Goal: Information Seeking & Learning: Learn about a topic

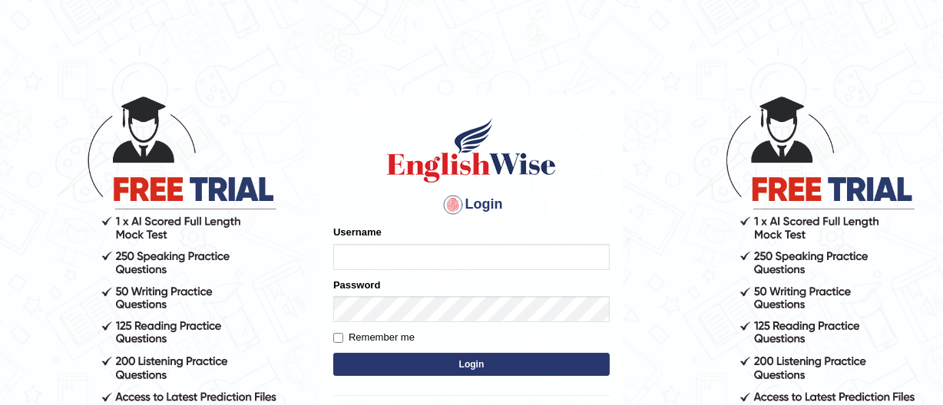
click at [352, 256] on input "Username" at bounding box center [471, 257] width 276 height 26
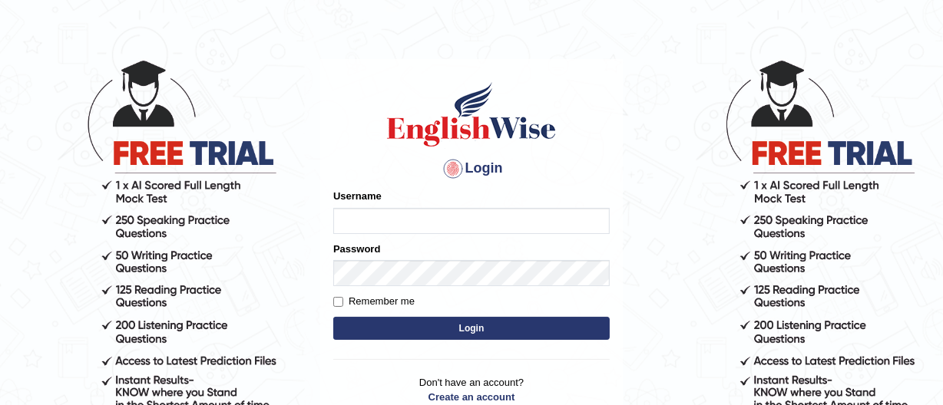
scroll to position [31, 0]
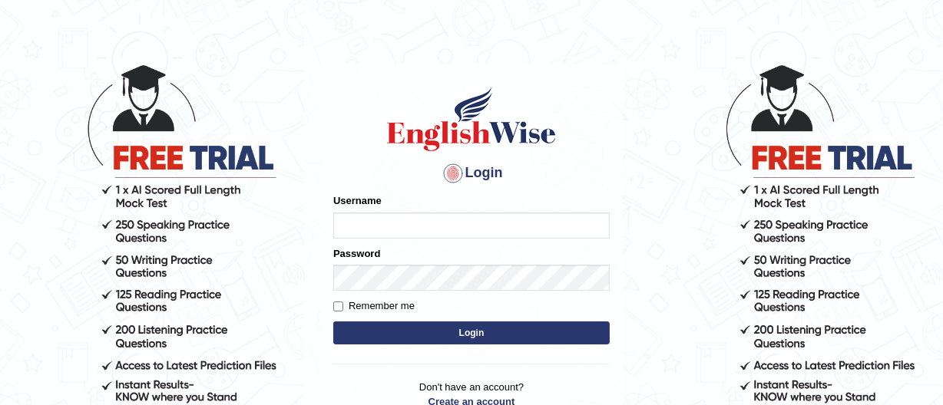
click at [343, 230] on input "Username" at bounding box center [471, 226] width 276 height 26
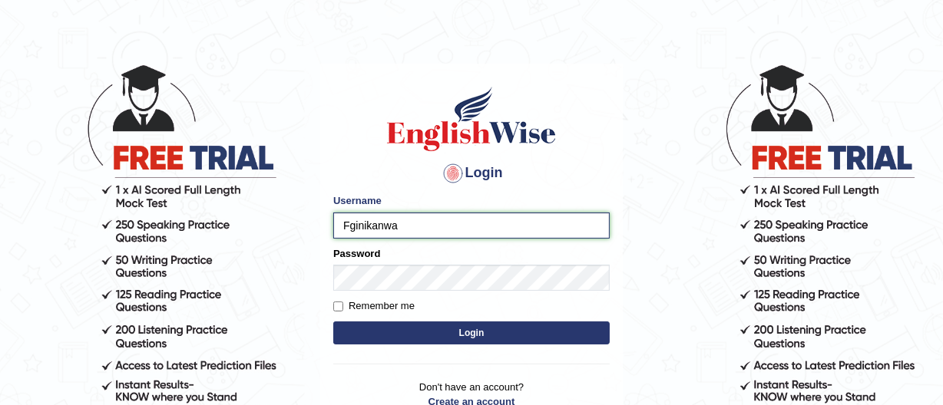
click at [399, 229] on input "Fginikanwa" at bounding box center [471, 226] width 276 height 26
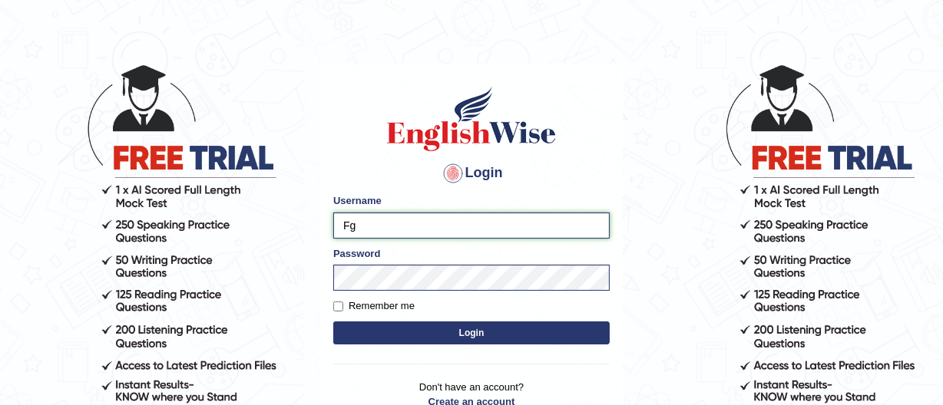
type input "F"
type input "ginikanwafrancisca@yahoo.com.au"
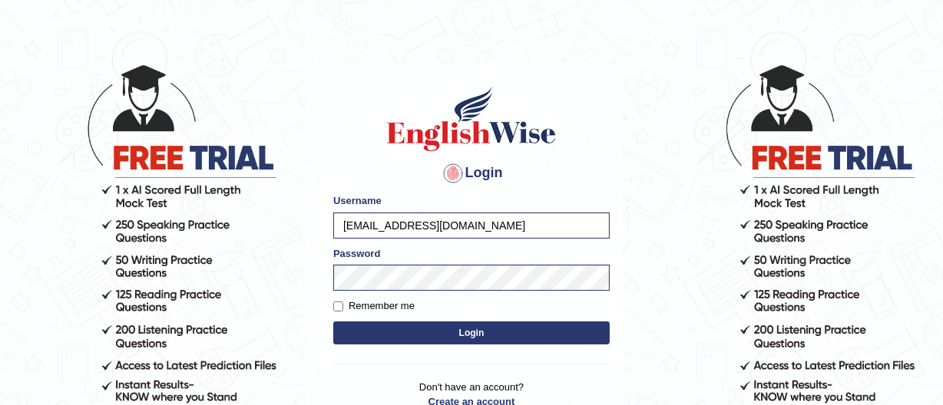
click at [471, 328] on button "Login" at bounding box center [471, 333] width 276 height 23
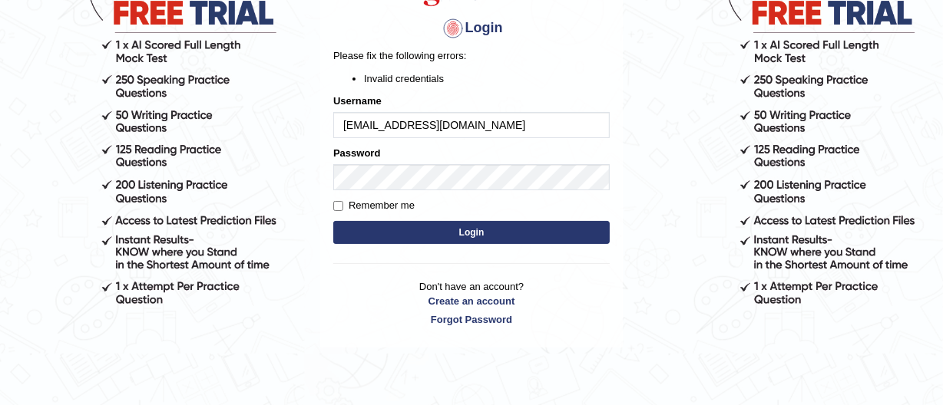
scroll to position [178, 0]
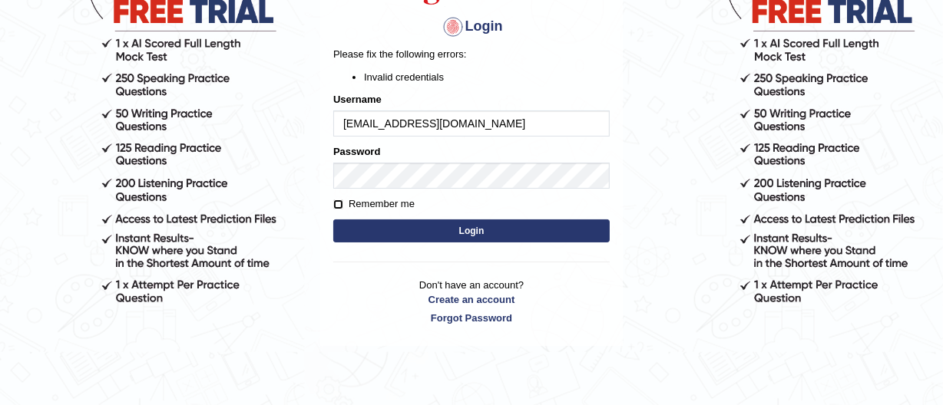
click at [339, 203] on input "Remember me" at bounding box center [338, 205] width 10 height 10
checkbox input "true"
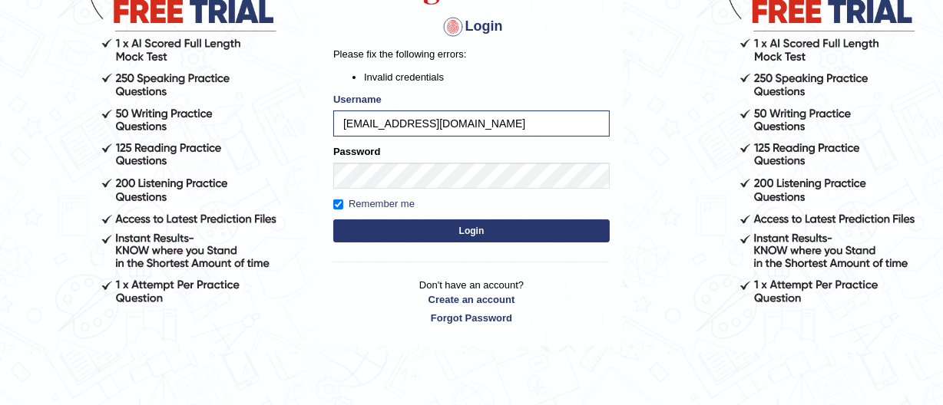
click at [464, 231] on button "Login" at bounding box center [471, 231] width 276 height 23
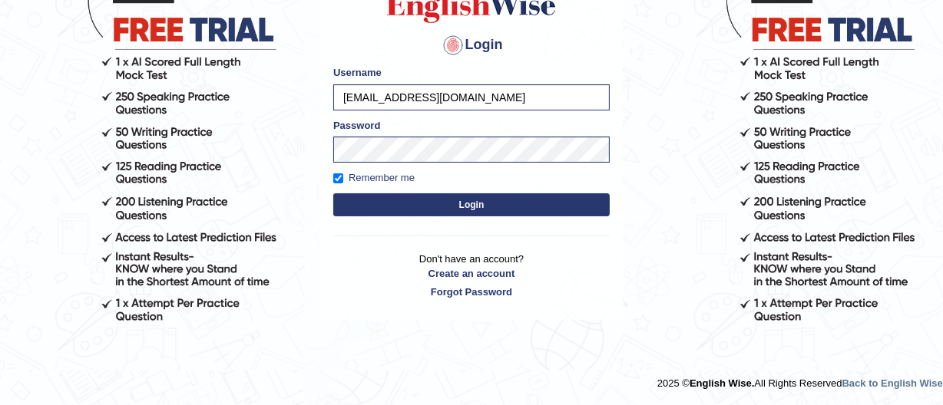
scroll to position [159, 0]
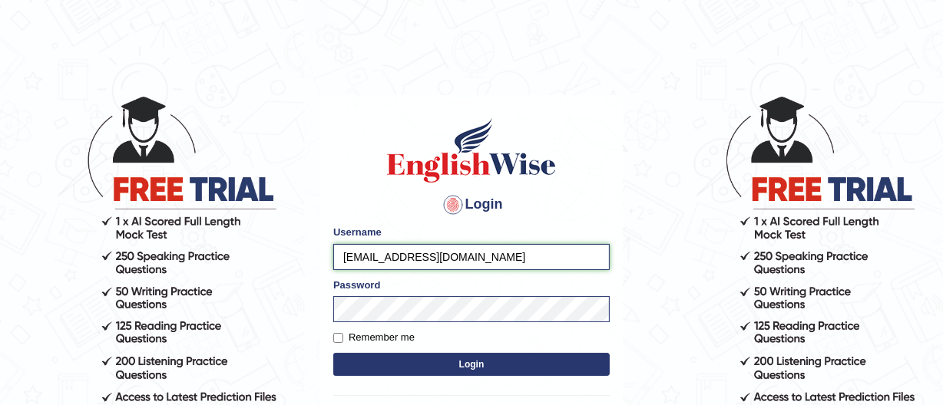
click at [511, 266] on input "ginikanwafrancisca@yahoo.com.au" at bounding box center [471, 257] width 276 height 26
click at [339, 256] on input "ginikanwa" at bounding box center [471, 257] width 276 height 26
type input "fginikanwa"
click at [333, 353] on button "Login" at bounding box center [471, 364] width 276 height 23
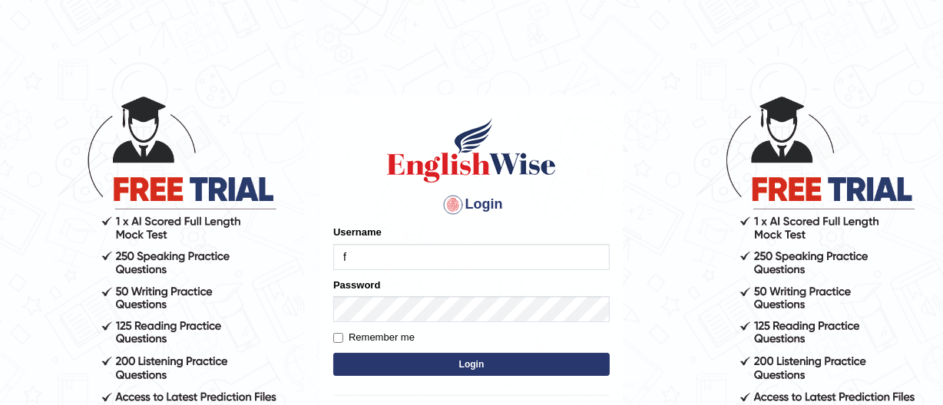
type input "fginikanwa"
click at [333, 337] on input "Remember me" at bounding box center [338, 338] width 10 height 10
checkbox input "true"
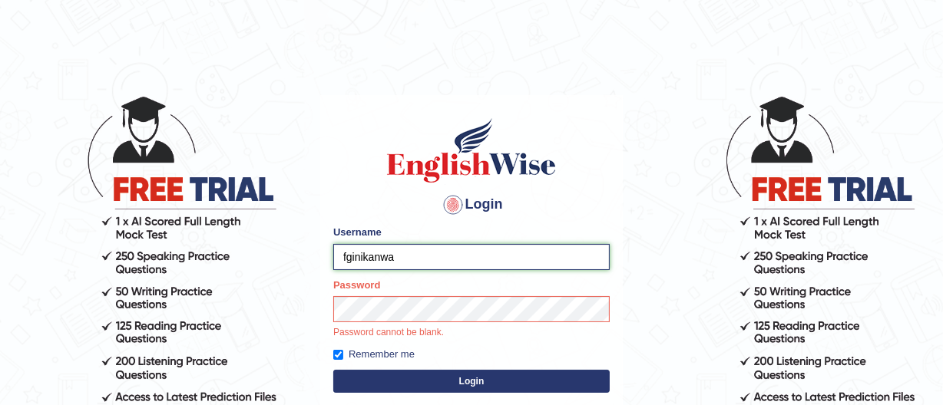
click at [404, 258] on input "fginikanwa" at bounding box center [471, 257] width 276 height 26
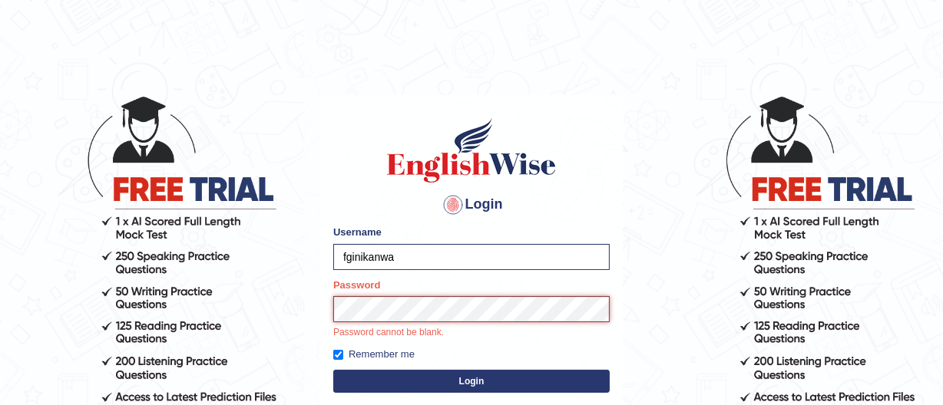
click at [333, 370] on button "Login" at bounding box center [471, 381] width 276 height 23
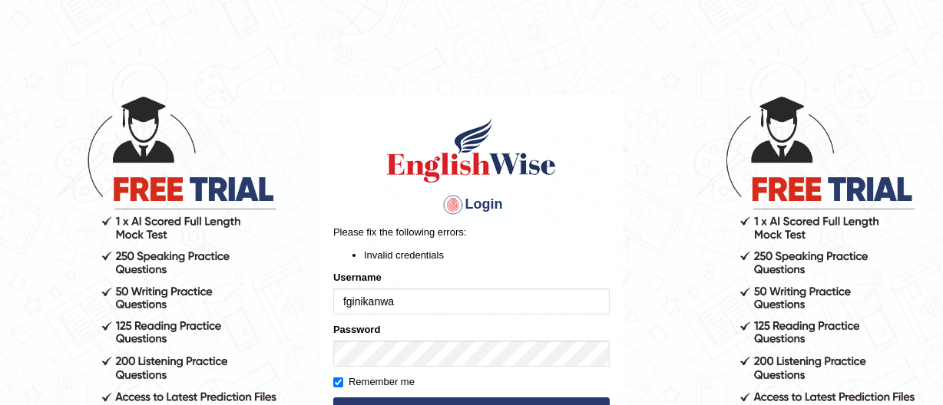
click at [361, 305] on input "fginikanwa" at bounding box center [471, 302] width 276 height 26
type input "Fginikanwa"
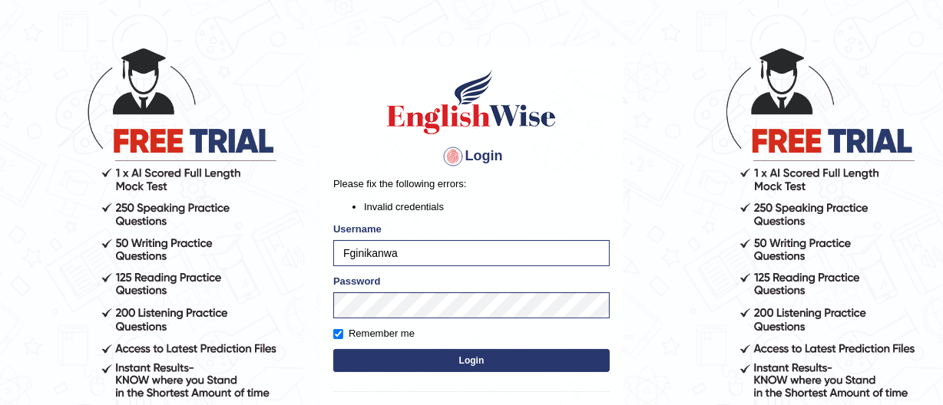
scroll to position [50, 0]
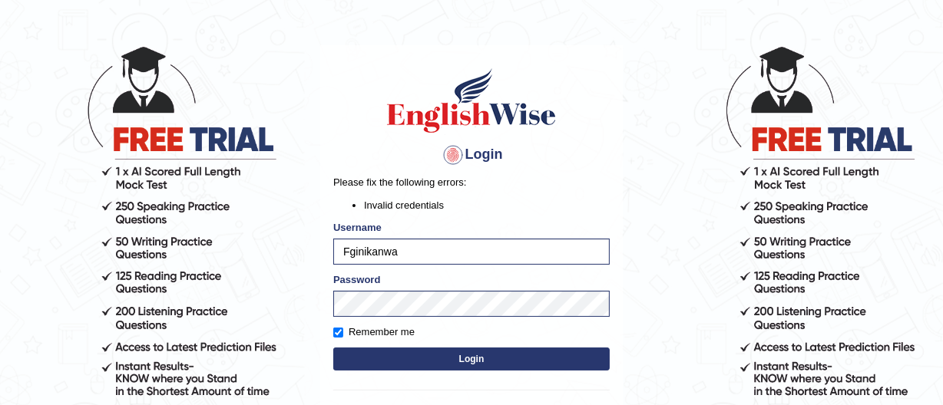
click at [379, 348] on button "Login" at bounding box center [471, 359] width 276 height 23
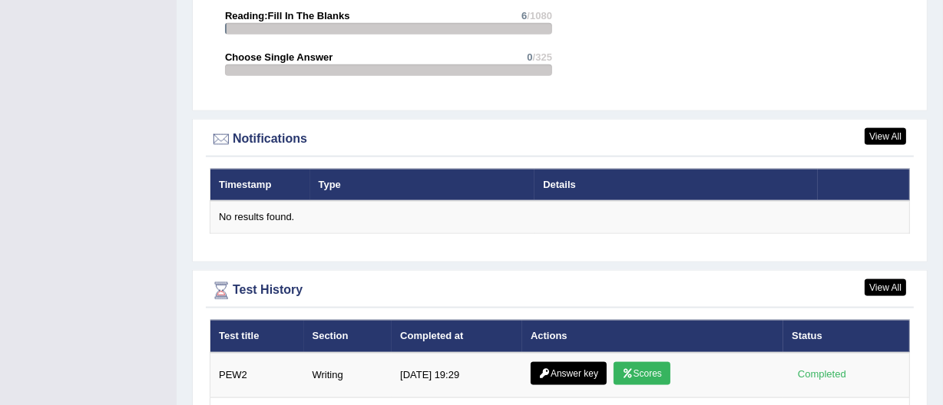
scroll to position [1958, 0]
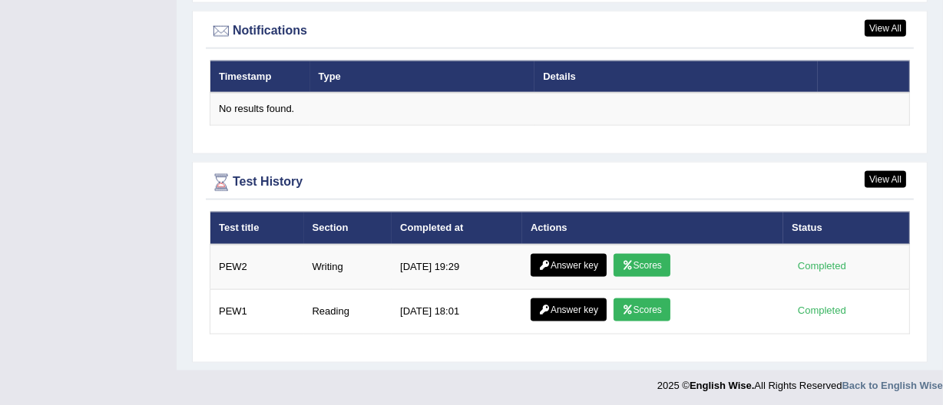
click at [399, 312] on td "7/6/25 18:01" at bounding box center [457, 311] width 131 height 45
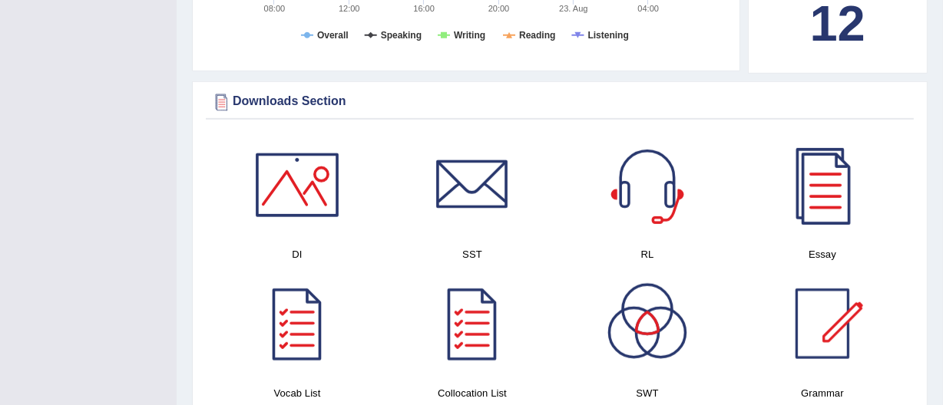
scroll to position [783, 0]
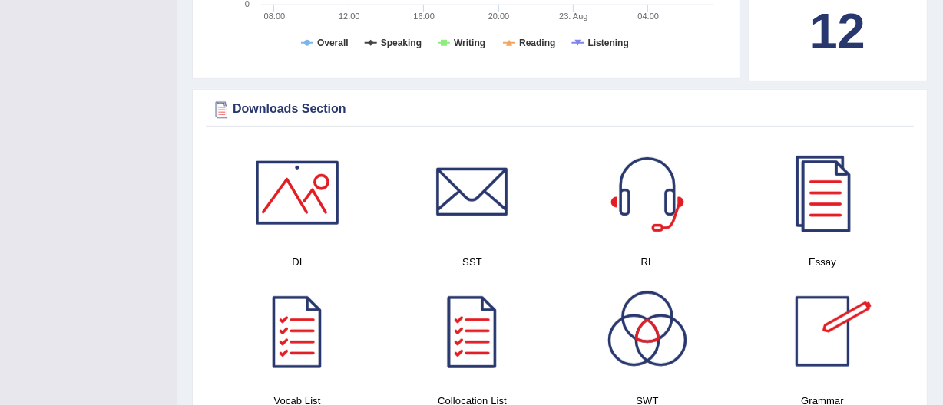
click at [803, 332] on div at bounding box center [821, 331] width 107 height 107
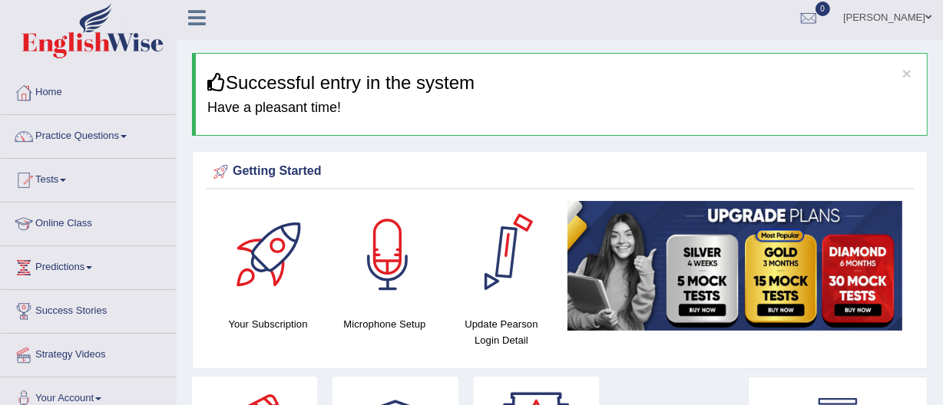
scroll to position [0, 0]
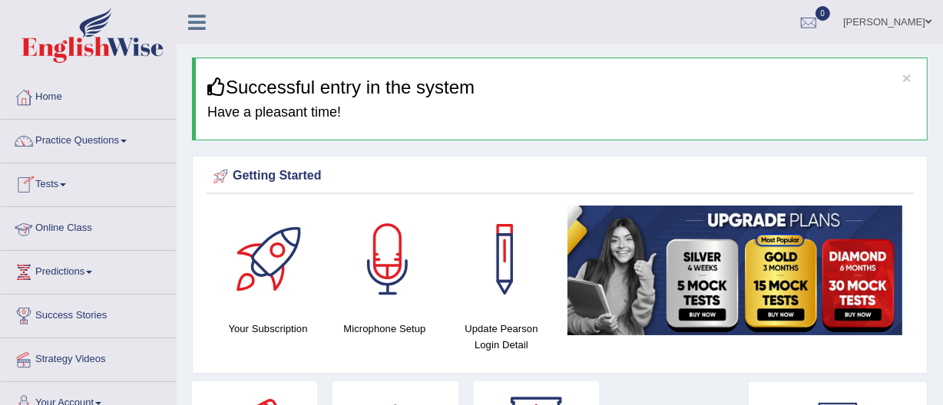
click at [69, 226] on link "Online Class" at bounding box center [88, 226] width 175 height 38
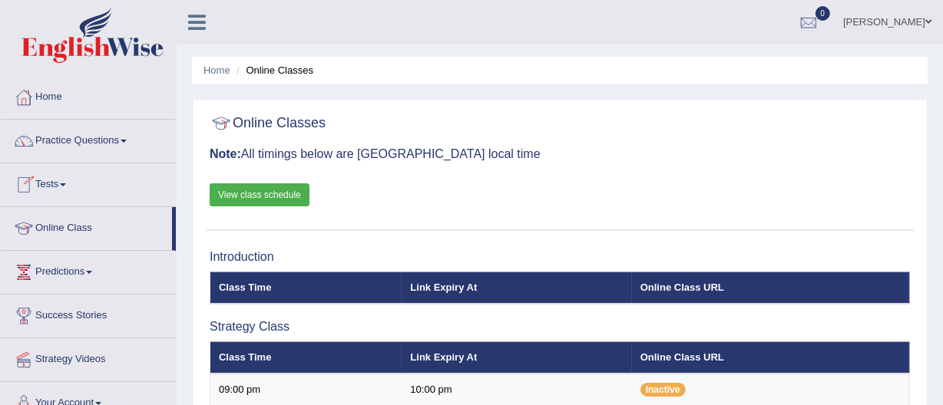
click at [246, 188] on link "View class schedule" at bounding box center [260, 194] width 100 height 23
click at [76, 139] on link "Practice Questions" at bounding box center [88, 139] width 175 height 38
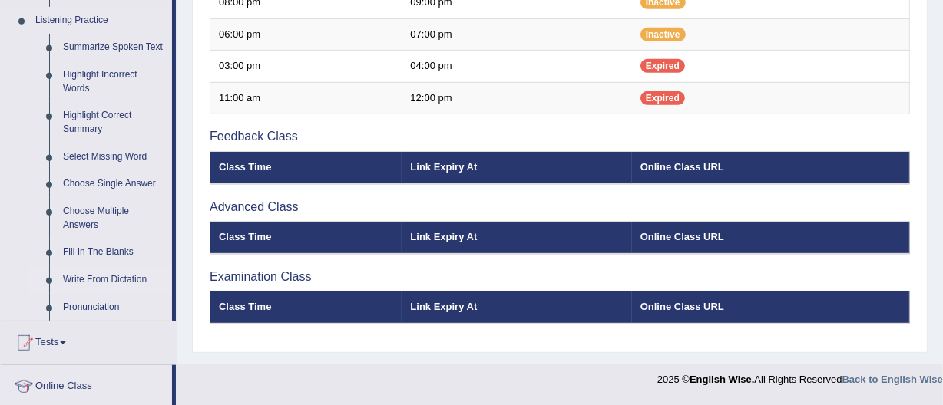
scroll to position [661, 0]
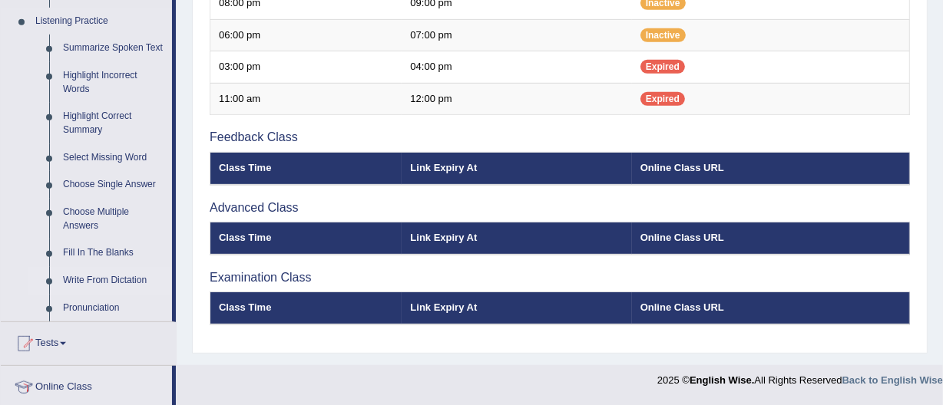
click at [91, 277] on link "Write From Dictation" at bounding box center [114, 281] width 116 height 28
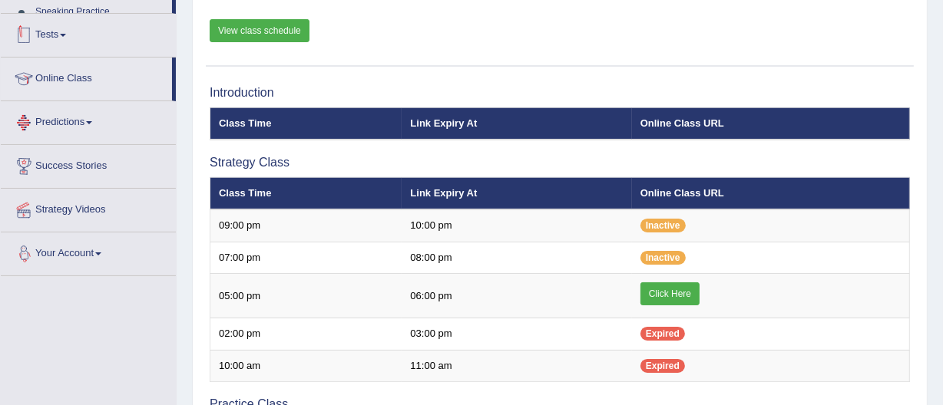
scroll to position [233, 0]
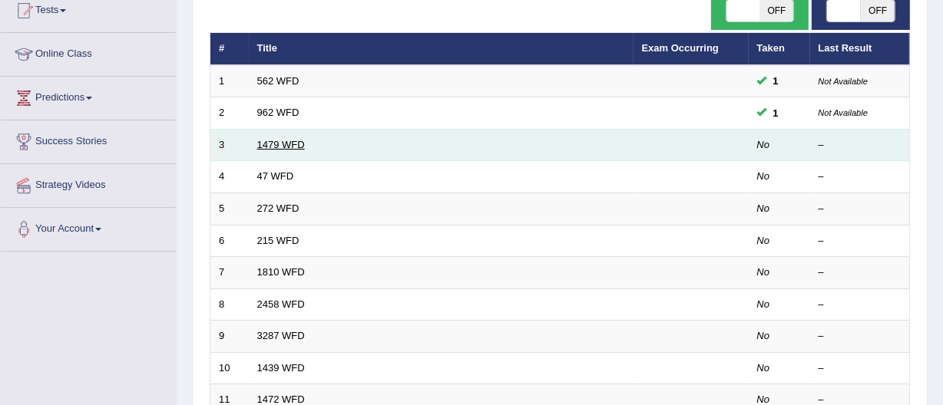
scroll to position [180, 0]
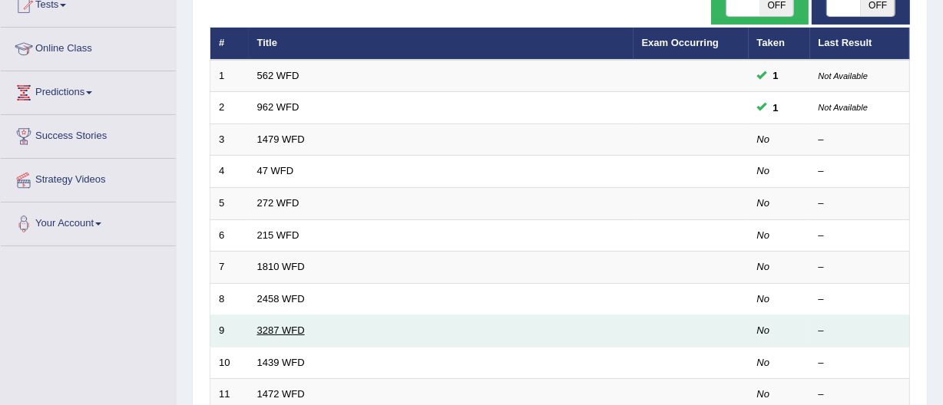
click at [292, 332] on link "3287 WFD" at bounding box center [281, 331] width 48 height 12
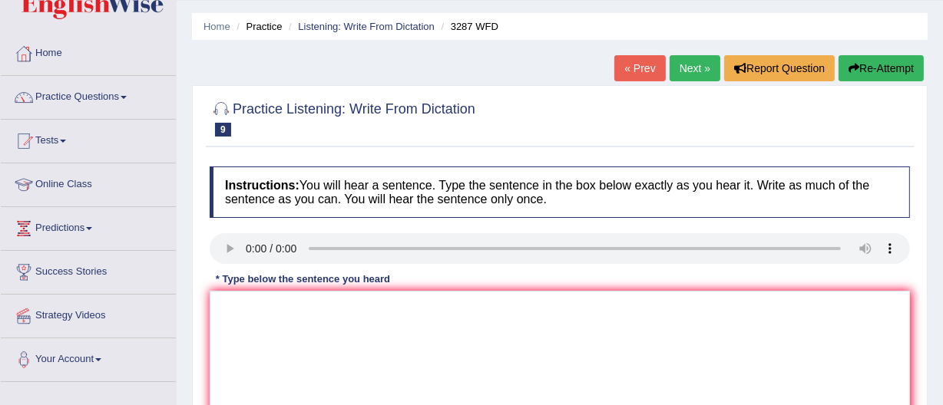
scroll to position [52, 0]
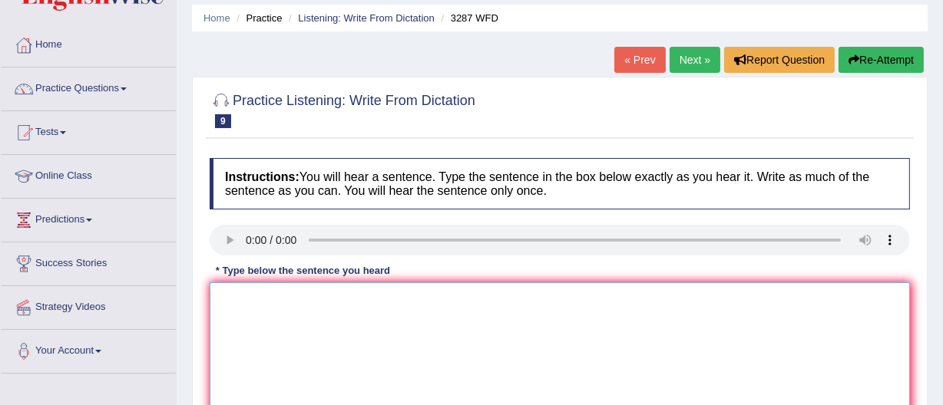
click at [223, 299] on textarea at bounding box center [560, 356] width 700 height 149
type textarea "a"
click at [280, 300] on textarea "Anew aticle" at bounding box center [560, 356] width 700 height 149
click at [339, 298] on textarea "Anew aticle was pubilsed" at bounding box center [560, 356] width 700 height 149
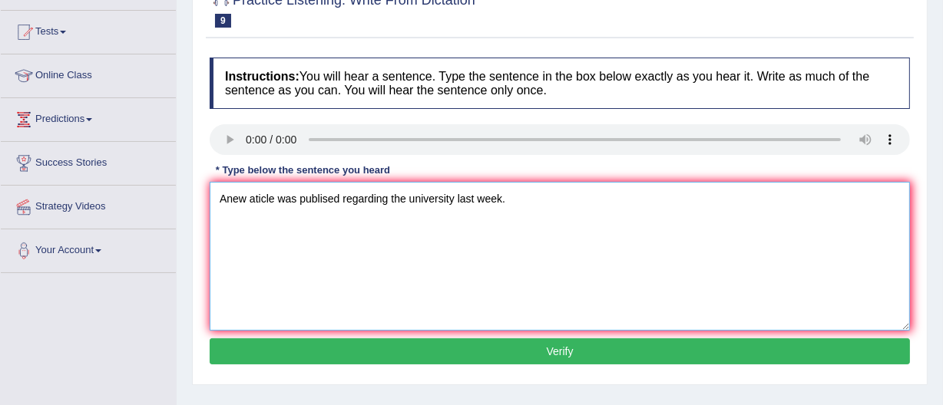
scroll to position [154, 0]
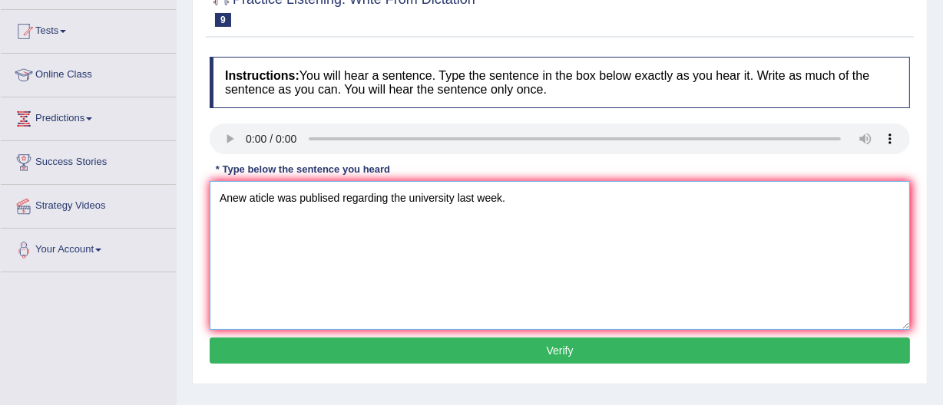
click at [225, 196] on textarea "Anew aticle was publised regarding the university last week." at bounding box center [560, 255] width 700 height 149
type textarea "A new aticle was publised regarding the university last week."
click at [558, 347] on button "Verify" at bounding box center [560, 351] width 700 height 26
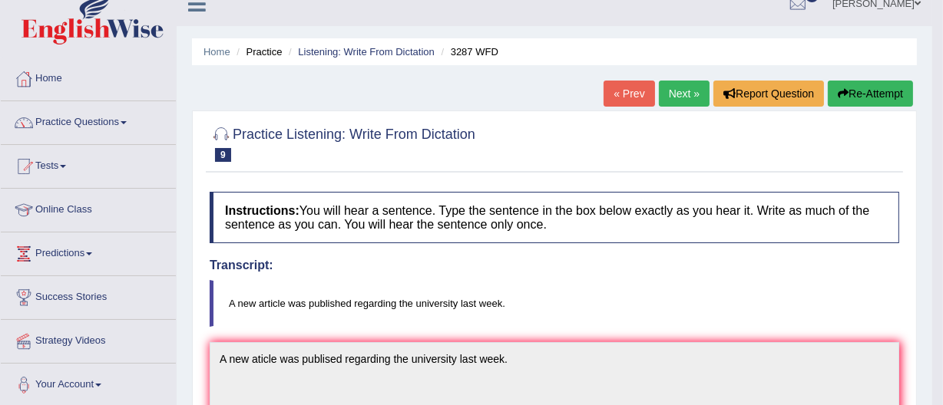
scroll to position [0, 0]
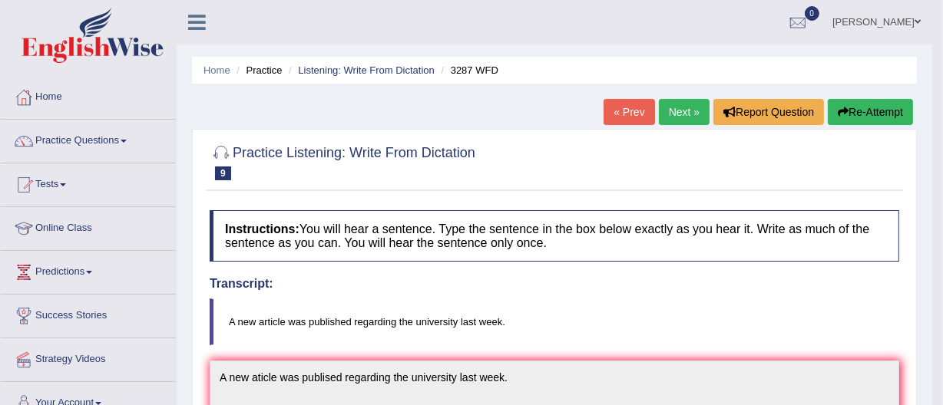
click at [676, 106] on link "Next »" at bounding box center [684, 112] width 51 height 26
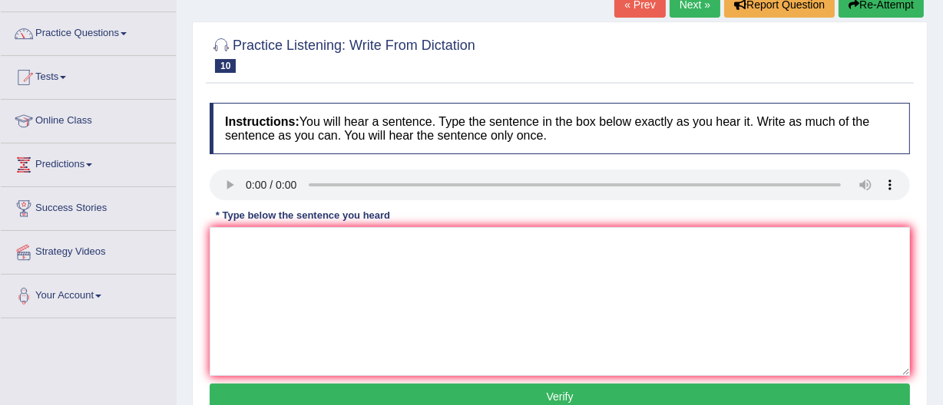
scroll to position [107, 0]
click at [215, 241] on textarea at bounding box center [560, 301] width 700 height 149
click at [312, 246] on textarea "The fishing box just" at bounding box center [560, 301] width 700 height 149
type textarea "The fiction books are just past the counter."
click at [556, 392] on button "Verify" at bounding box center [560, 397] width 700 height 26
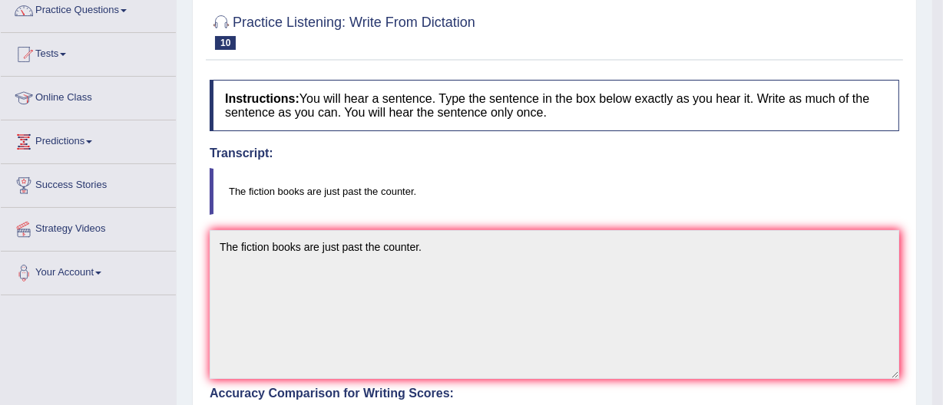
scroll to position [0, 0]
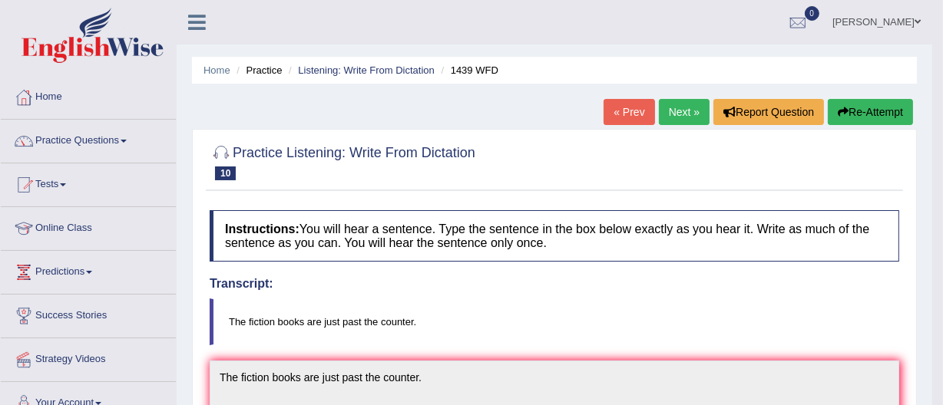
click at [673, 115] on link "Next »" at bounding box center [684, 112] width 51 height 26
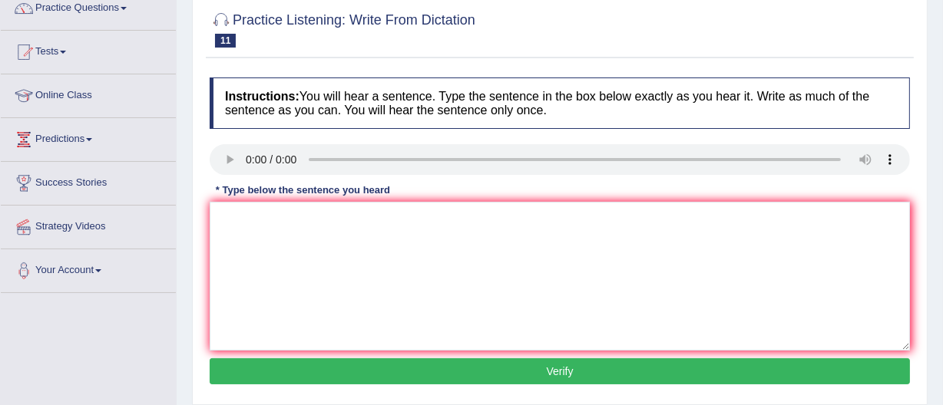
scroll to position [138, 0]
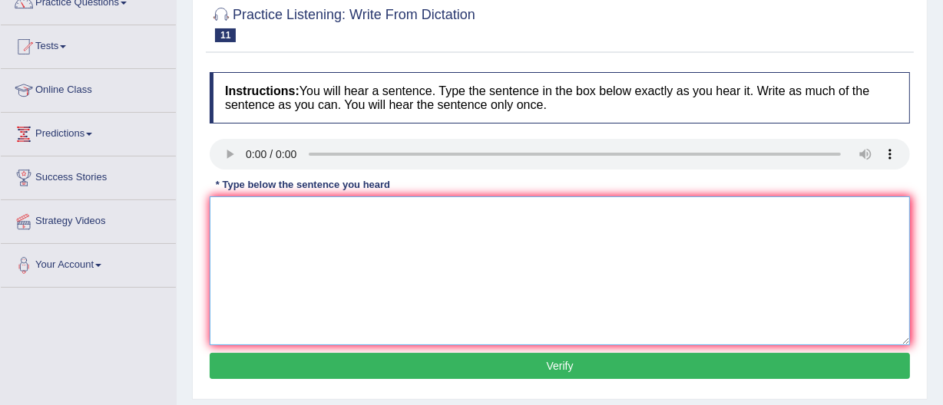
click at [226, 220] on textarea at bounding box center [560, 271] width 700 height 149
click at [340, 213] on textarea "The local goverment has" at bounding box center [560, 271] width 700 height 149
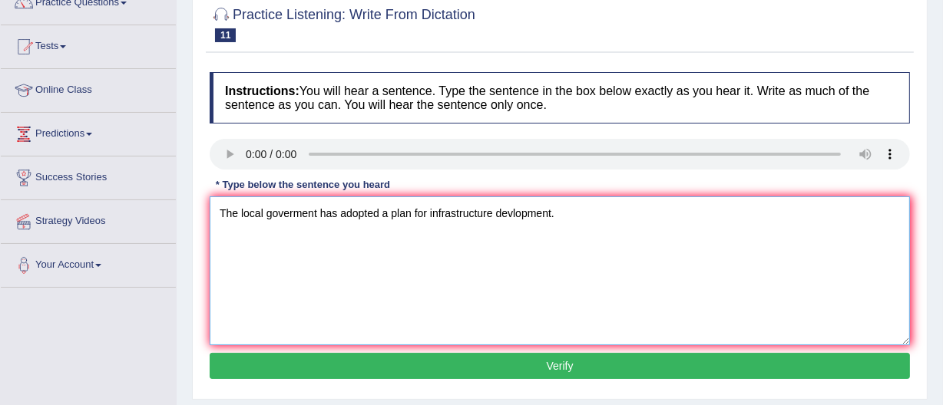
type textarea "The local goverment has adopted a plan for infrastructure devlopment."
click at [559, 361] on button "Verify" at bounding box center [560, 366] width 700 height 26
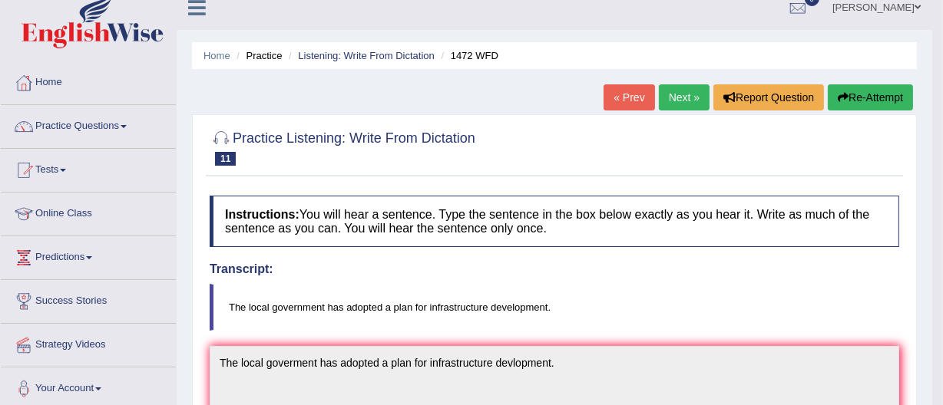
scroll to position [0, 0]
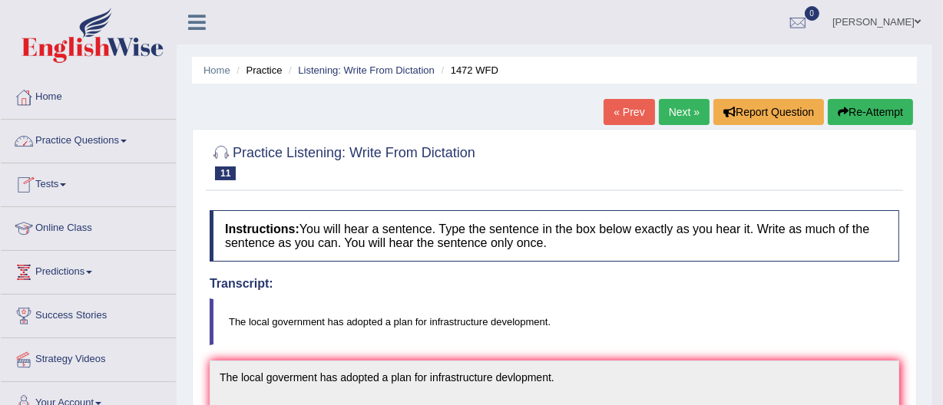
click at [84, 131] on link "Practice Questions" at bounding box center [88, 139] width 175 height 38
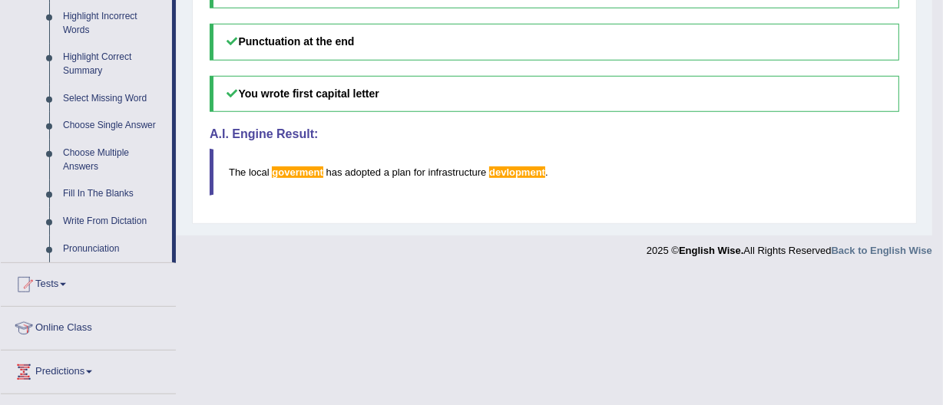
scroll to position [721, 0]
click at [84, 243] on link "Pronunciation" at bounding box center [114, 249] width 116 height 28
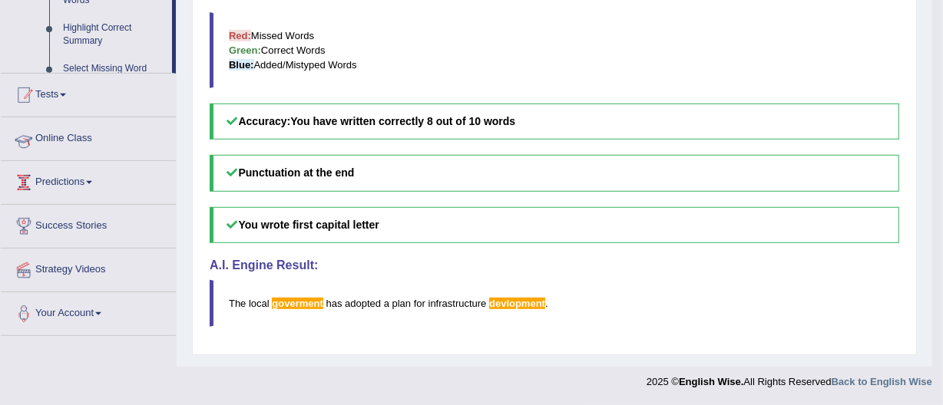
scroll to position [265, 0]
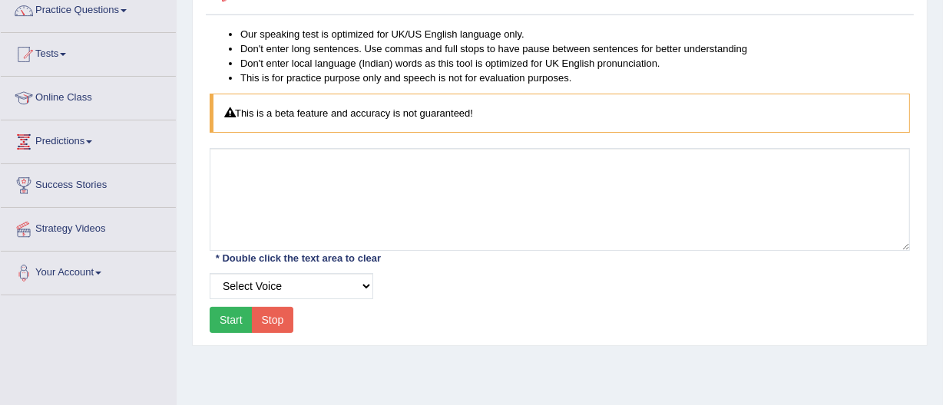
scroll to position [132, 0]
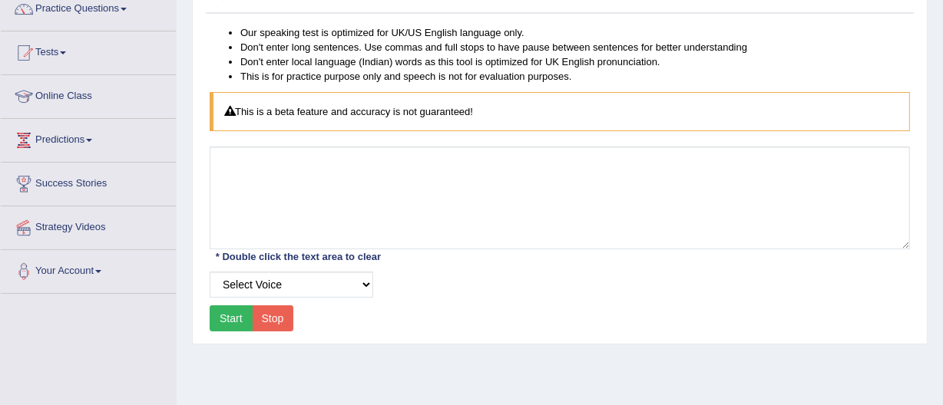
click at [223, 318] on button "Start" at bounding box center [231, 319] width 43 height 26
click at [365, 283] on select "Select Voice UK English [DEMOGRAPHIC_DATA] UK English [DEMOGRAPHIC_DATA]" at bounding box center [292, 285] width 164 height 26
select select "5"
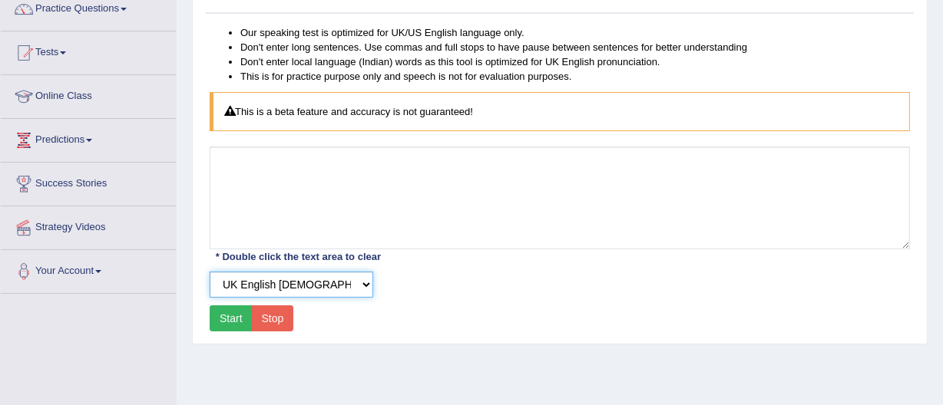
click at [210, 272] on select "Select Voice UK English Female UK English Male" at bounding box center [292, 285] width 164 height 26
click at [230, 321] on button "Start" at bounding box center [231, 319] width 43 height 26
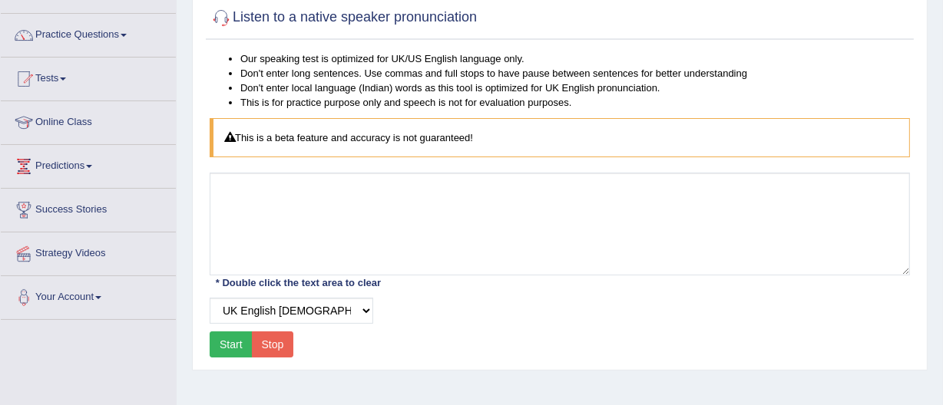
scroll to position [110, 0]
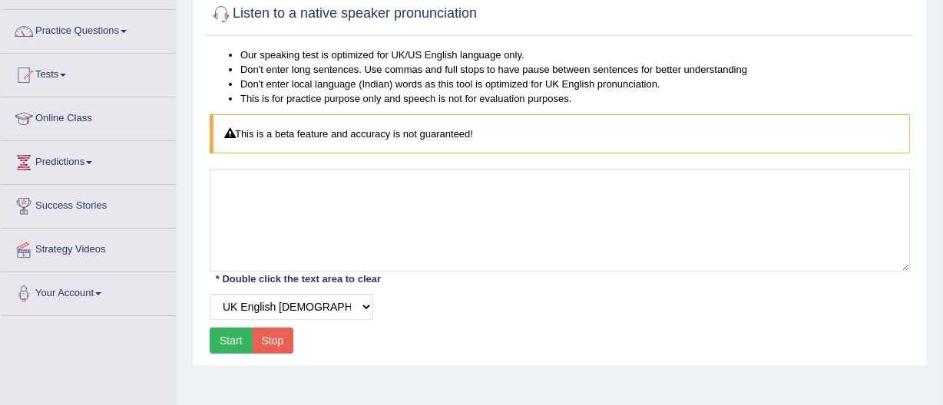
click at [231, 337] on button "Start" at bounding box center [231, 341] width 43 height 26
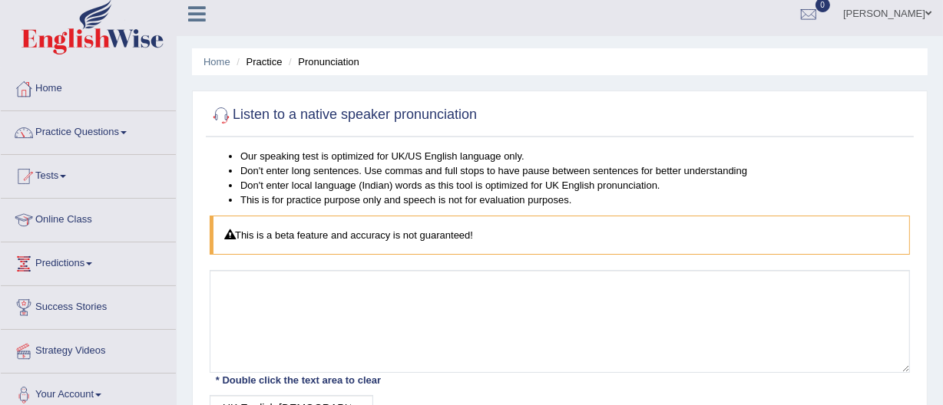
scroll to position [0, 0]
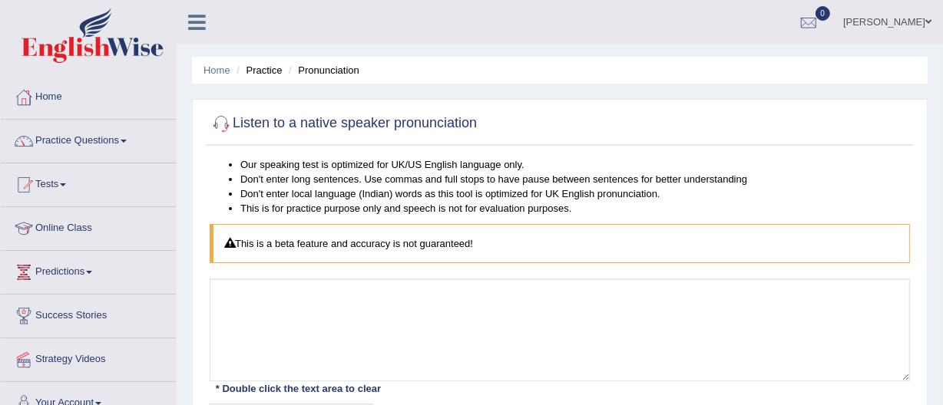
drag, startPoint x: 82, startPoint y: 141, endPoint x: 54, endPoint y: 140, distance: 28.4
click at [54, 140] on link "Practice Questions" at bounding box center [88, 139] width 175 height 38
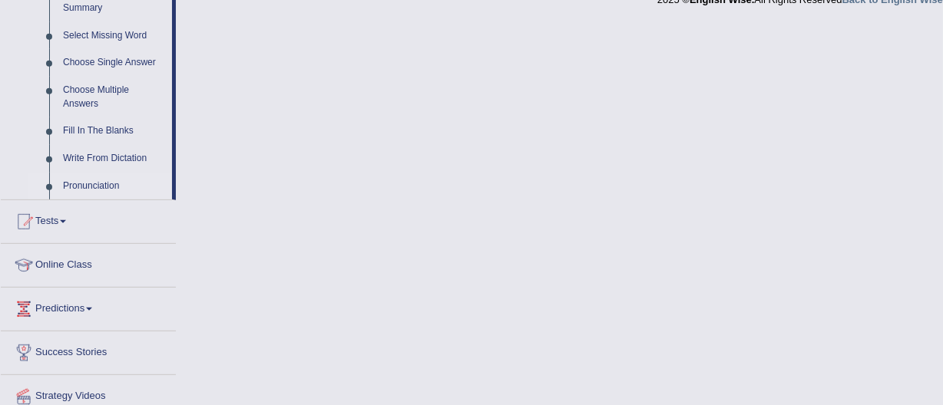
scroll to position [782, 0]
click at [103, 124] on link "Fill In The Blanks" at bounding box center [114, 132] width 116 height 28
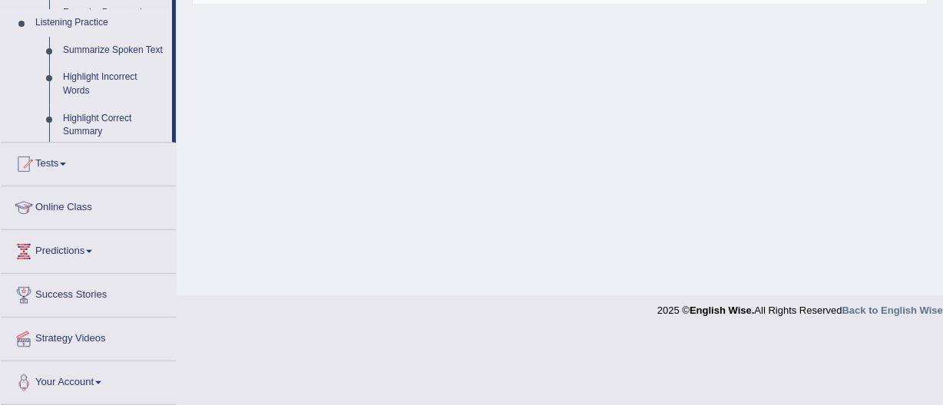
scroll to position [400, 0]
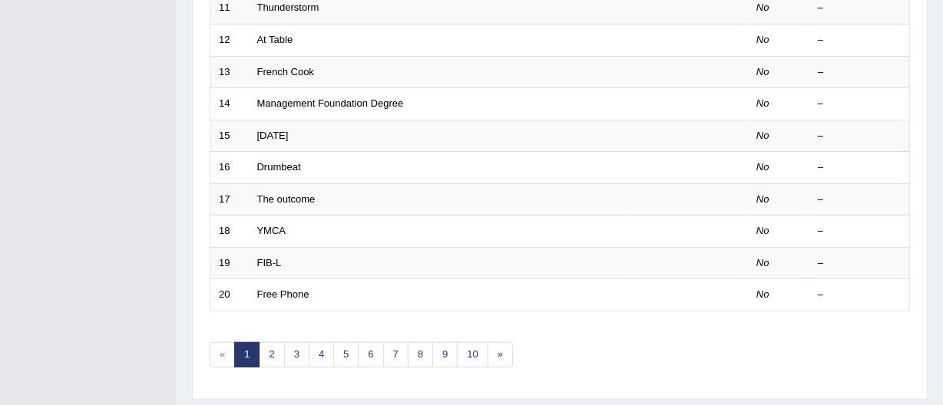
scroll to position [609, 0]
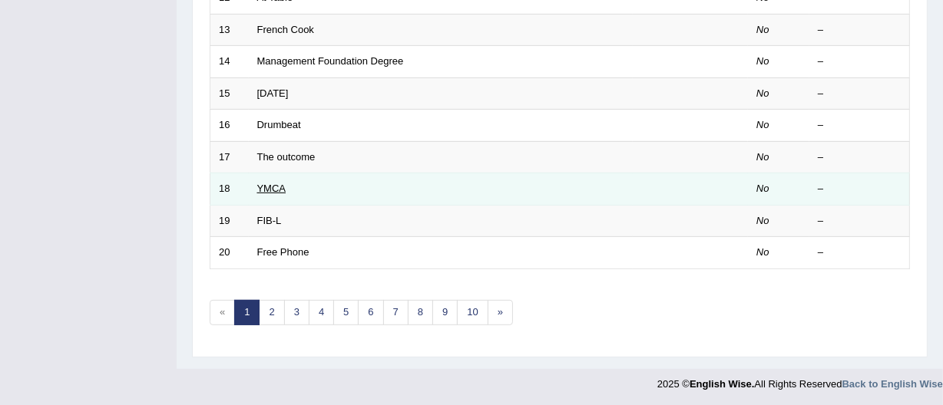
click at [279, 190] on link "YMCA" at bounding box center [271, 189] width 29 height 12
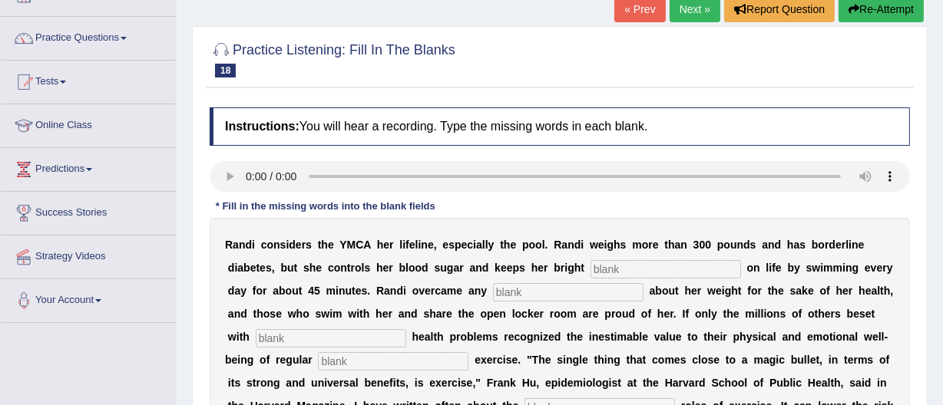
scroll to position [102, 0]
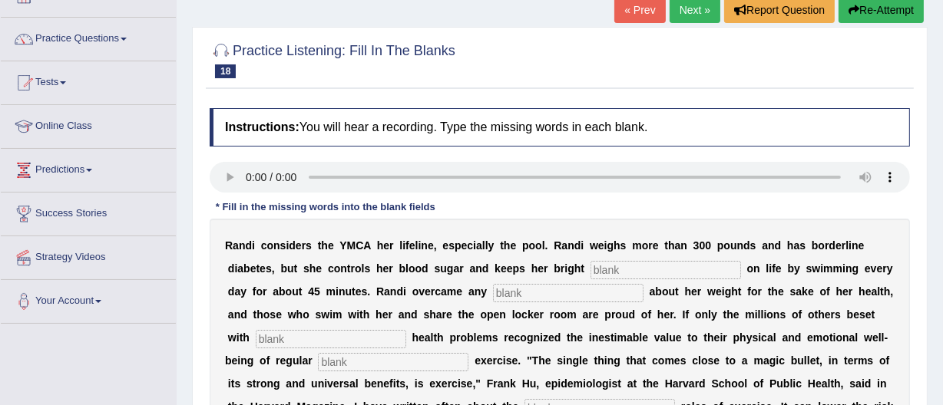
click at [603, 269] on input "text" at bounding box center [665, 270] width 150 height 18
type input "look alike"
click at [541, 296] on input "text" at bounding box center [568, 293] width 150 height 18
type input "self consciouseness"
click at [307, 339] on input "text" at bounding box center [331, 339] width 150 height 18
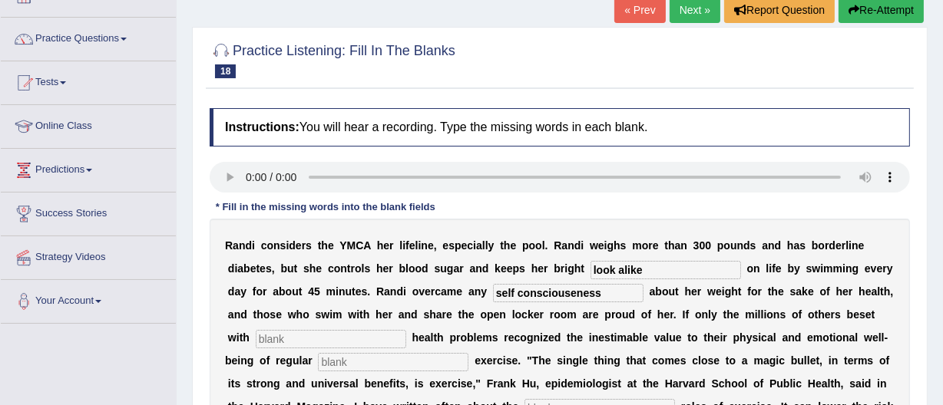
click at [297, 337] on input "text" at bounding box center [331, 339] width 150 height 18
type input "chronic"
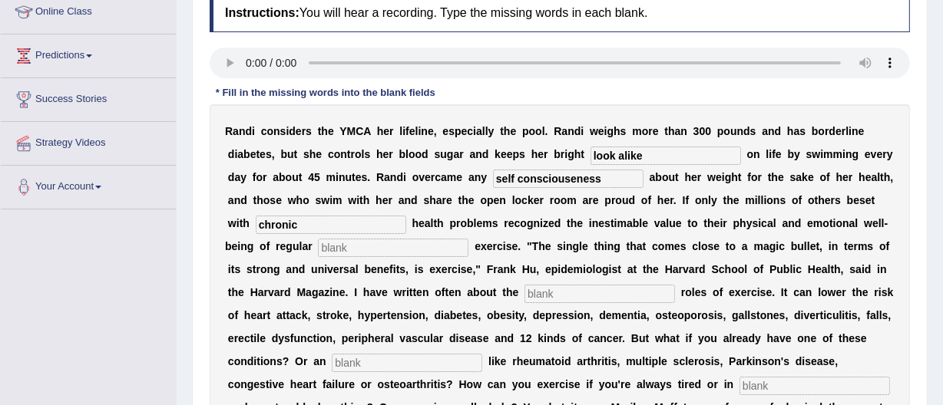
scroll to position [222, 0]
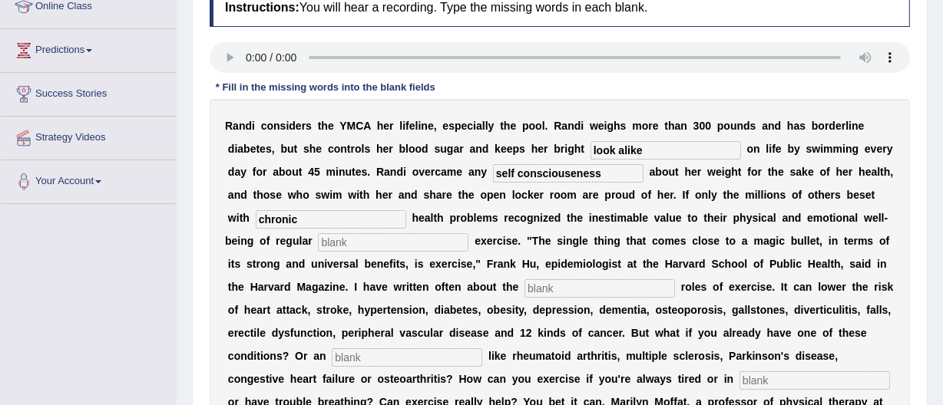
click at [421, 242] on input "text" at bounding box center [393, 242] width 150 height 18
click at [412, 243] on input "text" at bounding box center [393, 242] width 150 height 18
type input "physical"
click at [661, 289] on input "text" at bounding box center [599, 288] width 150 height 18
type input "protective"
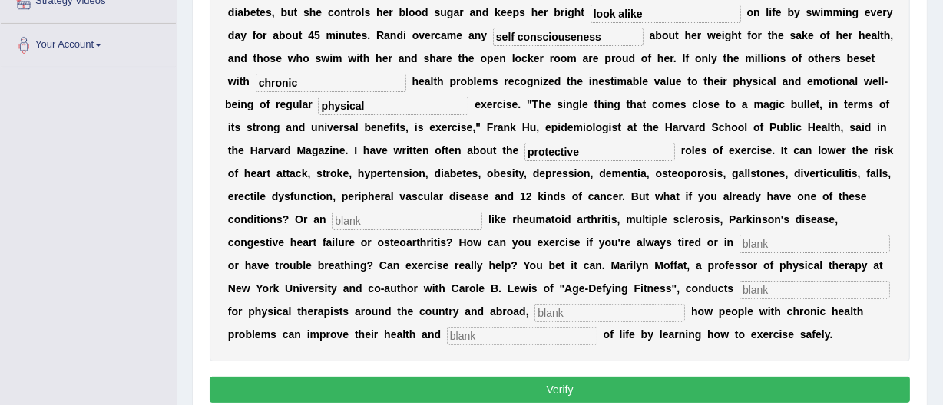
scroll to position [347, 0]
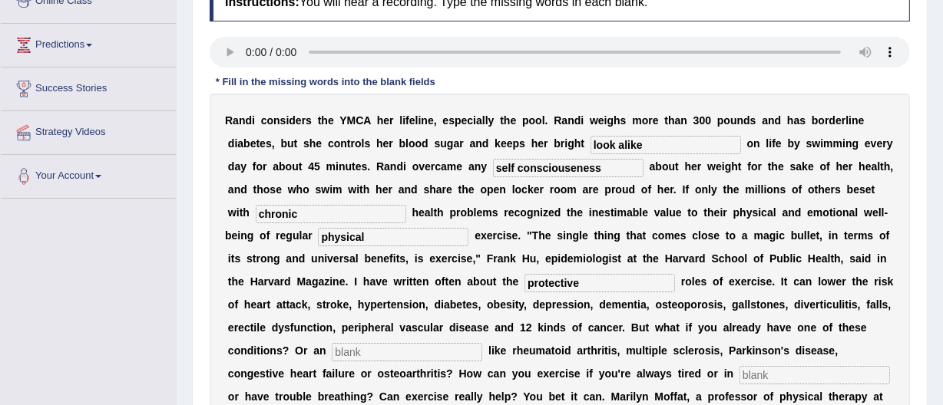
click at [530, 269] on div "R a n d i c o n s i d e r s t h e Y M C A h e r l i f e l i n e , e s p e c i a…" at bounding box center [560, 293] width 700 height 399
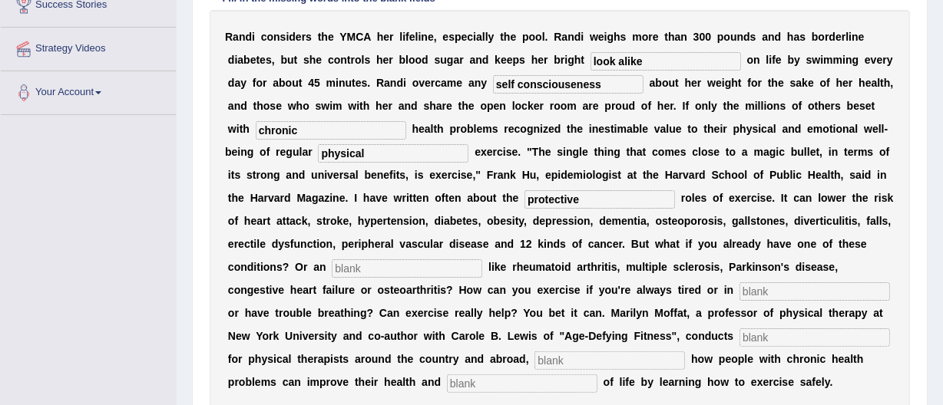
scroll to position [312, 0]
drag, startPoint x: 265, startPoint y: 315, endPoint x: 250, endPoint y: 312, distance: 14.9
click at [739, 300] on input "text" at bounding box center [814, 291] width 150 height 18
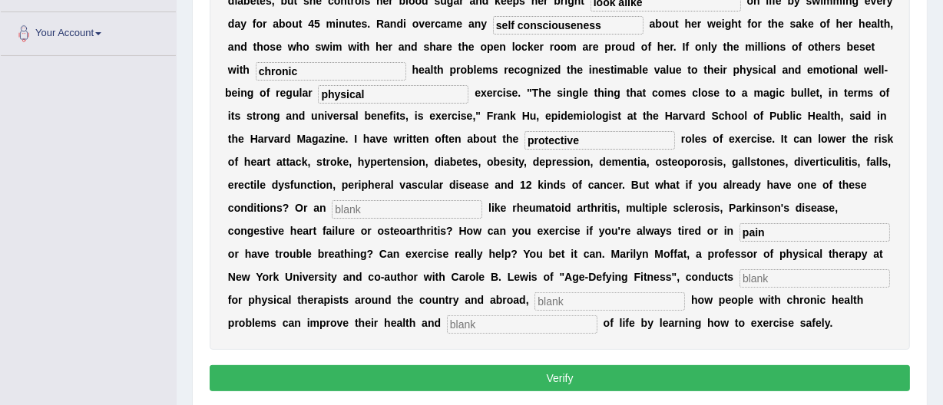
scroll to position [378, 0]
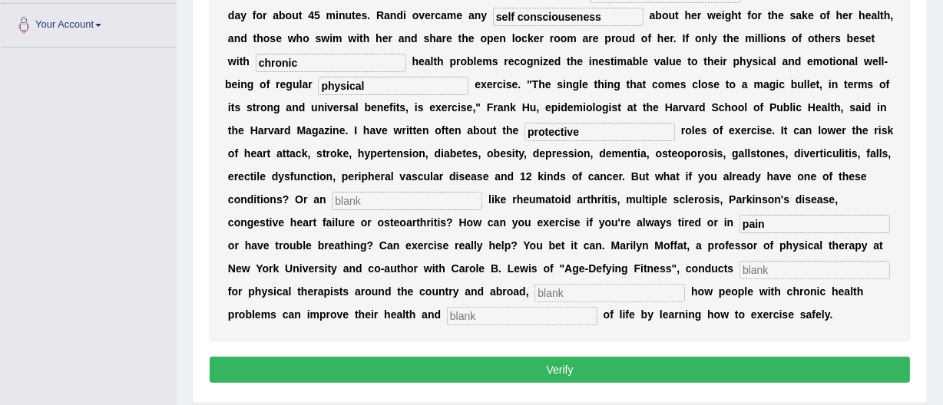
type input "pain"
click at [739, 279] on input "text" at bounding box center [814, 270] width 150 height 18
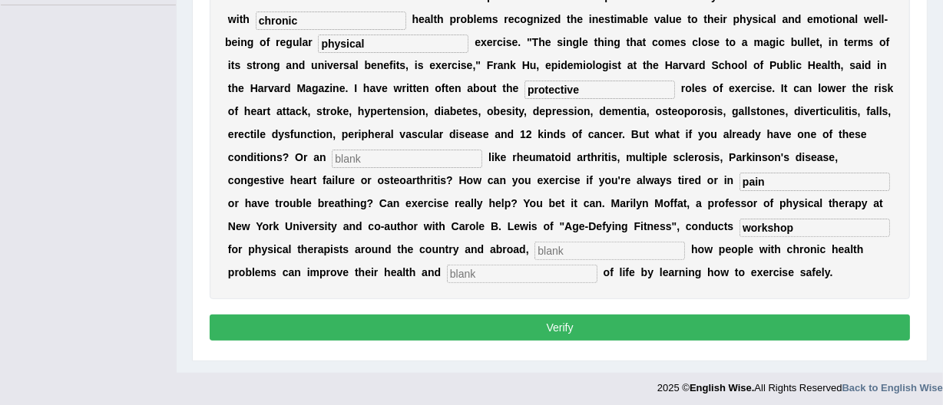
scroll to position [422, 0]
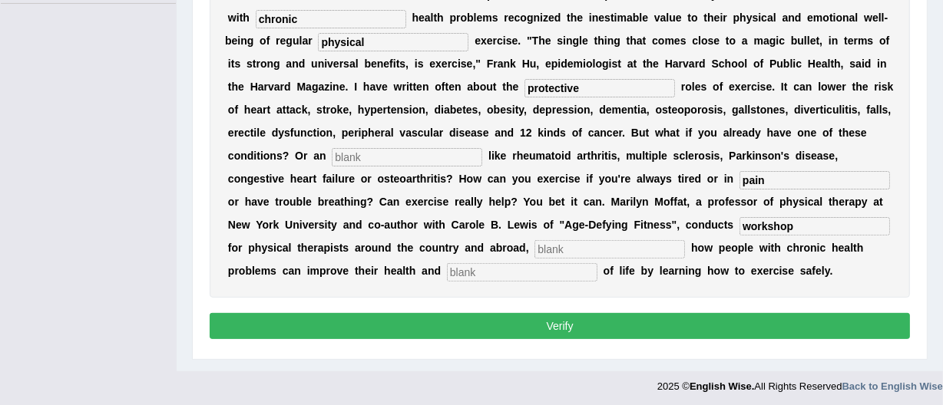
click at [534, 259] on input "text" at bounding box center [609, 249] width 150 height 18
click at [739, 236] on input "workshop" at bounding box center [814, 226] width 150 height 18
type input "workshops"
click at [534, 259] on input "text" at bounding box center [609, 249] width 150 height 18
type input "demonstrating"
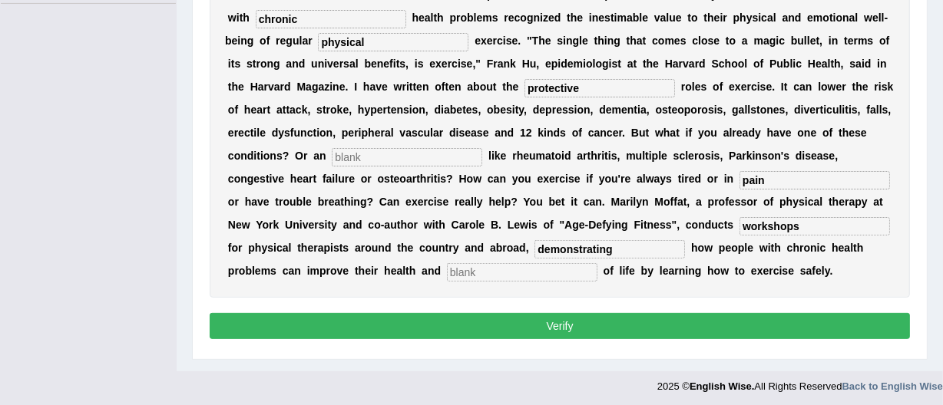
click at [552, 339] on button "Verify" at bounding box center [560, 326] width 700 height 26
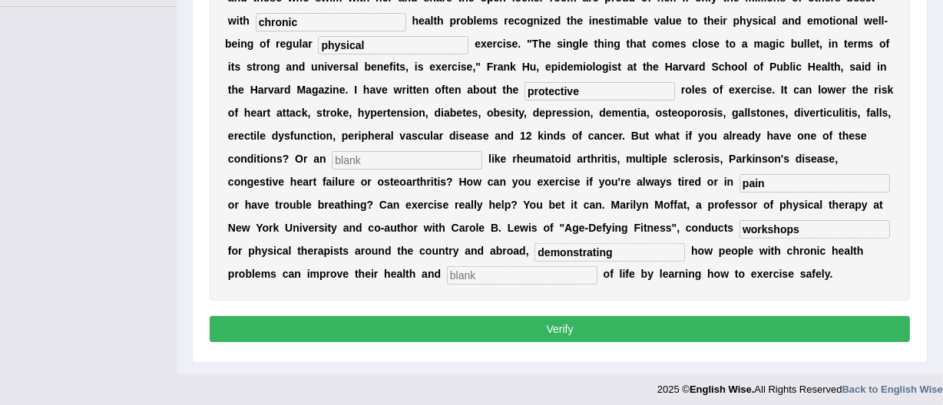
scroll to position [427, 0]
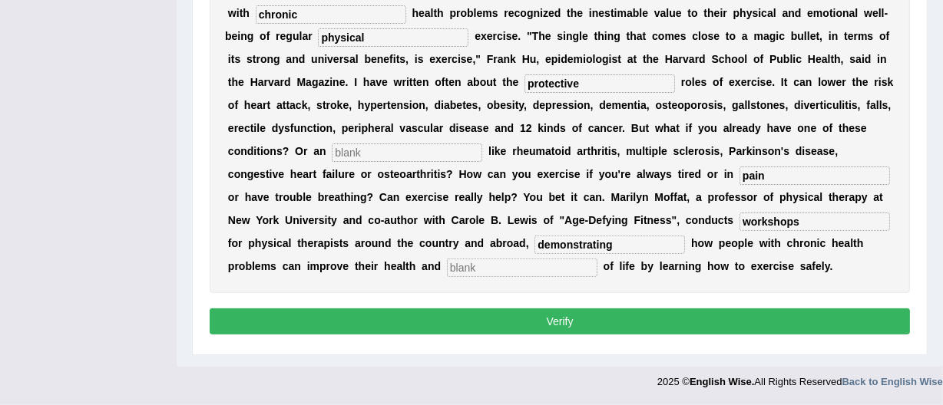
click at [447, 277] on input "text" at bounding box center [522, 268] width 150 height 18
type input "qunlity"
click at [557, 335] on button "Verify" at bounding box center [560, 322] width 700 height 26
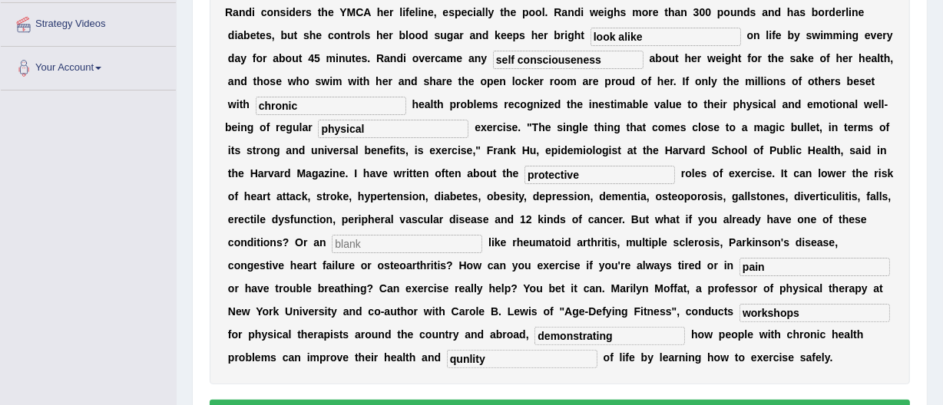
scroll to position [336, 0]
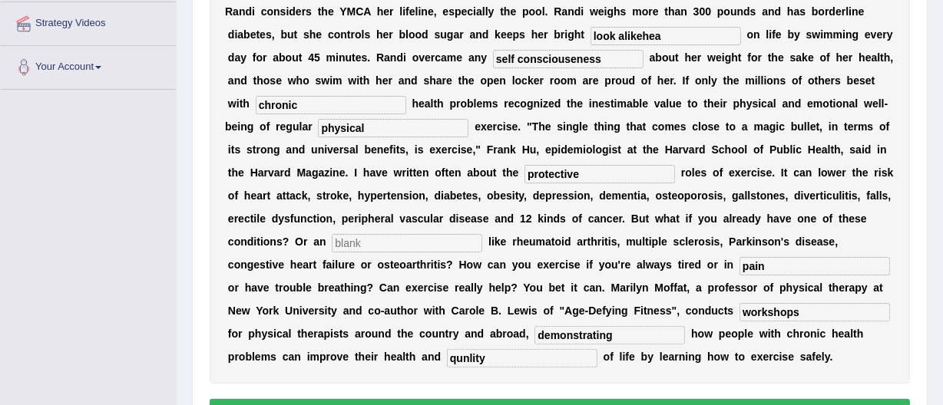
type input "look alikehea"
click at [482, 243] on input "text" at bounding box center [407, 243] width 150 height 18
type input "life"
click at [404, 195] on b "n" at bounding box center [400, 196] width 7 height 12
click at [447, 368] on input "qunlity" at bounding box center [522, 358] width 150 height 18
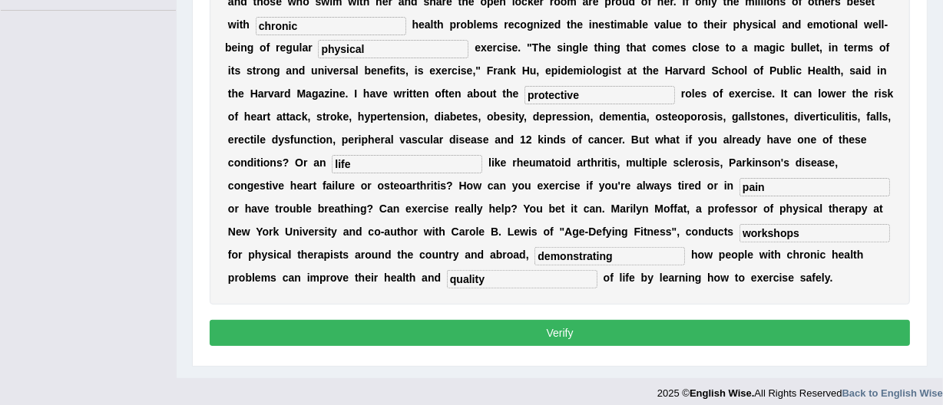
scroll to position [418, 0]
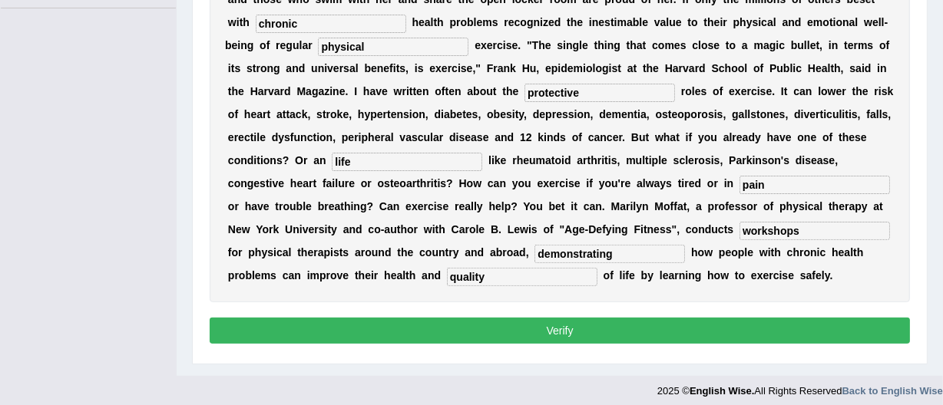
type input "quality"
click at [565, 344] on button "Verify" at bounding box center [560, 331] width 700 height 26
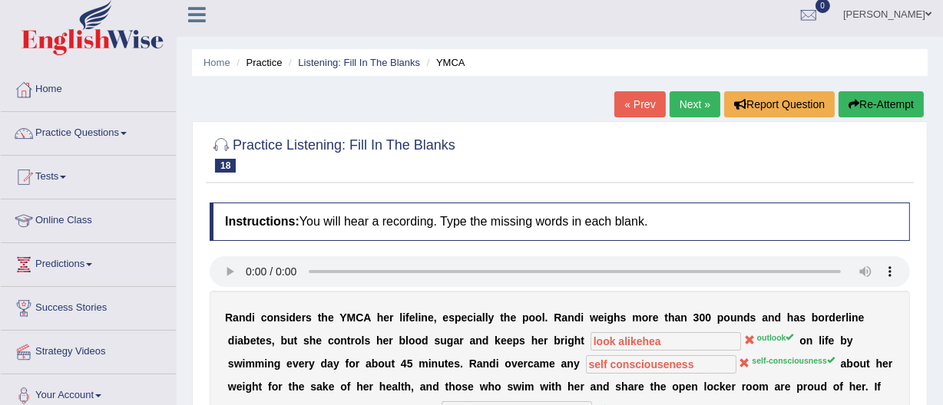
scroll to position [0, 0]
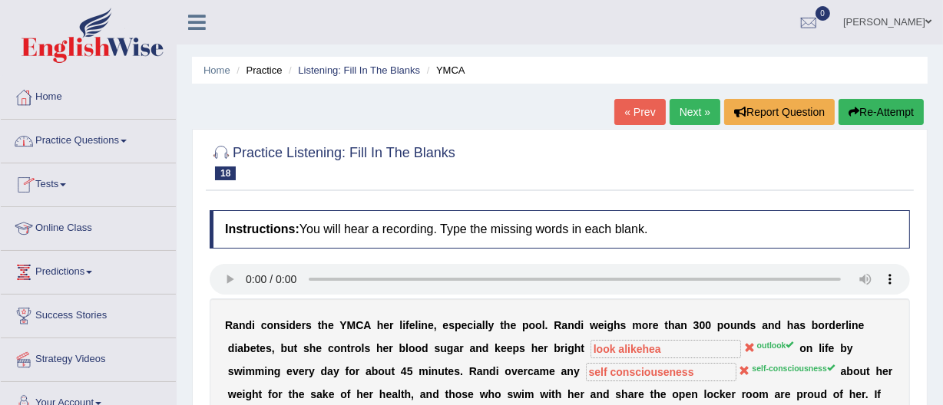
click at [78, 134] on link "Practice Questions" at bounding box center [88, 139] width 175 height 38
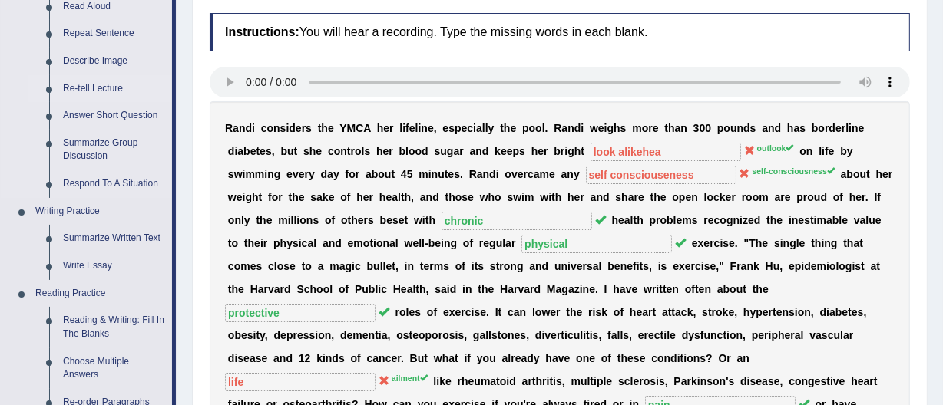
scroll to position [201, 0]
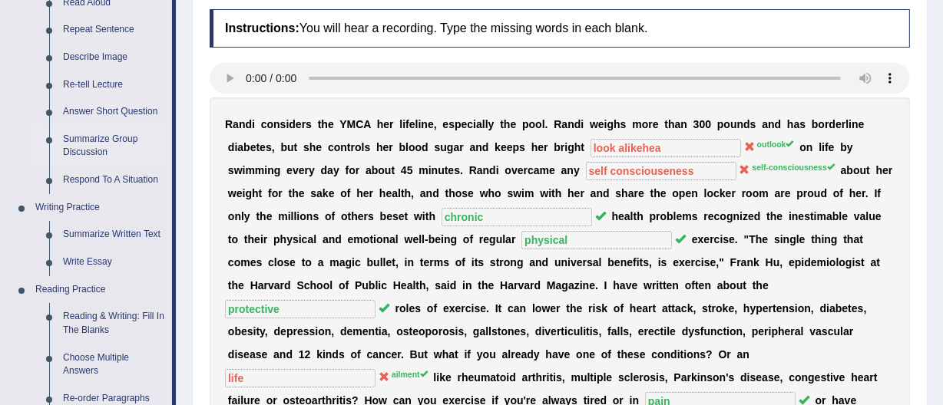
click at [91, 138] on link "Summarize Group Discussion" at bounding box center [114, 146] width 116 height 41
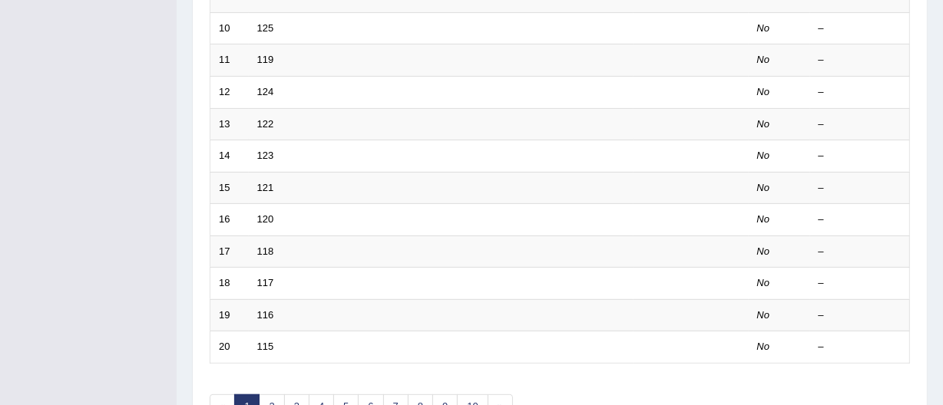
scroll to position [609, 0]
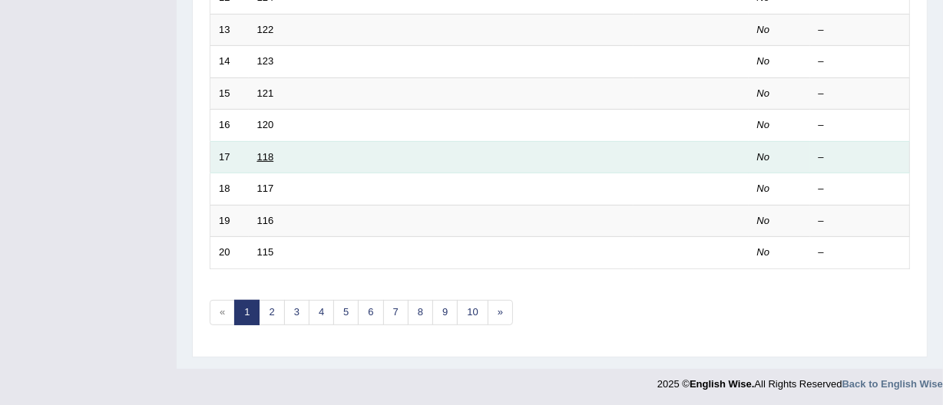
click at [263, 154] on link "118" at bounding box center [265, 157] width 17 height 12
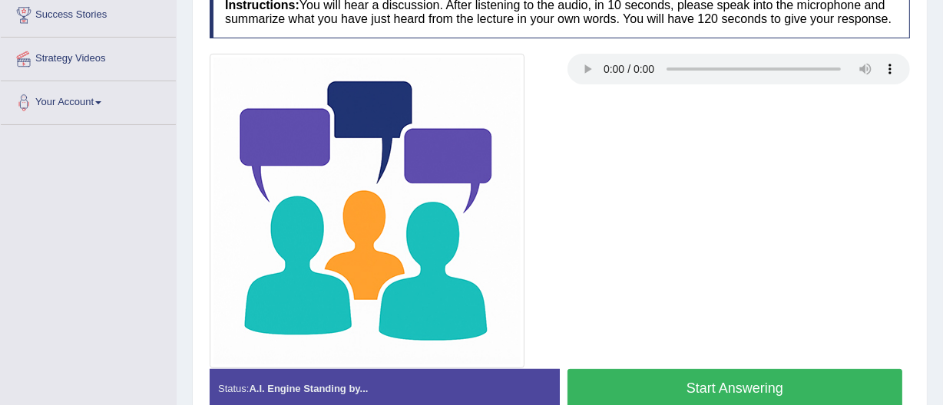
scroll to position [303, 0]
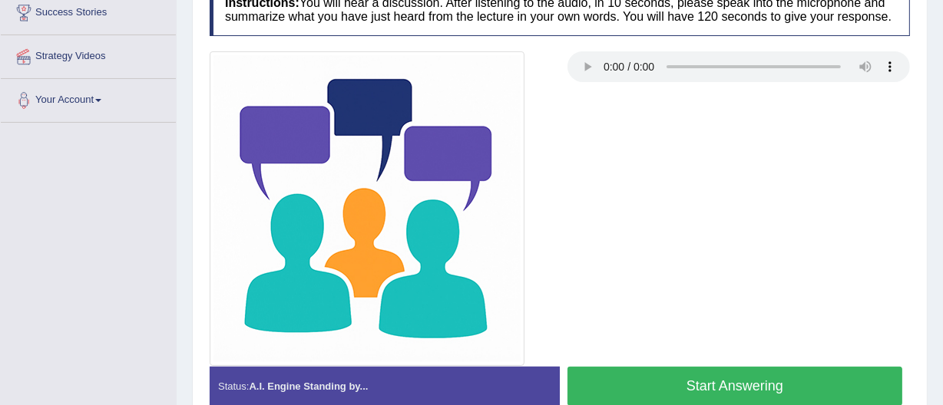
click at [653, 76] on div "Instructions: You will hear a discussion. After listening to the audio, in 10 s…" at bounding box center [560, 200] width 708 height 449
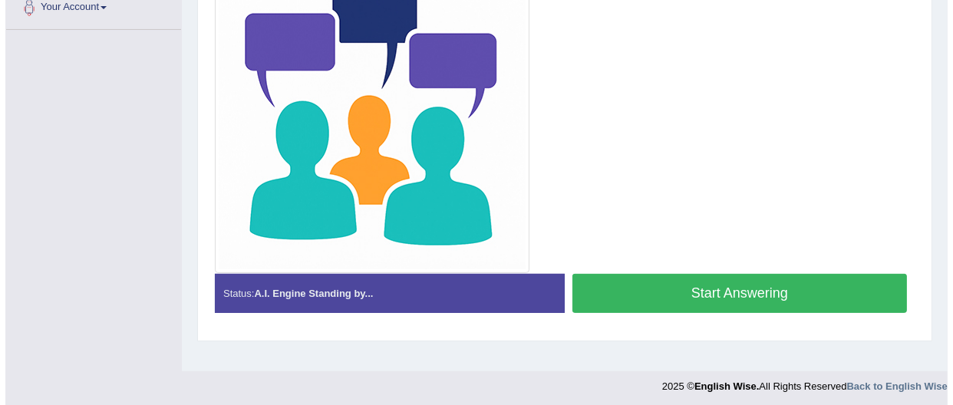
scroll to position [397, 0]
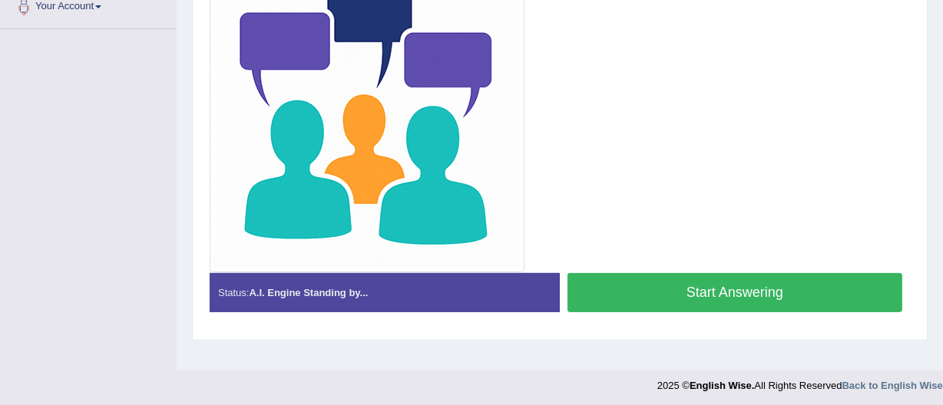
click at [722, 284] on button "Start Answering" at bounding box center [734, 292] width 335 height 39
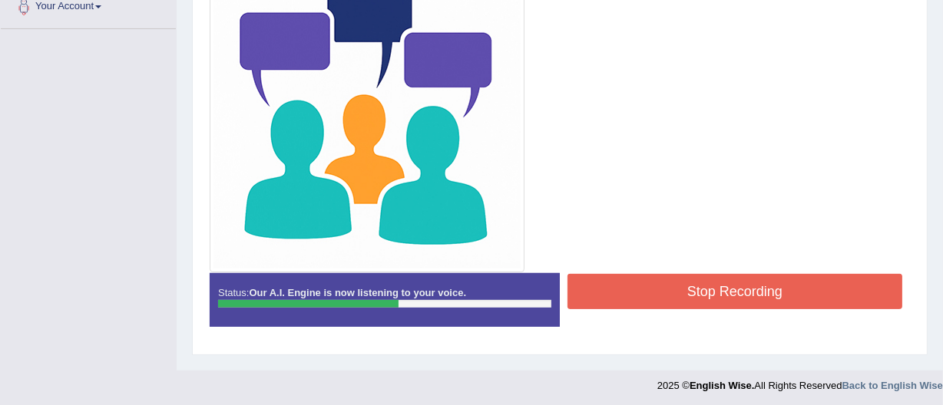
click at [722, 286] on button "Stop Recording" at bounding box center [734, 291] width 335 height 35
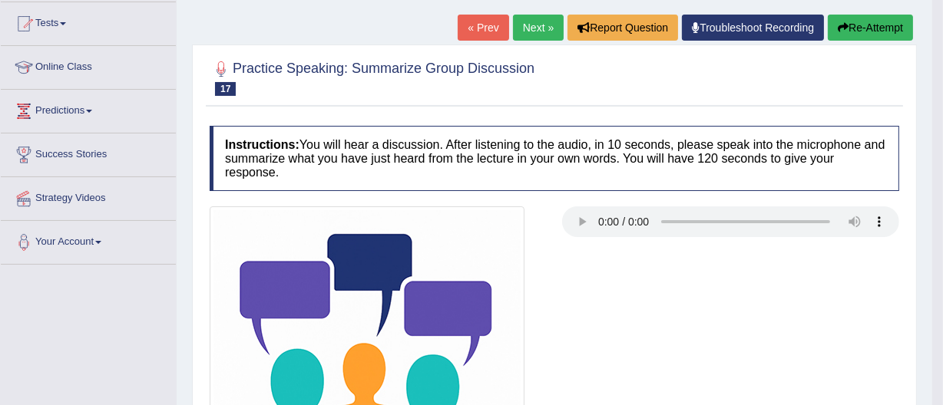
scroll to position [167, 0]
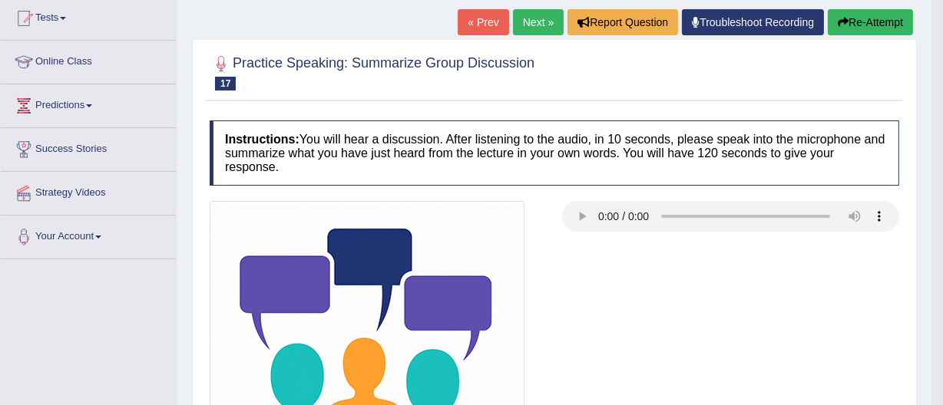
click at [853, 25] on button "Re-Attempt" at bounding box center [870, 22] width 85 height 26
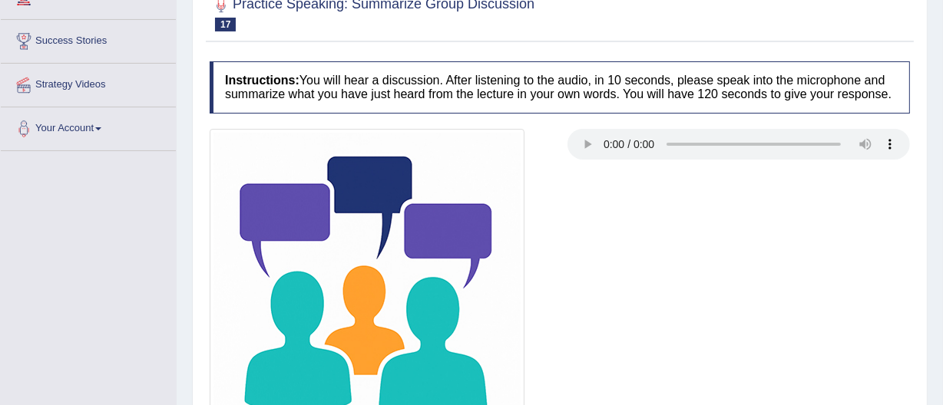
scroll to position [430, 0]
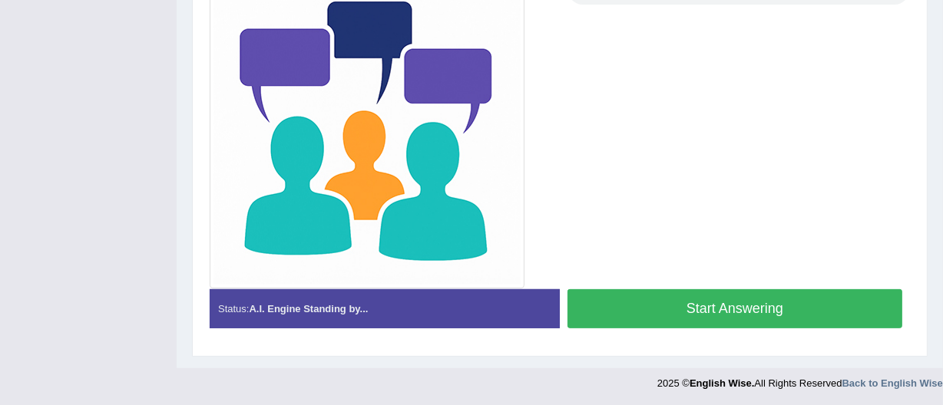
click at [719, 306] on button "Start Answering" at bounding box center [734, 308] width 335 height 39
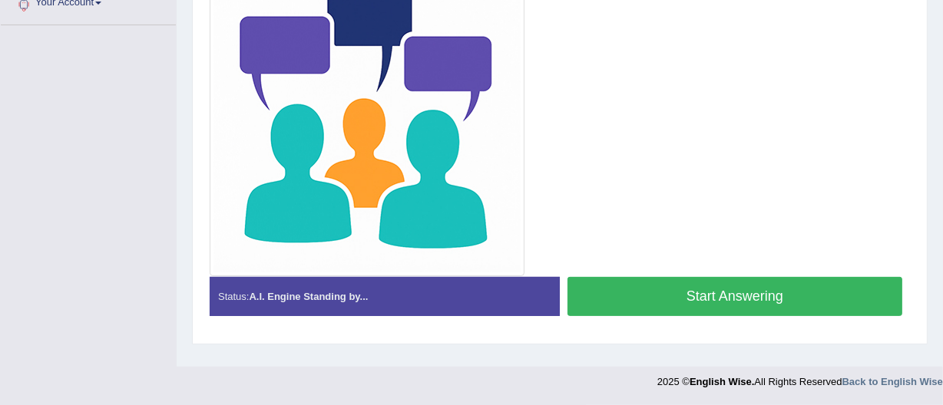
scroll to position [389, 0]
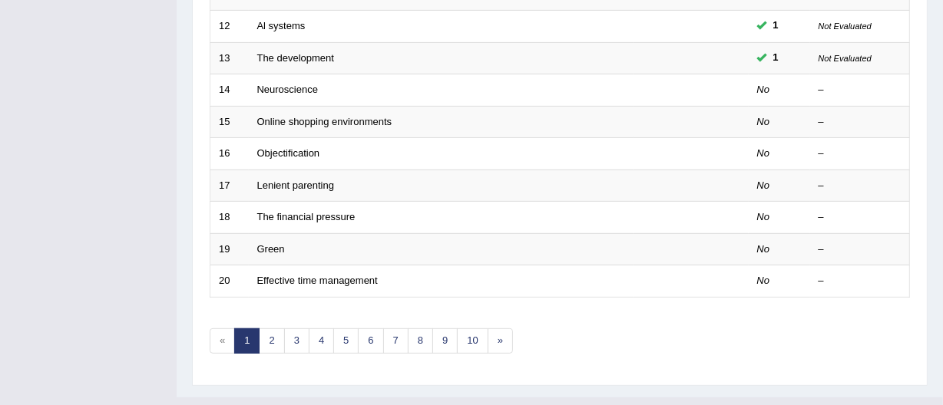
scroll to position [609, 0]
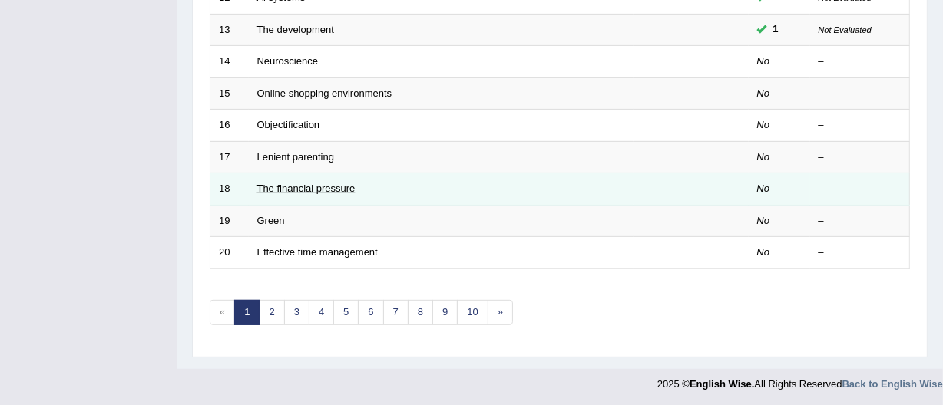
click at [304, 183] on link "The financial pressure" at bounding box center [306, 189] width 98 height 12
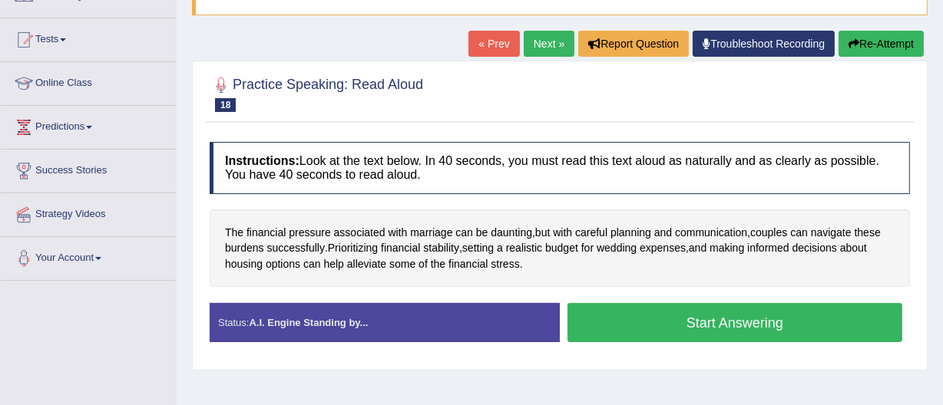
scroll to position [210, 0]
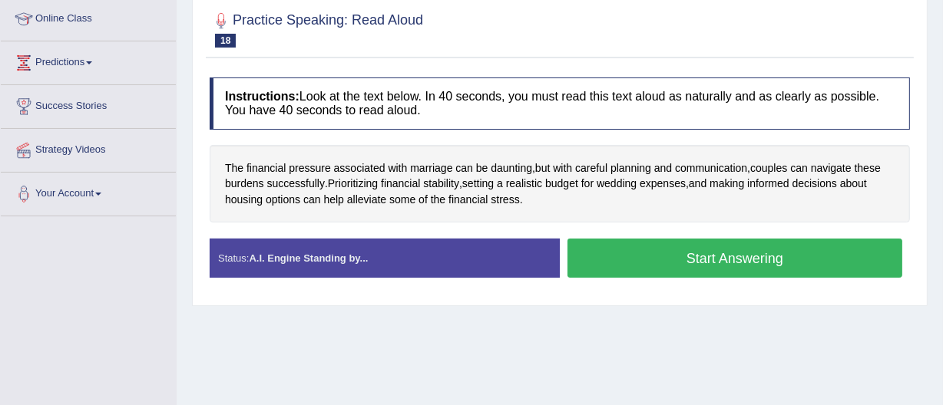
drag, startPoint x: 696, startPoint y: 249, endPoint x: 692, endPoint y: 242, distance: 7.9
click at [692, 242] on button "Start Answering" at bounding box center [734, 258] width 335 height 39
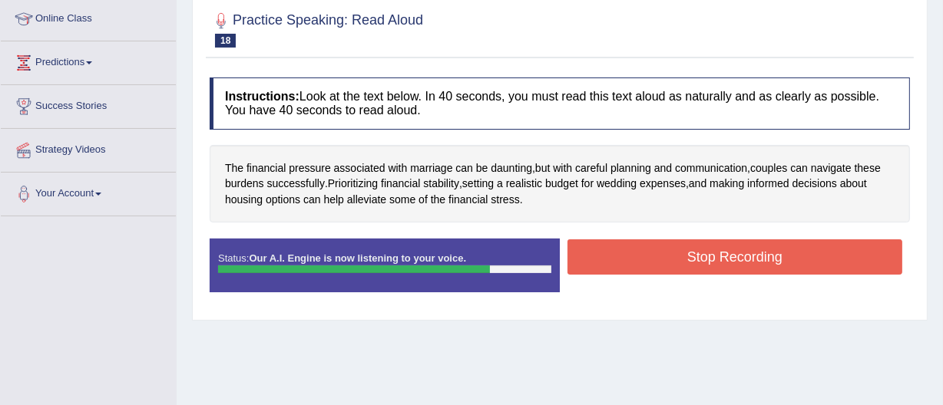
click at [701, 253] on button "Stop Recording" at bounding box center [734, 257] width 335 height 35
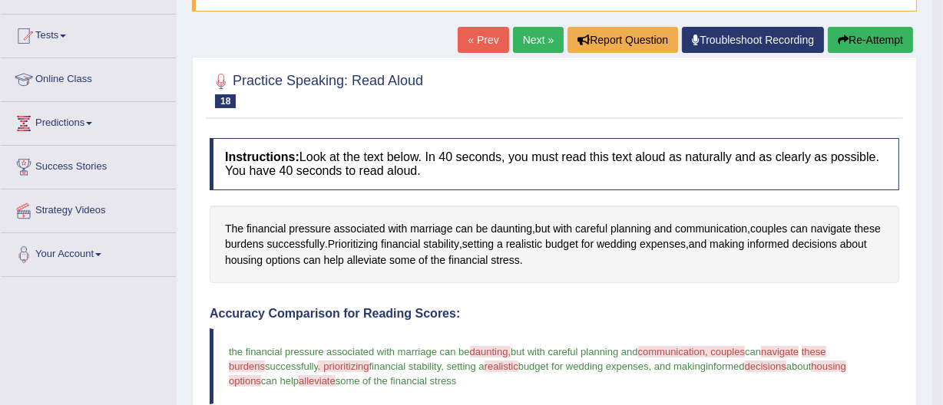
scroll to position [150, 0]
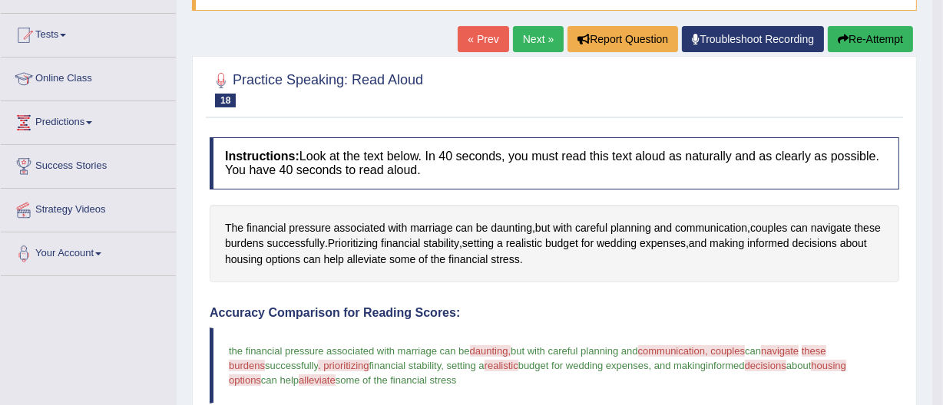
click at [873, 34] on button "Re-Attempt" at bounding box center [870, 39] width 85 height 26
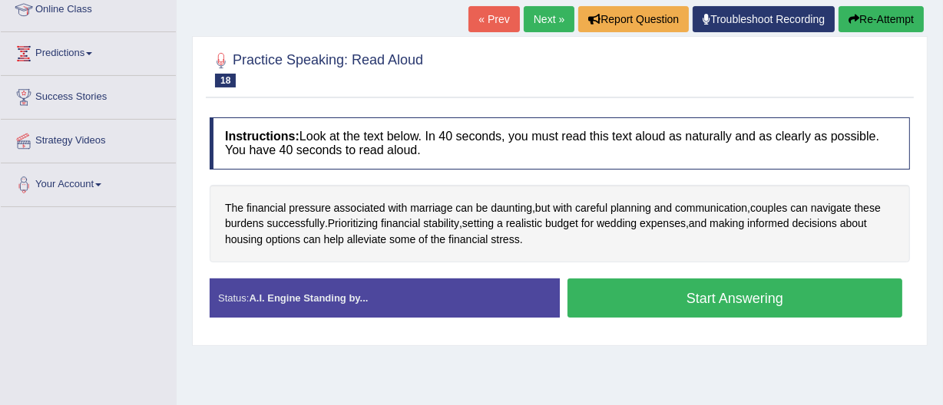
scroll to position [223, 0]
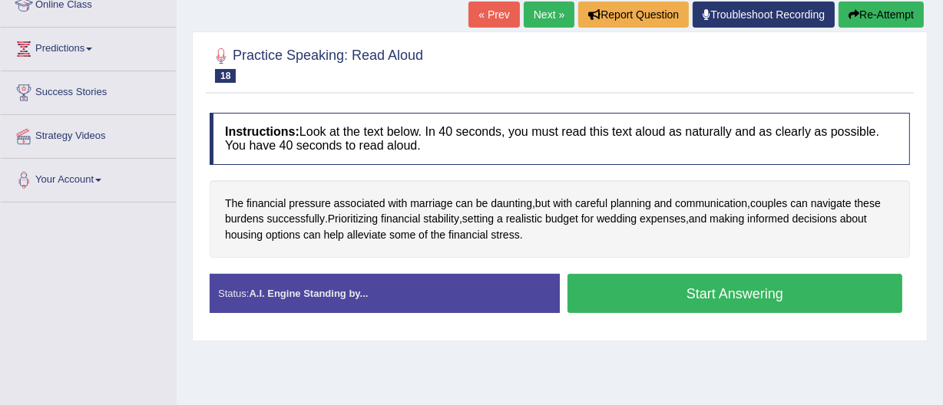
click at [717, 283] on button "Start Answering" at bounding box center [734, 293] width 335 height 39
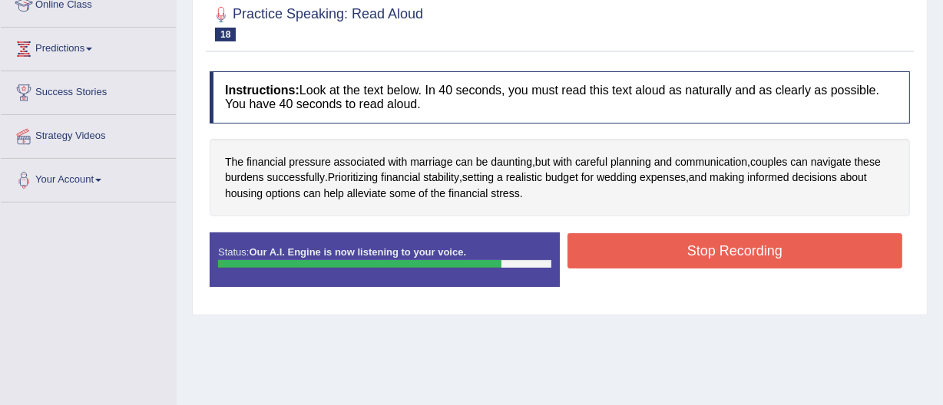
click at [720, 250] on button "Stop Recording" at bounding box center [734, 250] width 335 height 35
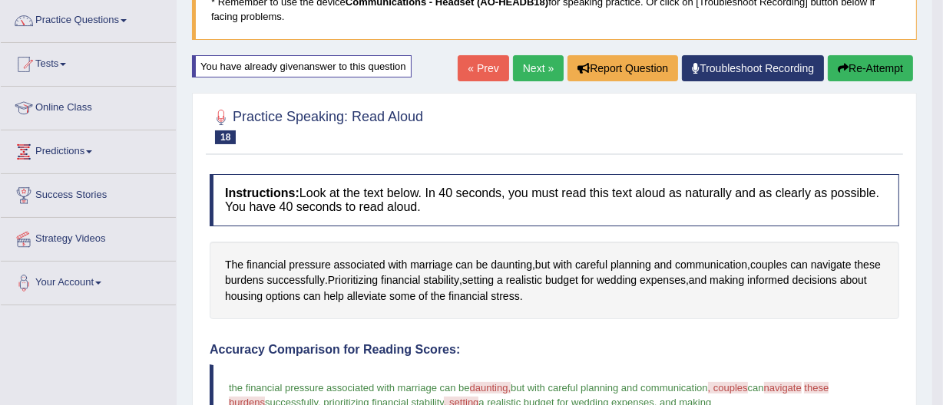
scroll to position [120, 0]
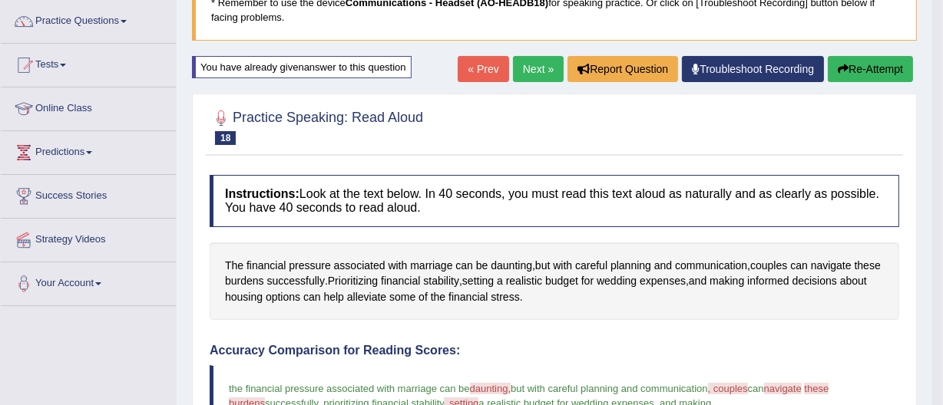
click at [851, 63] on button "Re-Attempt" at bounding box center [870, 69] width 85 height 26
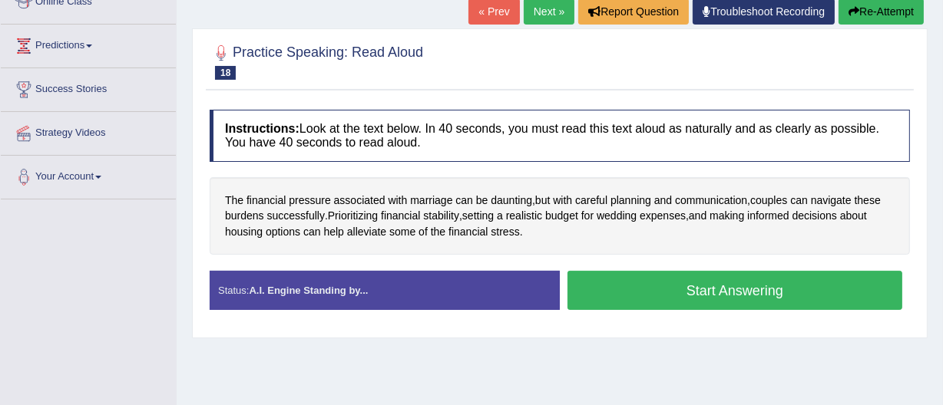
scroll to position [230, 0]
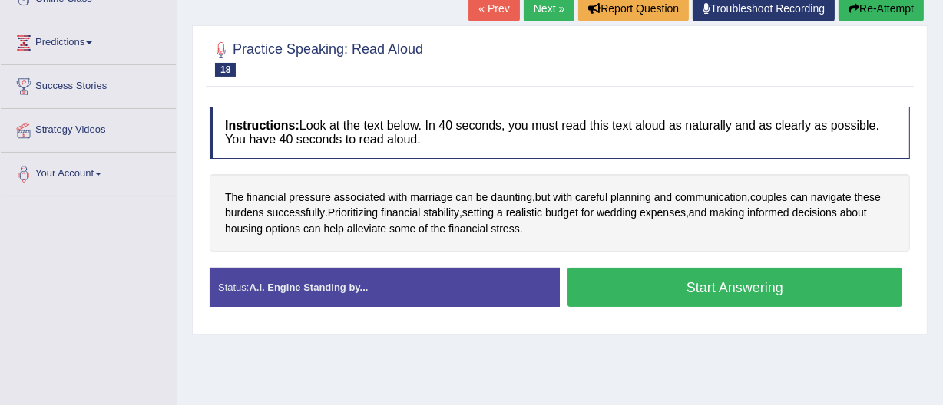
click at [753, 280] on button "Start Answering" at bounding box center [734, 287] width 335 height 39
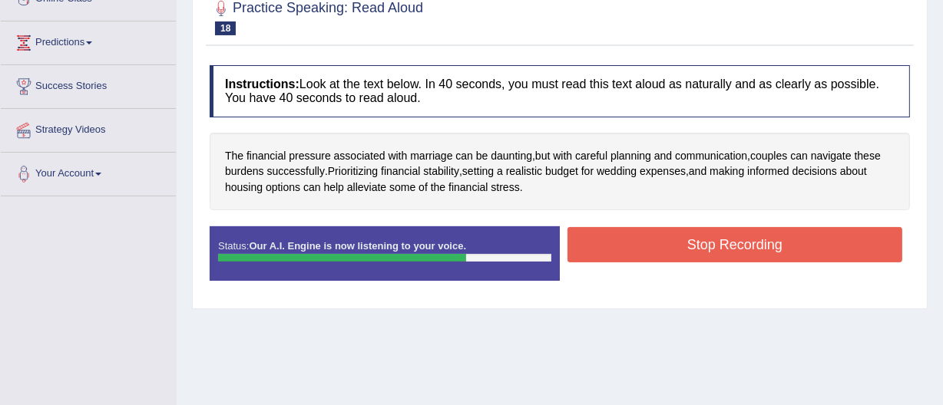
click at [721, 244] on button "Stop Recording" at bounding box center [734, 244] width 335 height 35
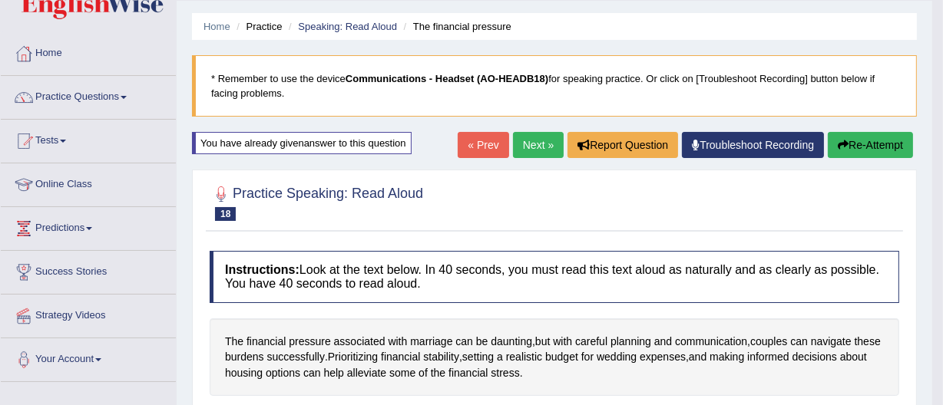
scroll to position [43, 0]
click at [527, 145] on link "Next »" at bounding box center [538, 146] width 51 height 26
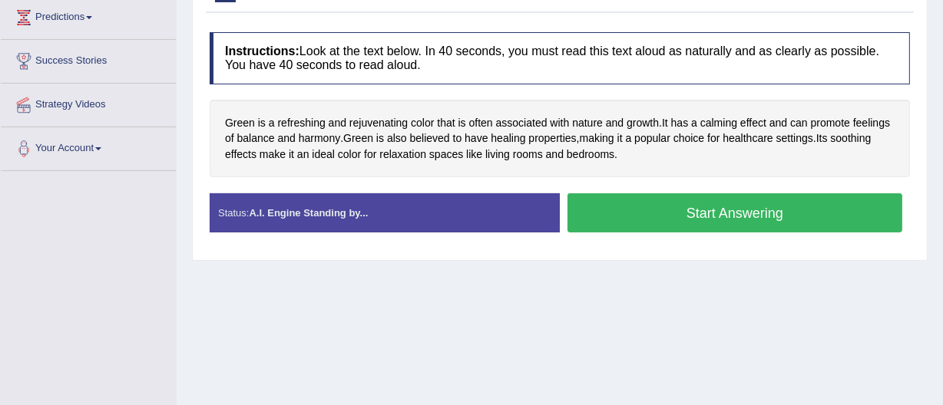
scroll to position [256, 0]
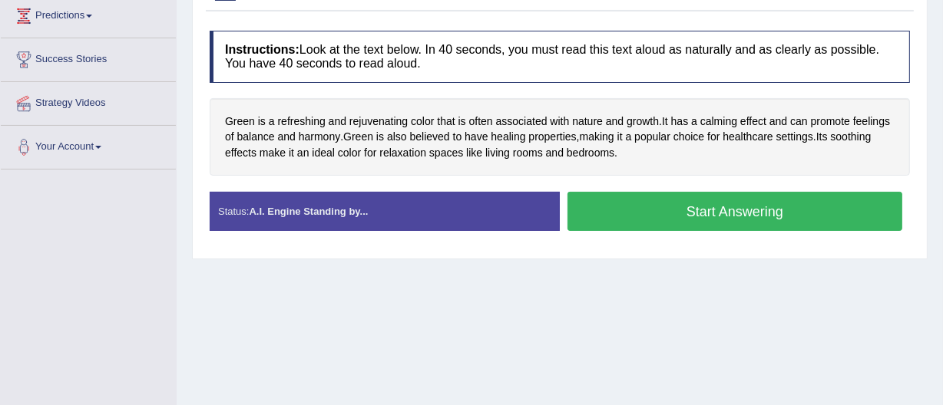
click at [702, 210] on button "Start Answering" at bounding box center [734, 211] width 335 height 39
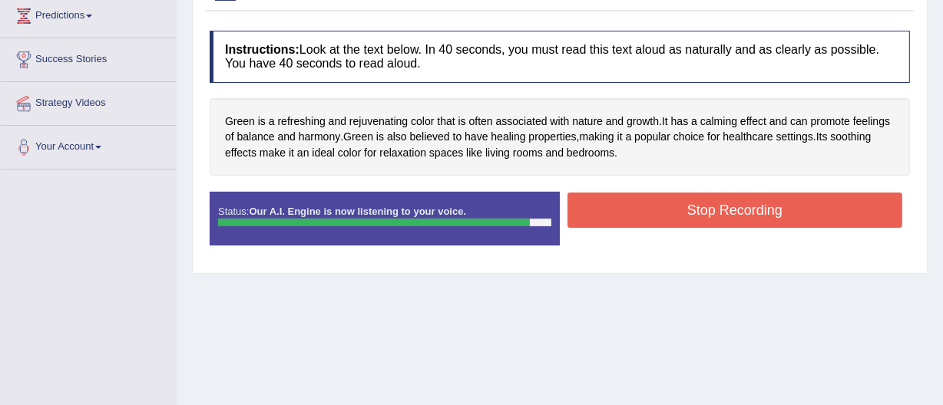
click at [705, 204] on button "Stop Recording" at bounding box center [734, 210] width 335 height 35
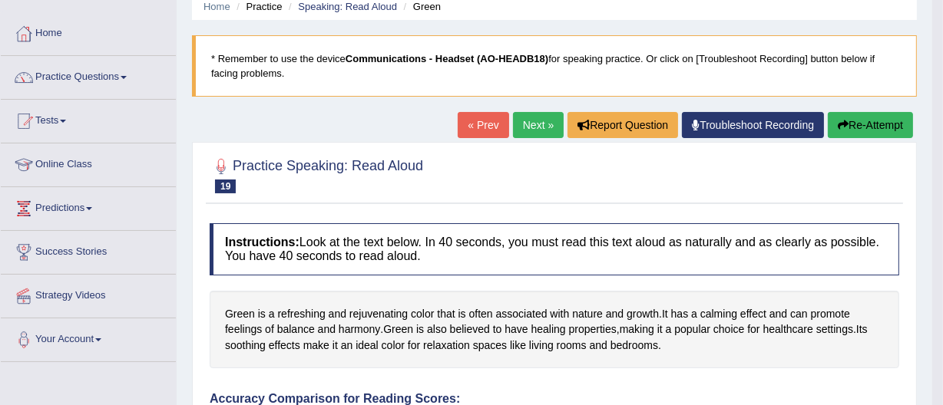
scroll to position [58, 0]
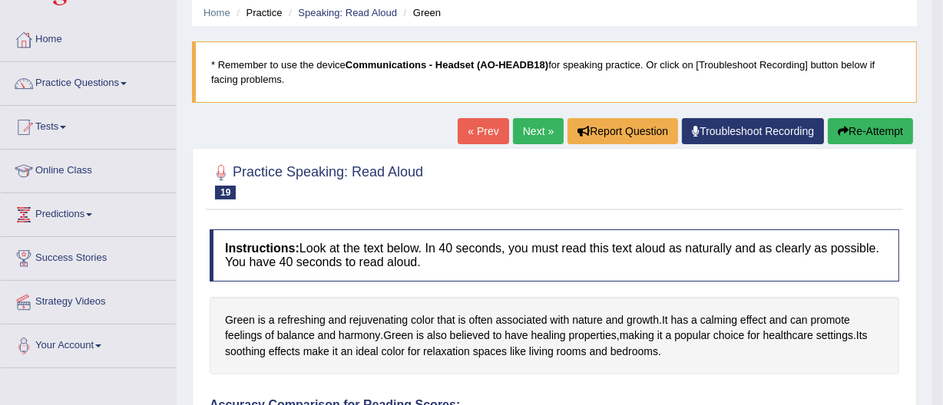
click at [857, 128] on button "Re-Attempt" at bounding box center [870, 131] width 85 height 26
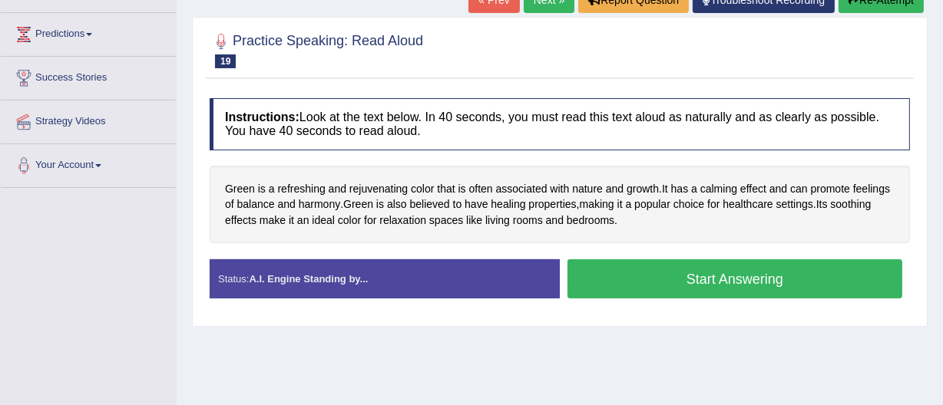
scroll to position [246, 0]
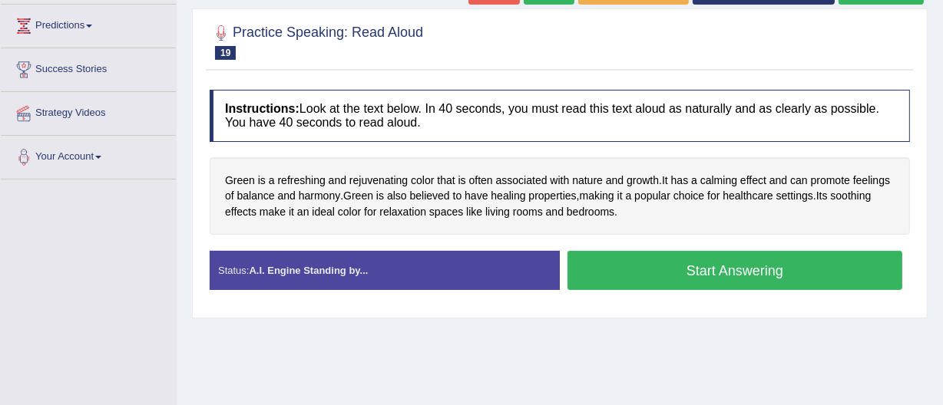
click at [752, 268] on button "Start Answering" at bounding box center [734, 270] width 335 height 39
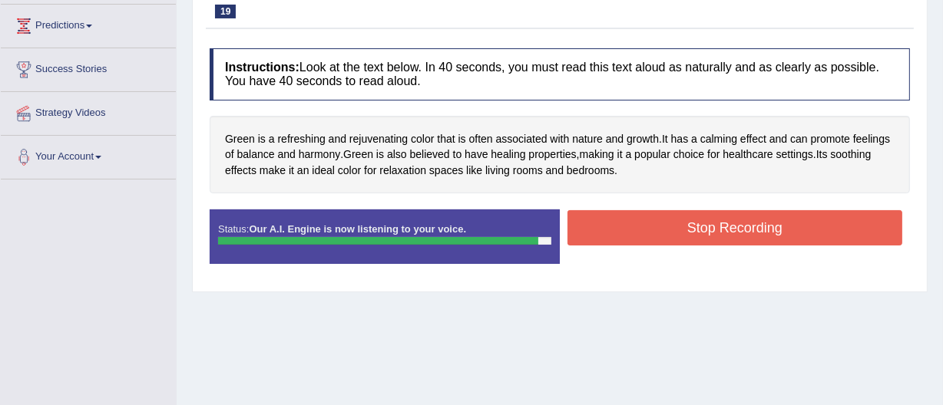
click at [716, 220] on button "Stop Recording" at bounding box center [734, 227] width 335 height 35
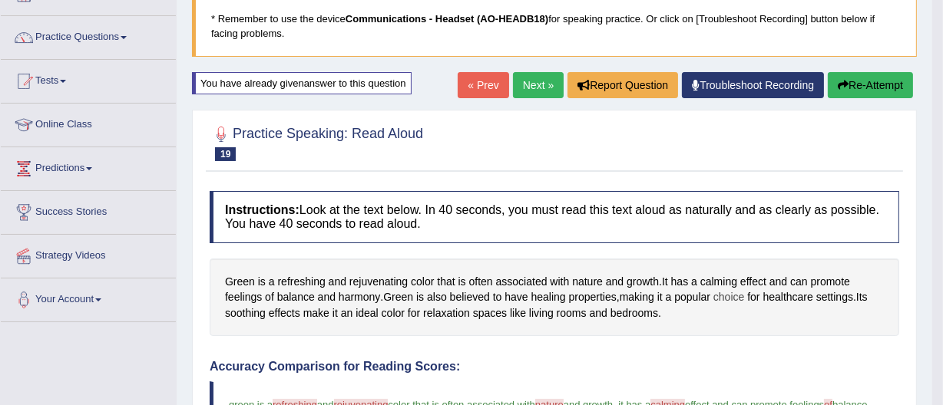
scroll to position [103, 0]
click at [530, 77] on link "Next »" at bounding box center [538, 86] width 51 height 26
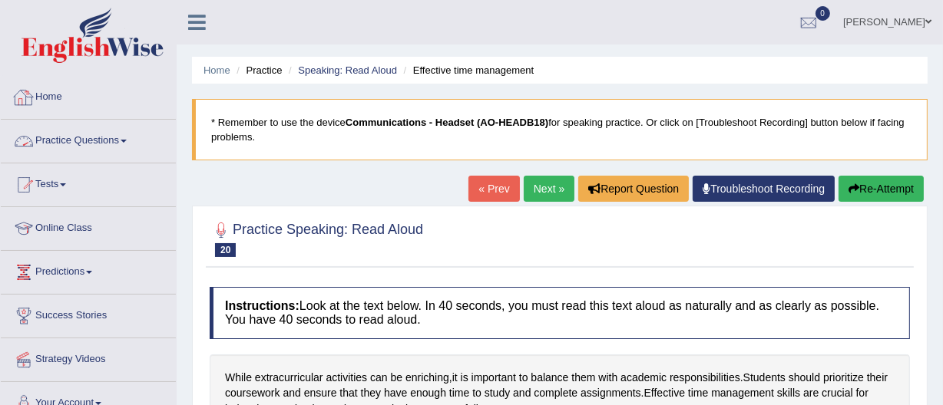
click at [95, 137] on link "Practice Questions" at bounding box center [88, 139] width 175 height 38
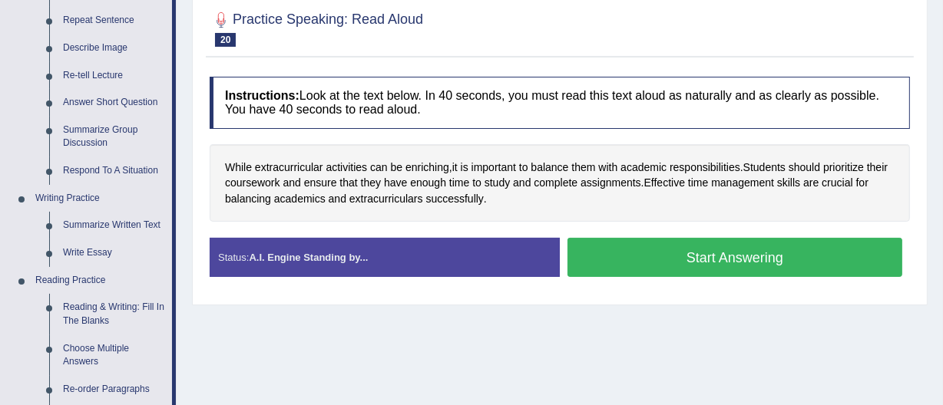
scroll to position [211, 0]
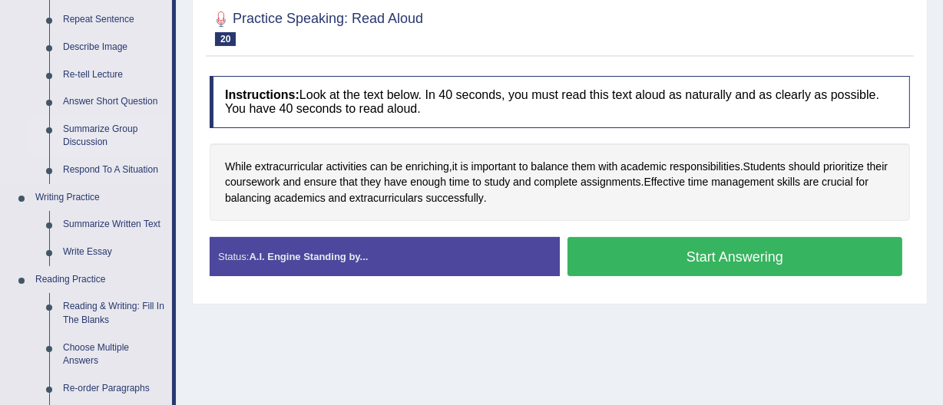
click at [97, 138] on link "Summarize Group Discussion" at bounding box center [114, 136] width 116 height 41
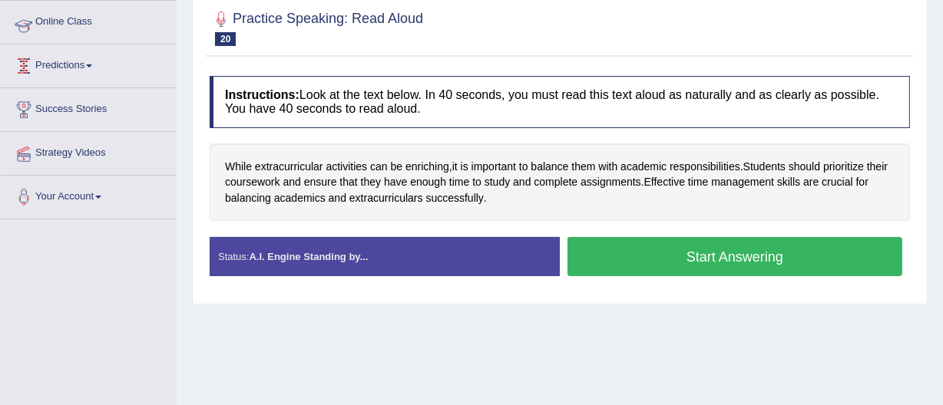
scroll to position [241, 0]
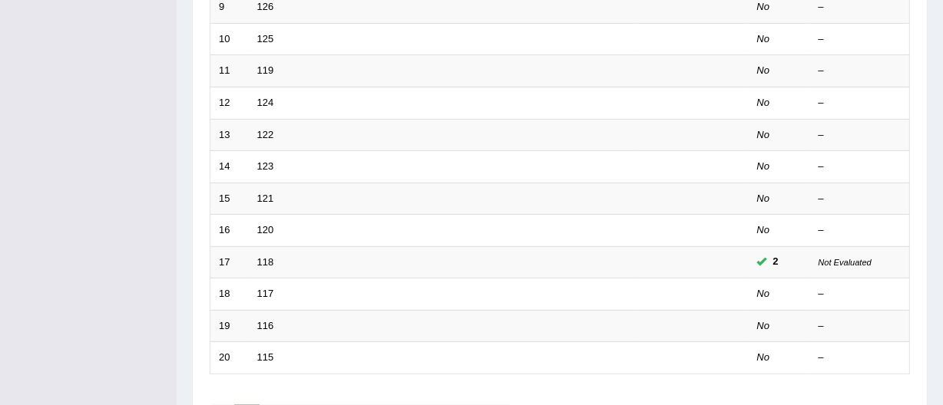
scroll to position [609, 0]
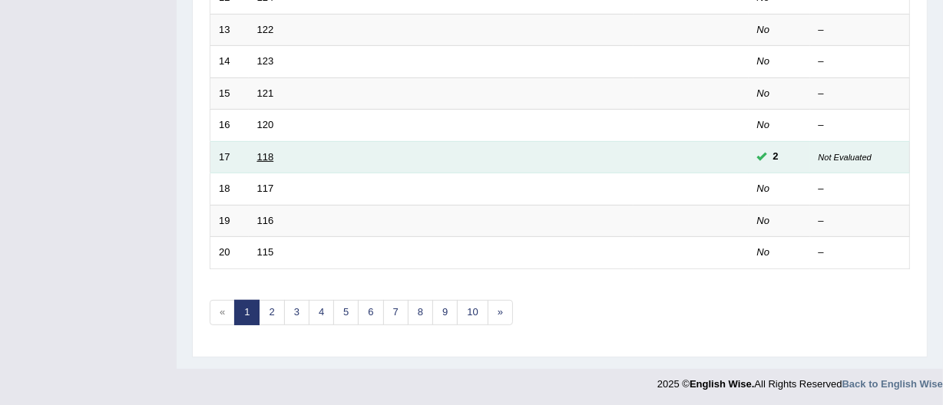
click at [264, 155] on link "118" at bounding box center [265, 157] width 17 height 12
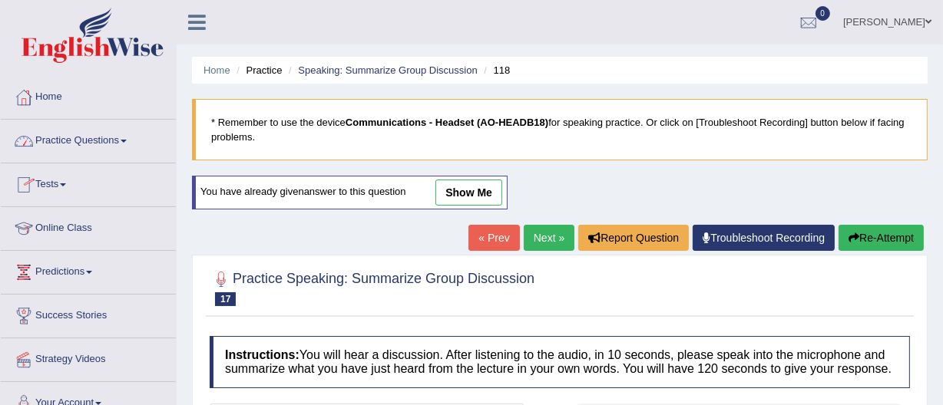
click at [63, 137] on link "Practice Questions" at bounding box center [88, 139] width 175 height 38
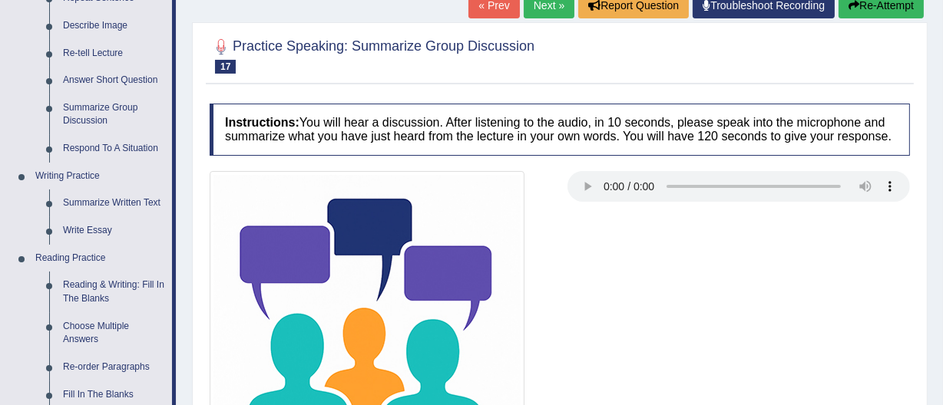
scroll to position [238, 0]
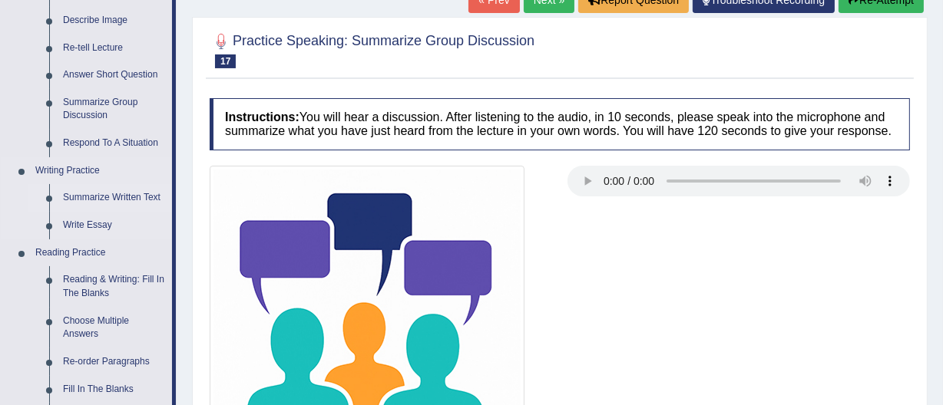
click at [104, 193] on link "Summarize Written Text" at bounding box center [114, 198] width 116 height 28
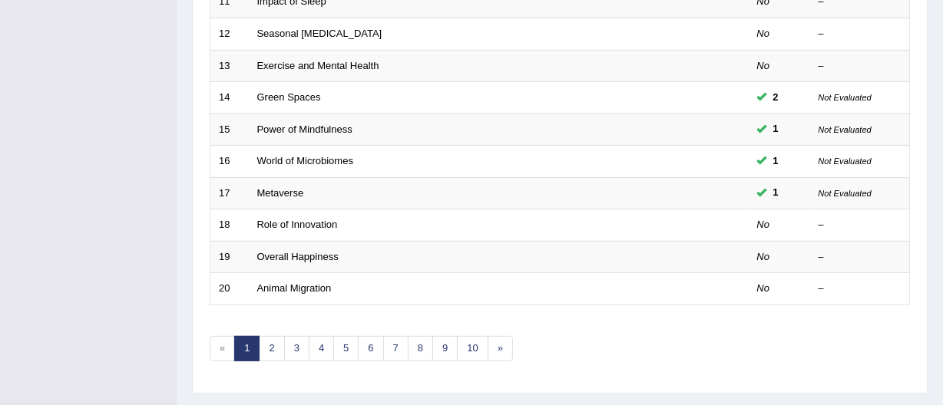
scroll to position [573, 0]
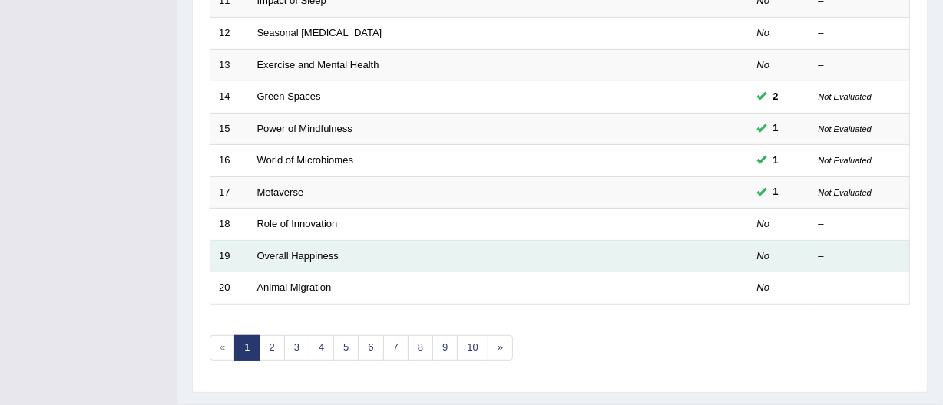
click at [272, 247] on td "Overall Happiness" at bounding box center [441, 256] width 385 height 32
click at [270, 257] on link "Overall Happiness" at bounding box center [297, 256] width 81 height 12
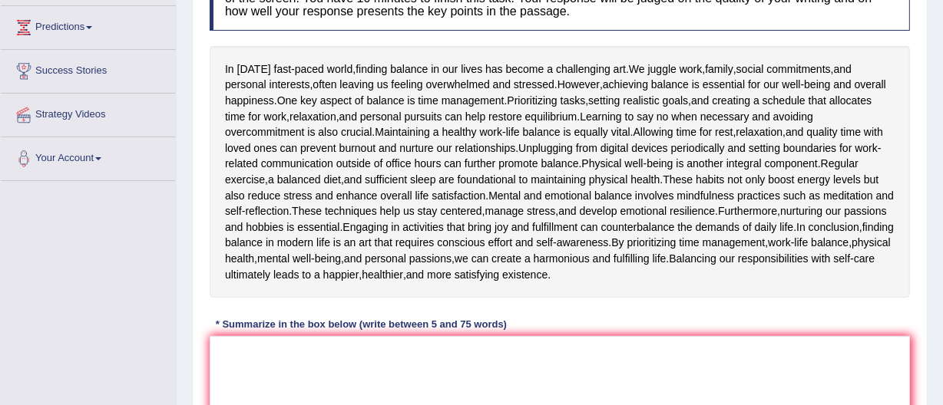
scroll to position [242, 0]
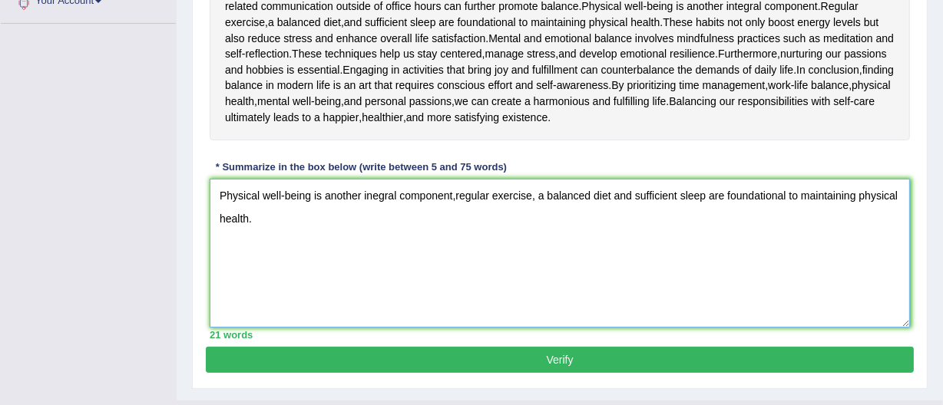
scroll to position [403, 0]
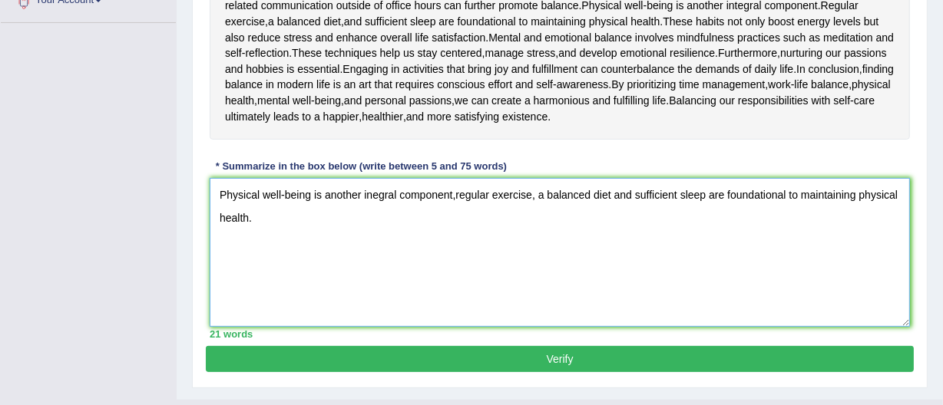
type textarea "Physical well-being is another inegral component,regular exercise, a balanced d…"
click at [557, 349] on button "Verify" at bounding box center [560, 359] width 708 height 26
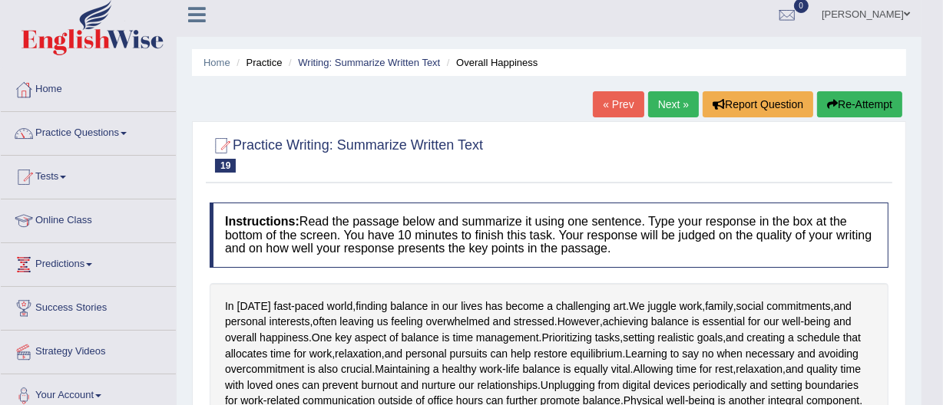
scroll to position [8, 0]
click at [830, 97] on button "Re-Attempt" at bounding box center [859, 104] width 85 height 26
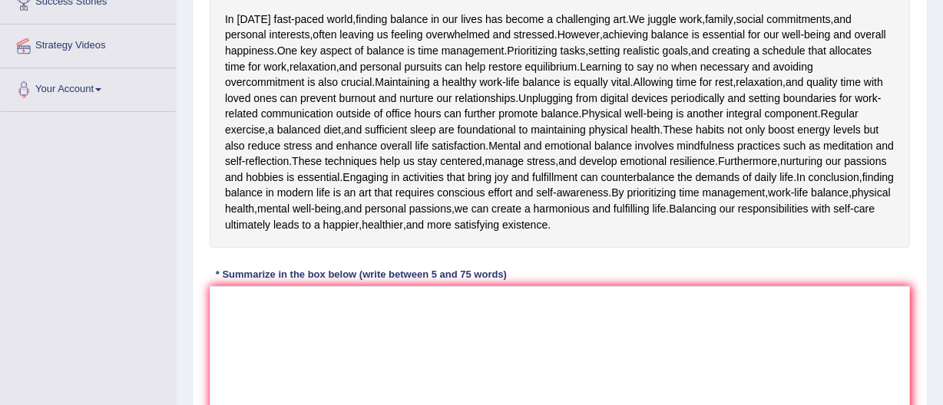
scroll to position [313, 0]
click at [230, 315] on textarea at bounding box center [560, 361] width 700 height 149
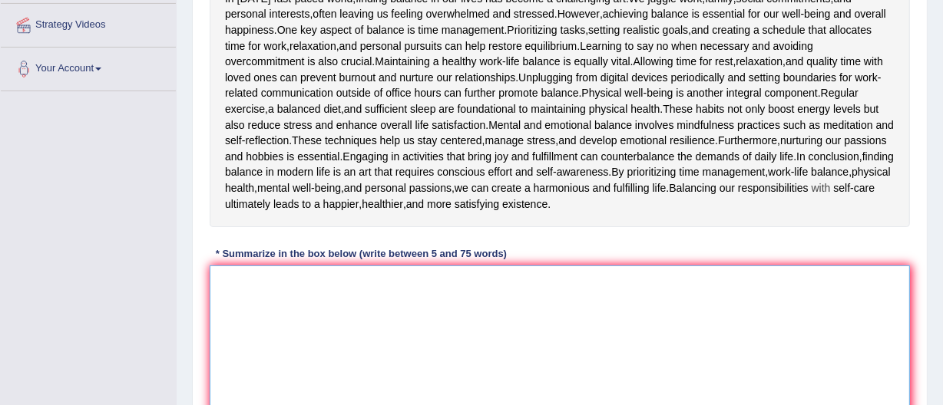
scroll to position [339, 0]
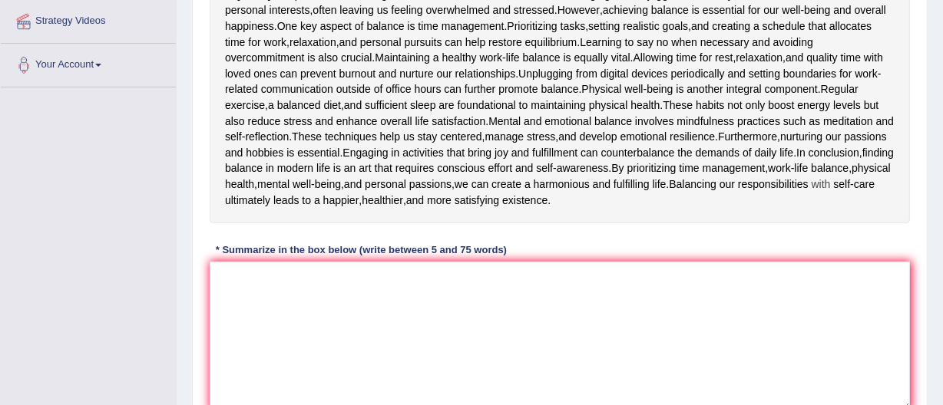
click at [811, 193] on span "with" at bounding box center [820, 185] width 19 height 16
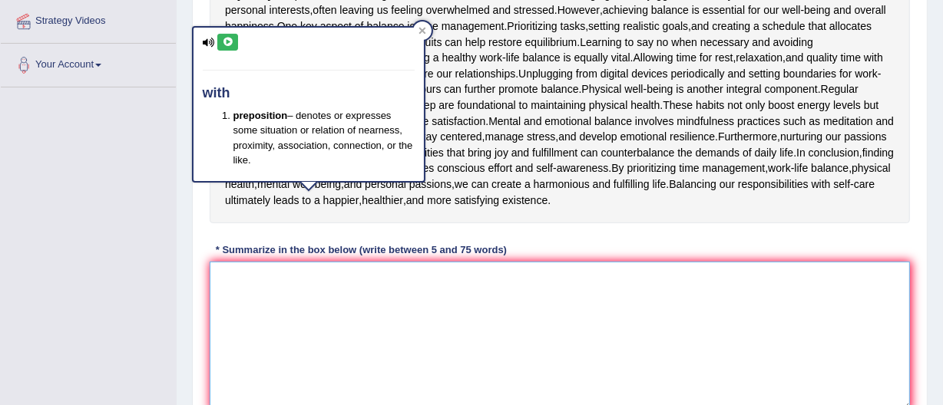
click at [271, 327] on textarea at bounding box center [560, 336] width 700 height 149
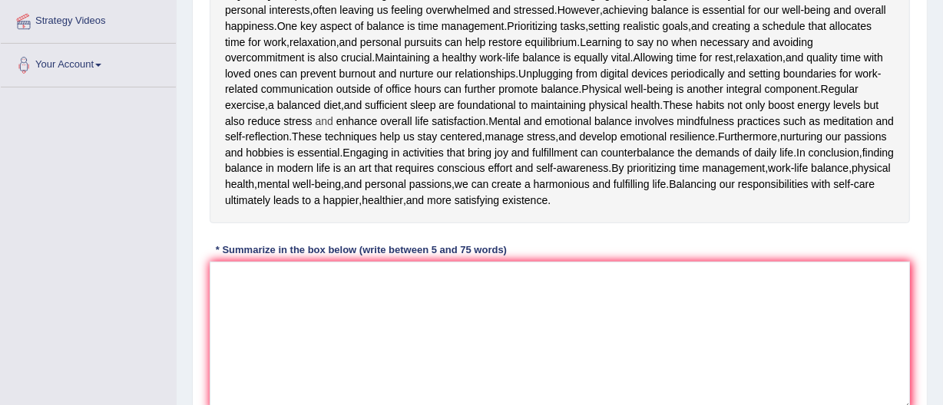
drag, startPoint x: 382, startPoint y: 55, endPoint x: 328, endPoint y: 123, distance: 86.9
click at [328, 123] on div "In today's fast - paced world , finding balance in our lives has become a chall…" at bounding box center [560, 98] width 700 height 252
click at [223, 276] on textarea at bounding box center [560, 336] width 700 height 149
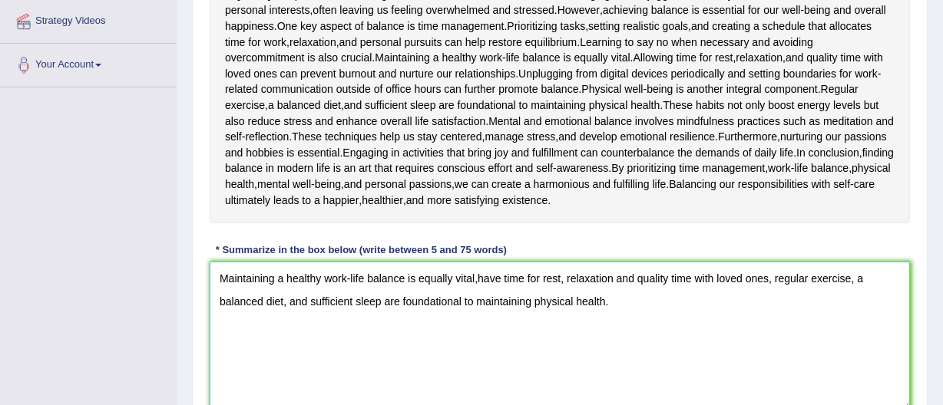
scroll to position [454, 0]
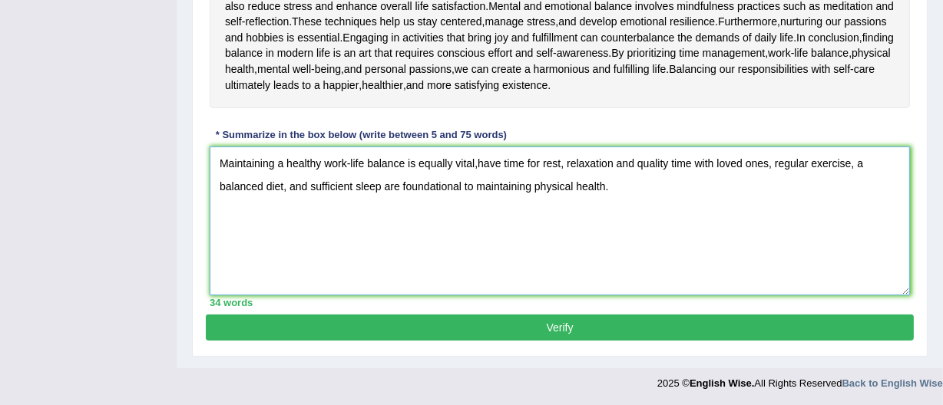
type textarea "Maintaining a healthy work-life balance is equally vital,have time for rest, re…"
click at [557, 319] on button "Verify" at bounding box center [560, 328] width 708 height 26
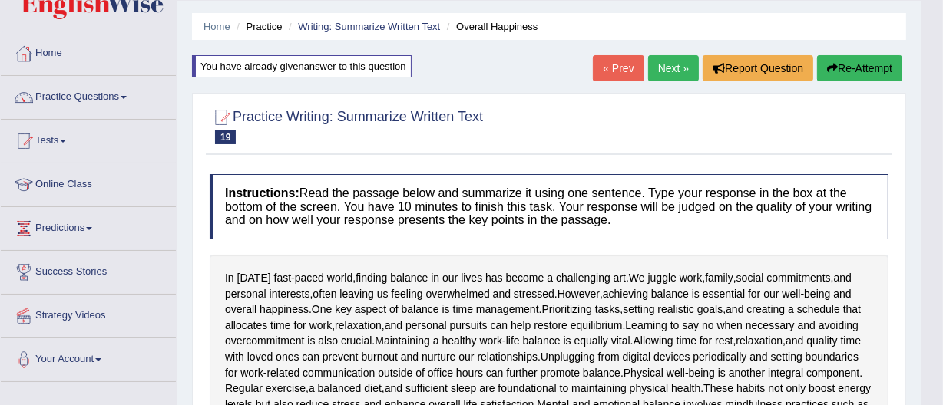
scroll to position [0, 0]
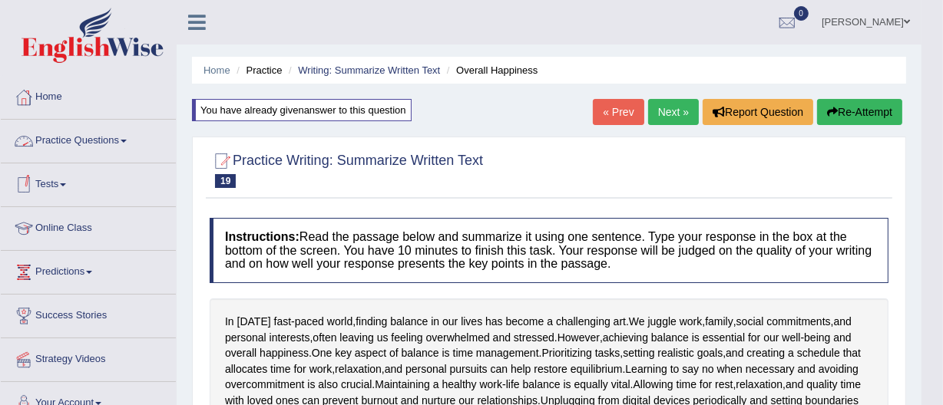
click at [98, 137] on link "Practice Questions" at bounding box center [88, 139] width 175 height 38
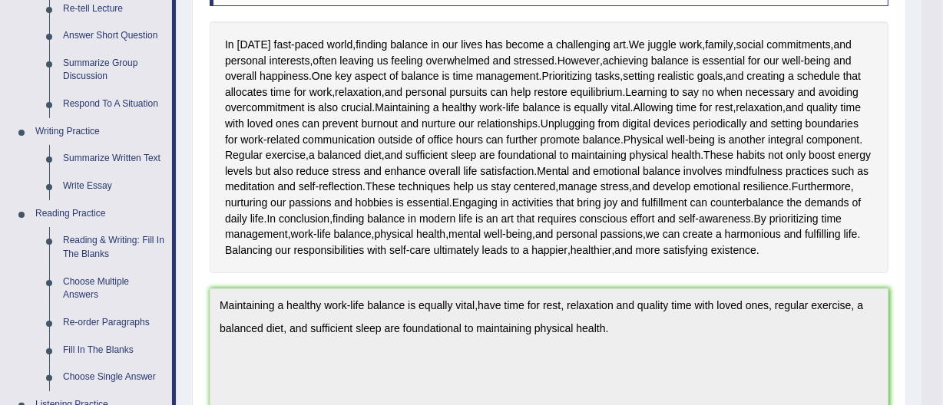
scroll to position [278, 0]
click at [85, 181] on link "Write Essay" at bounding box center [114, 186] width 116 height 28
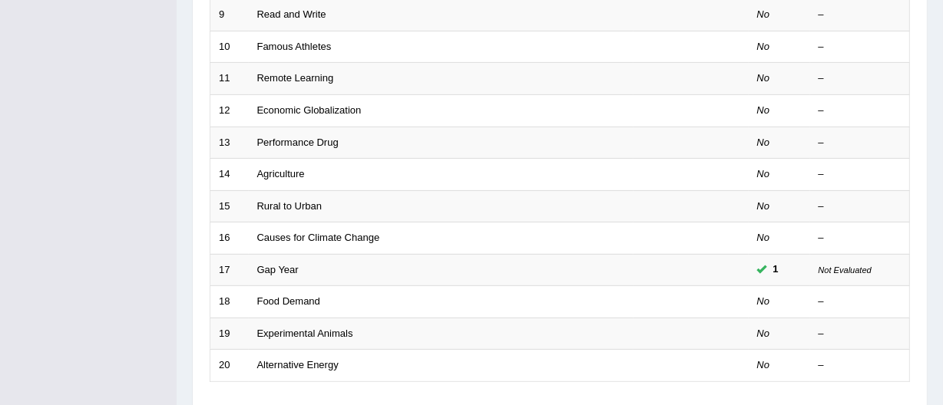
scroll to position [609, 0]
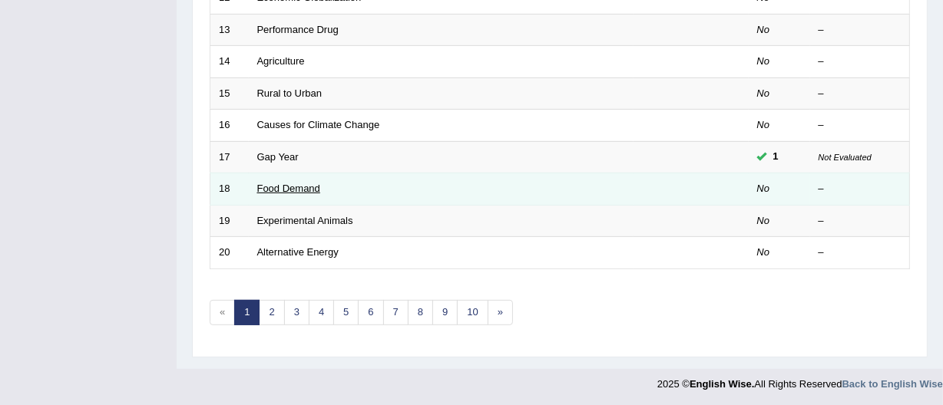
click at [302, 190] on link "Food Demand" at bounding box center [288, 189] width 63 height 12
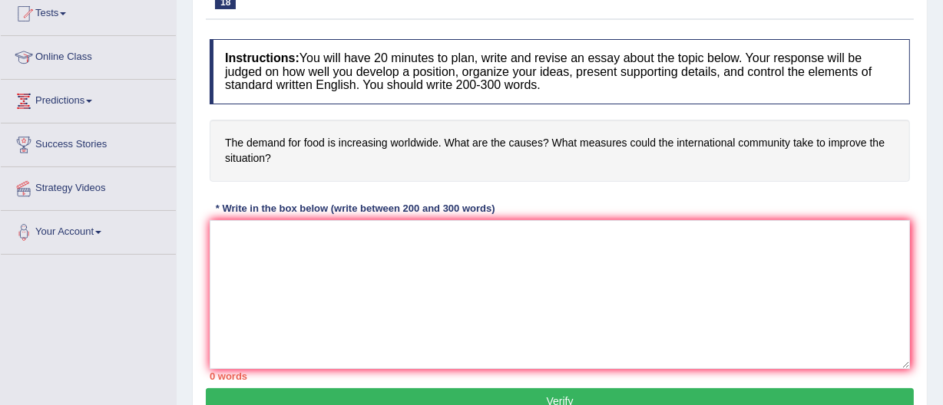
scroll to position [172, 0]
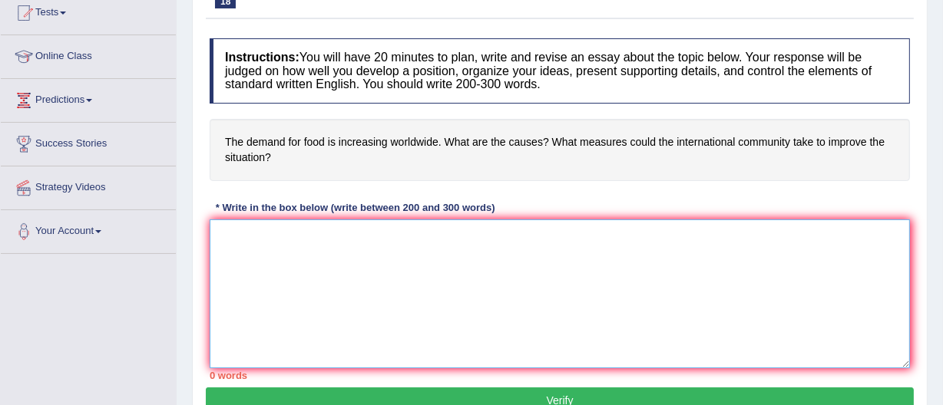
click at [224, 230] on textarea at bounding box center [560, 294] width 700 height 149
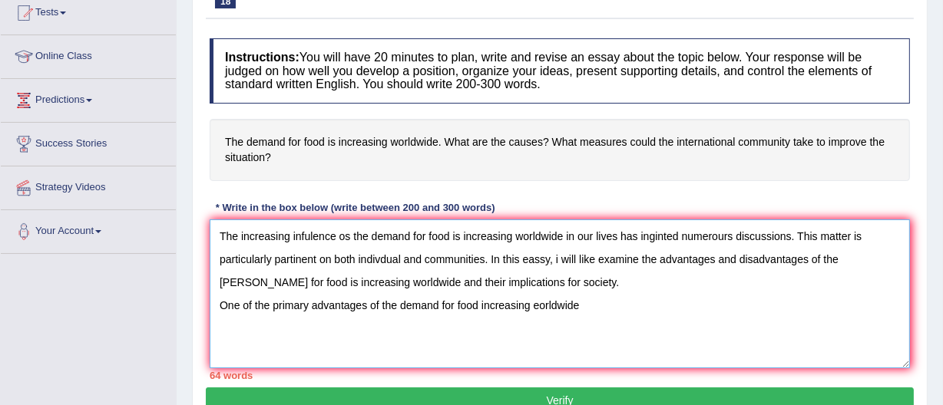
click at [537, 305] on textarea "The increasing infulence os the demand for food is increasing worldwide in our …" at bounding box center [560, 294] width 700 height 149
click at [580, 306] on textarea "The increasing infulence os the demand for food is increasing worldwide in our …" at bounding box center [560, 294] width 700 height 149
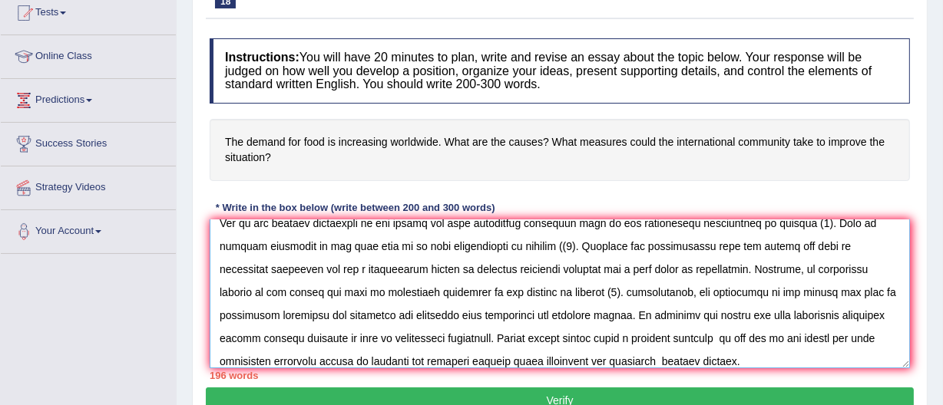
scroll to position [92, 0]
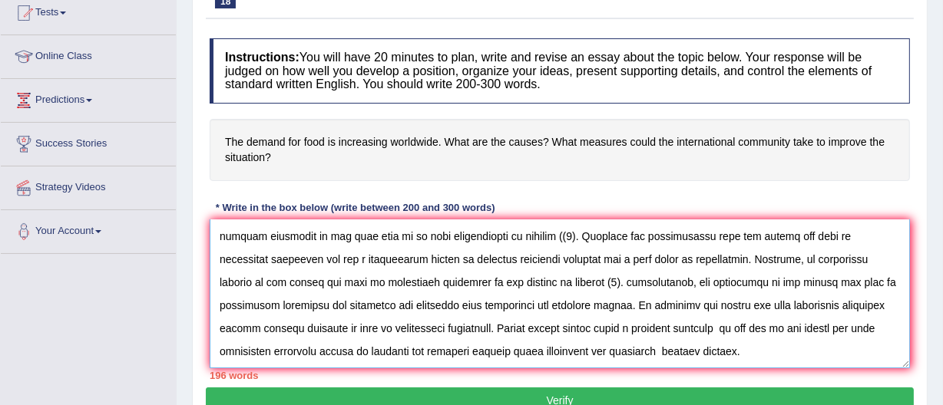
type textarea "The increasing infulence os the demand for food is increasing worldwide in our …"
click at [562, 391] on button "Verify" at bounding box center [560, 401] width 708 height 26
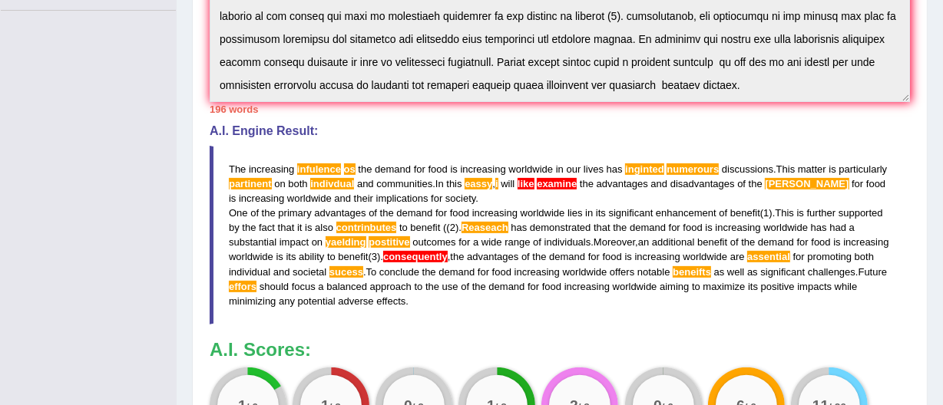
scroll to position [414, 0]
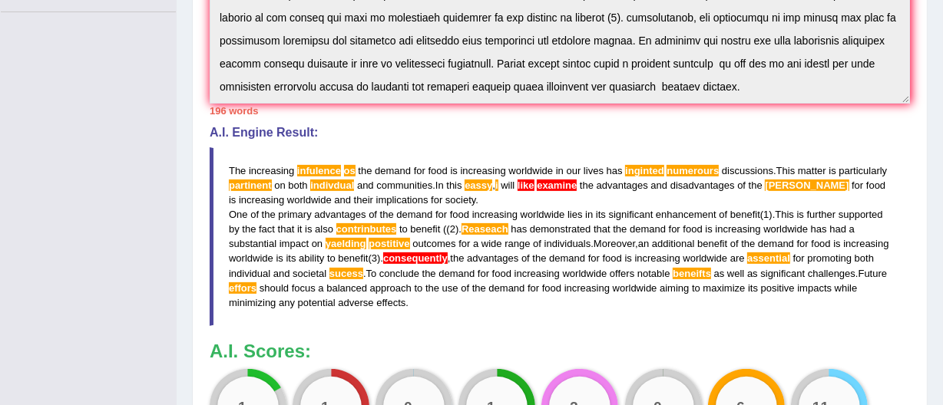
click at [562, 391] on div "2 / 2" at bounding box center [579, 407] width 61 height 61
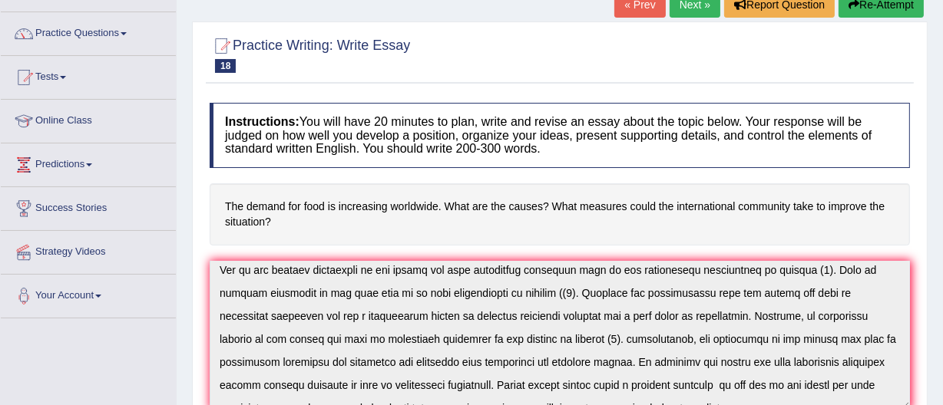
scroll to position [79, 0]
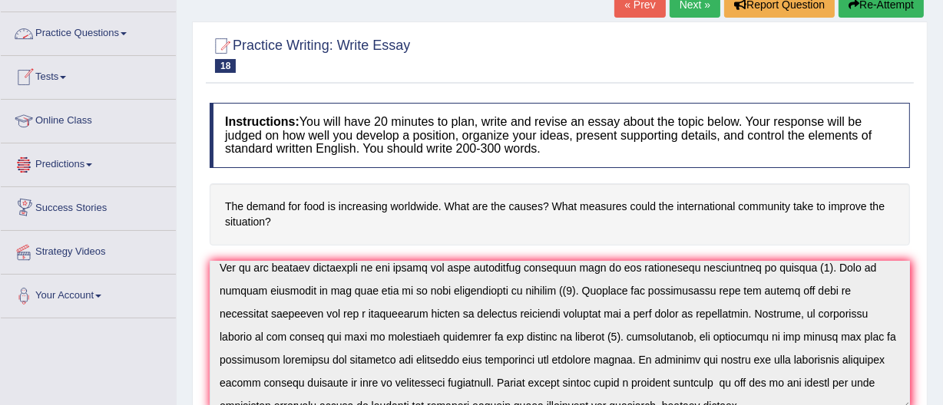
click at [69, 29] on link "Practice Questions" at bounding box center [88, 31] width 175 height 38
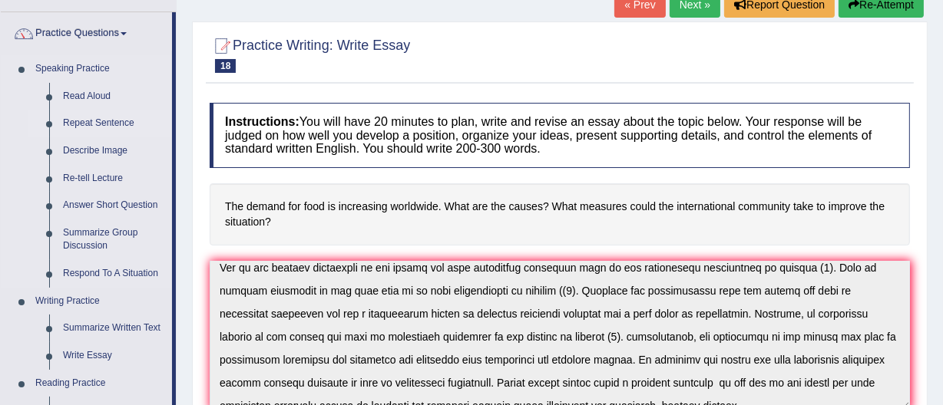
click at [82, 119] on link "Repeat Sentence" at bounding box center [114, 124] width 116 height 28
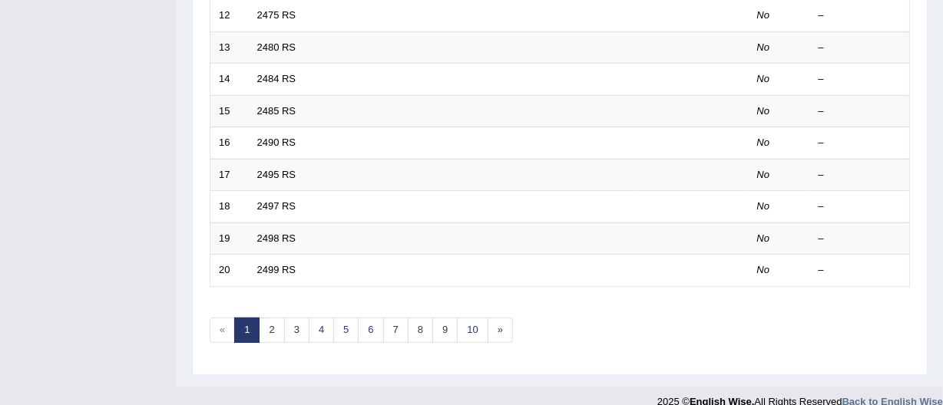
scroll to position [593, 0]
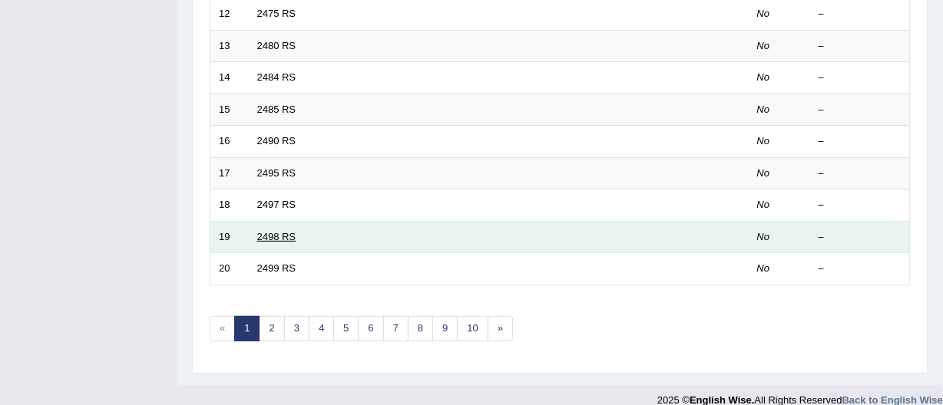
click at [273, 233] on link "2498 RS" at bounding box center [276, 237] width 39 height 12
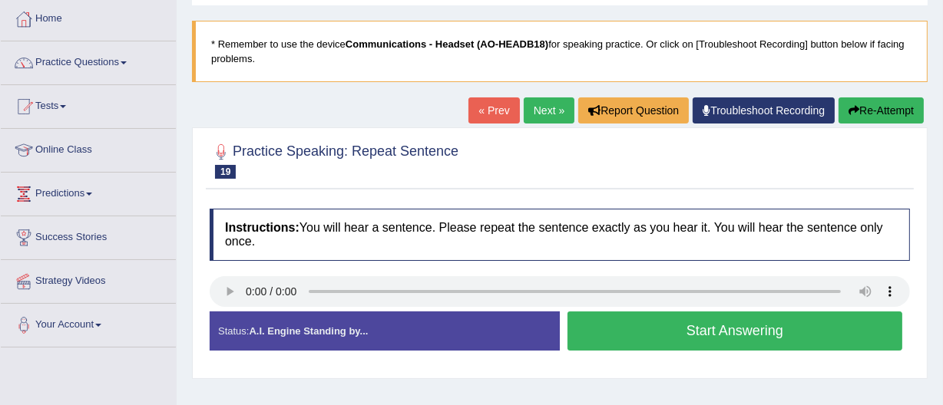
scroll to position [78, 0]
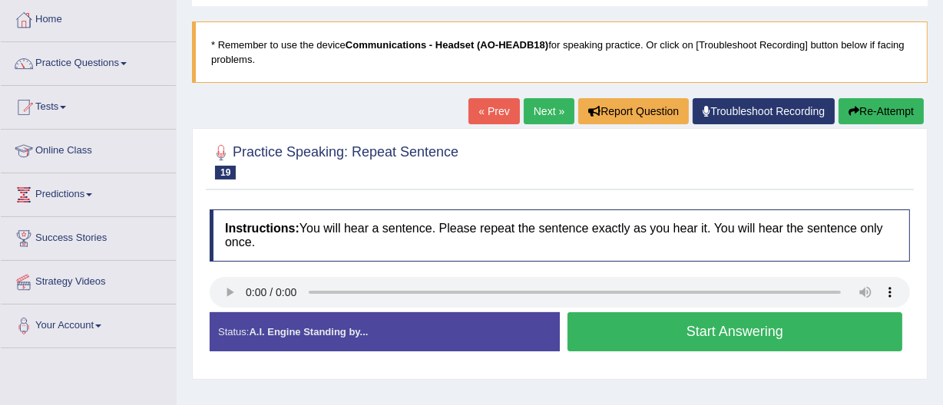
click at [695, 327] on button "Start Answering" at bounding box center [734, 331] width 335 height 39
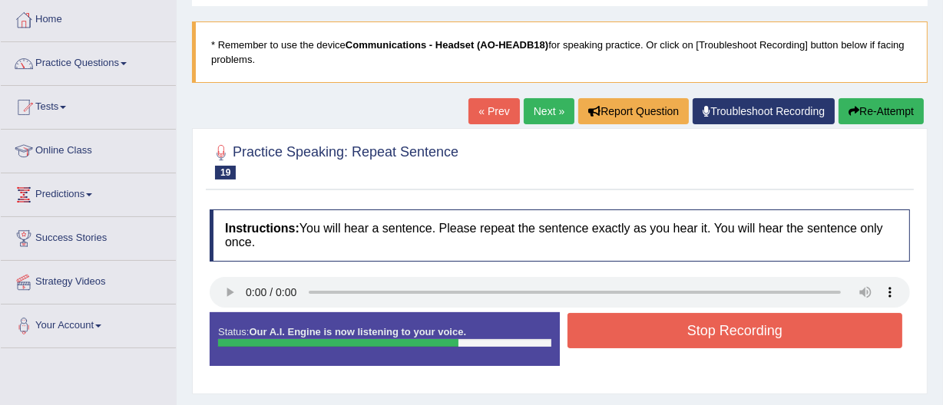
click at [695, 327] on button "Stop Recording" at bounding box center [734, 330] width 335 height 35
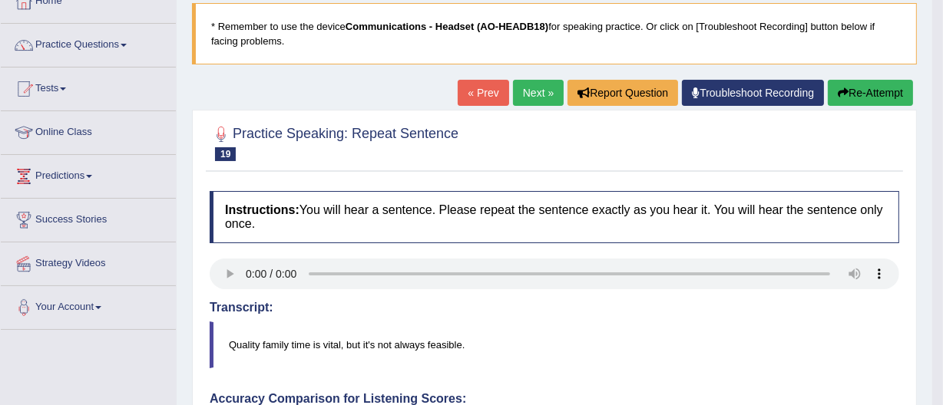
scroll to position [97, 0]
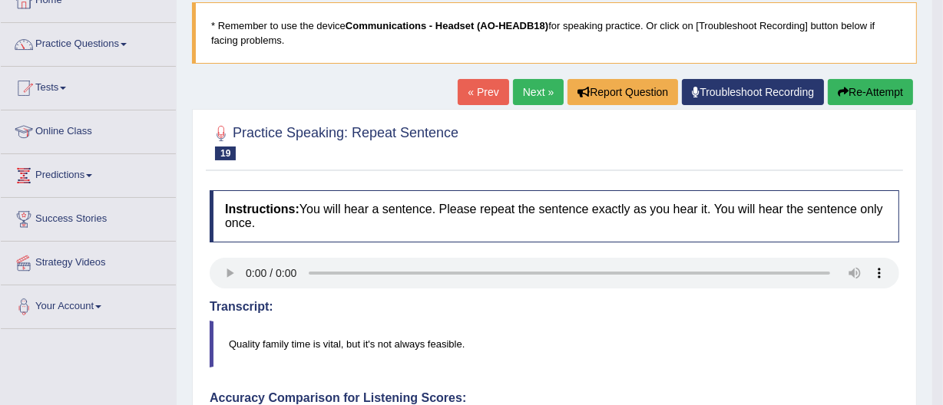
click at [522, 90] on link "Next »" at bounding box center [538, 92] width 51 height 26
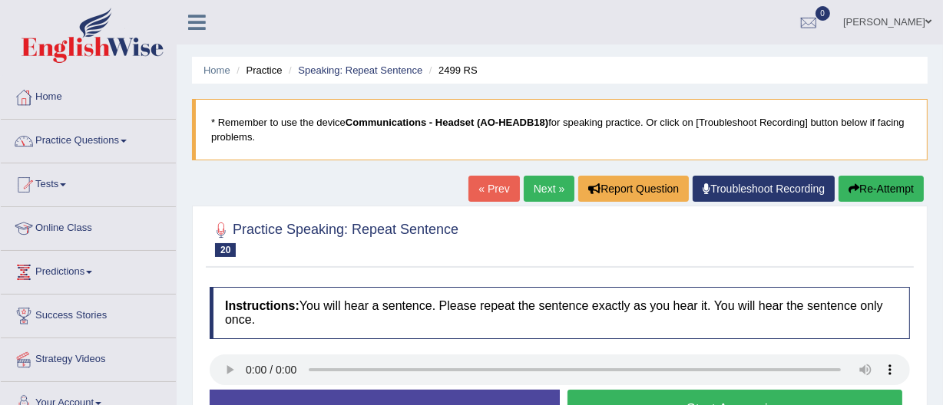
click at [92, 138] on link "Practice Questions" at bounding box center [88, 139] width 175 height 38
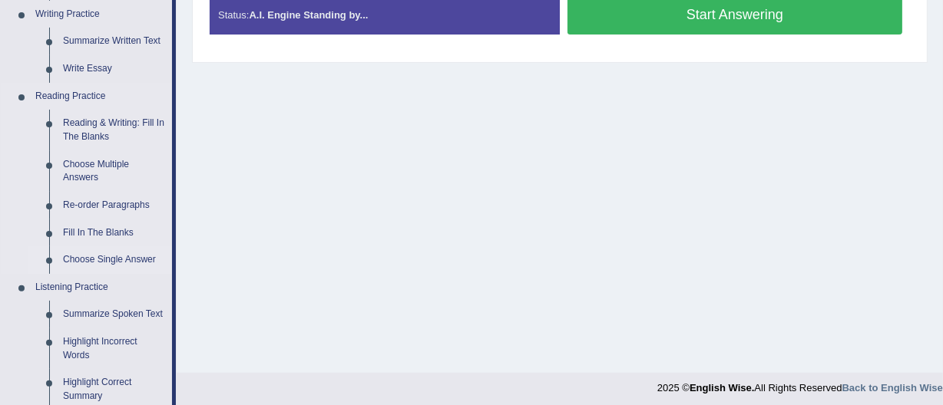
scroll to position [395, 0]
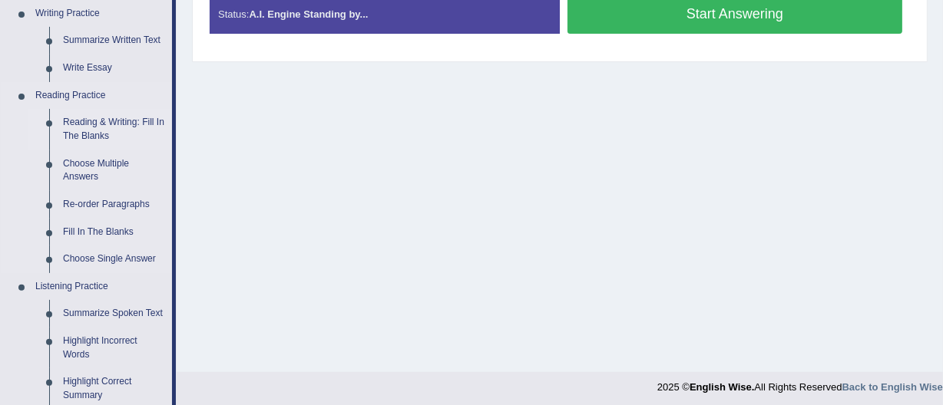
click at [84, 117] on link "Reading & Writing: Fill In The Blanks" at bounding box center [114, 129] width 116 height 41
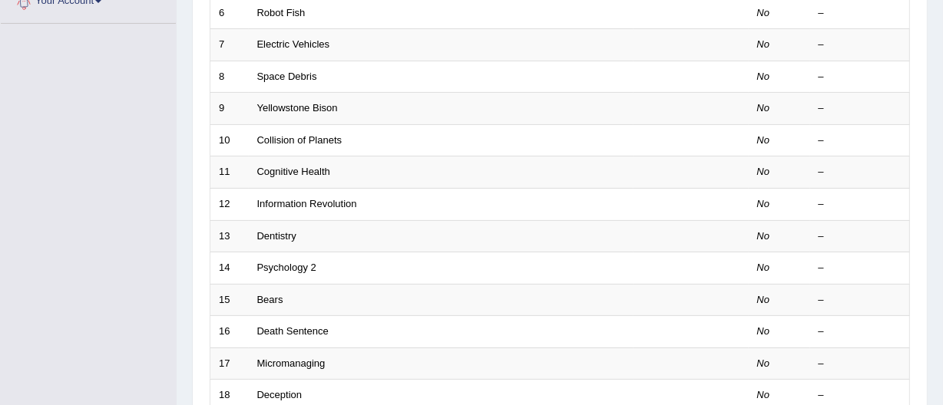
scroll to position [403, 0]
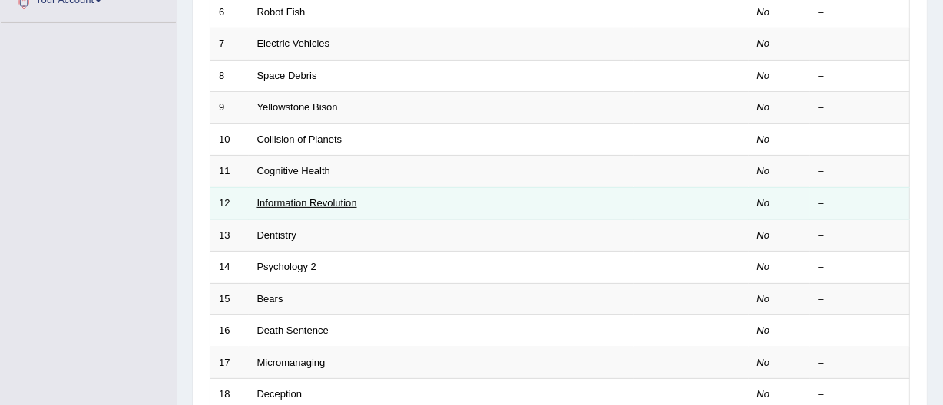
click at [281, 198] on link "Information Revolution" at bounding box center [307, 203] width 100 height 12
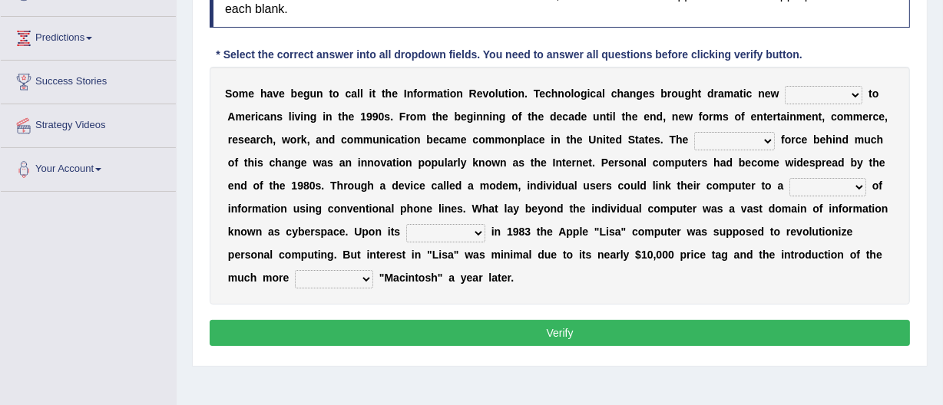
scroll to position [236, 0]
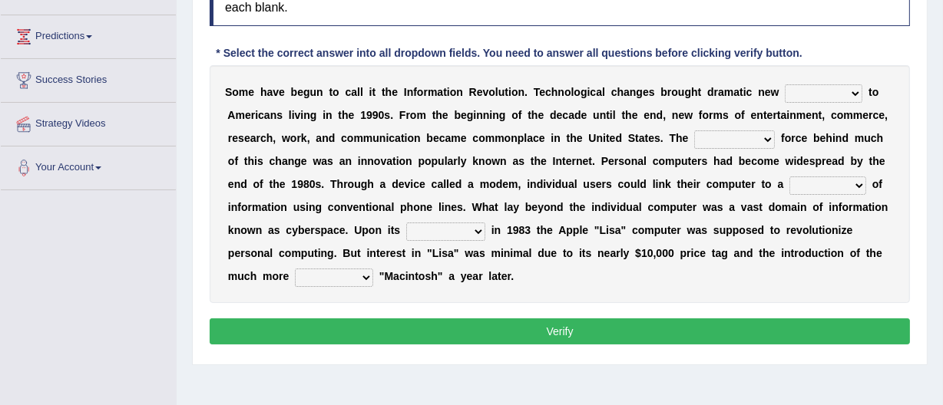
click at [852, 92] on select "challenges puzzles options confusion" at bounding box center [824, 93] width 78 height 18
select select "challenges"
click at [785, 84] on select "challenges puzzles options confusion" at bounding box center [824, 93] width 78 height 18
click at [767, 135] on select "unremitting uninspiring driving insinuating" at bounding box center [734, 140] width 81 height 18
select select "unremitting"
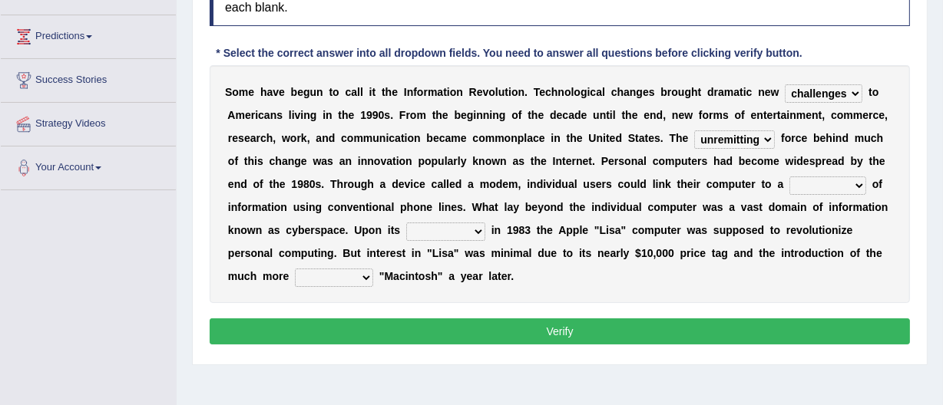
click at [694, 131] on select "unremitting uninspiring driving insinuating" at bounding box center [734, 140] width 81 height 18
click at [856, 184] on select "magnitude bulk wealth volume" at bounding box center [827, 186] width 77 height 18
select select "magnitude"
click at [789, 177] on select "magnitude bulk wealth volume" at bounding box center [827, 186] width 77 height 18
click at [474, 230] on select "relief release publication emission" at bounding box center [445, 232] width 79 height 18
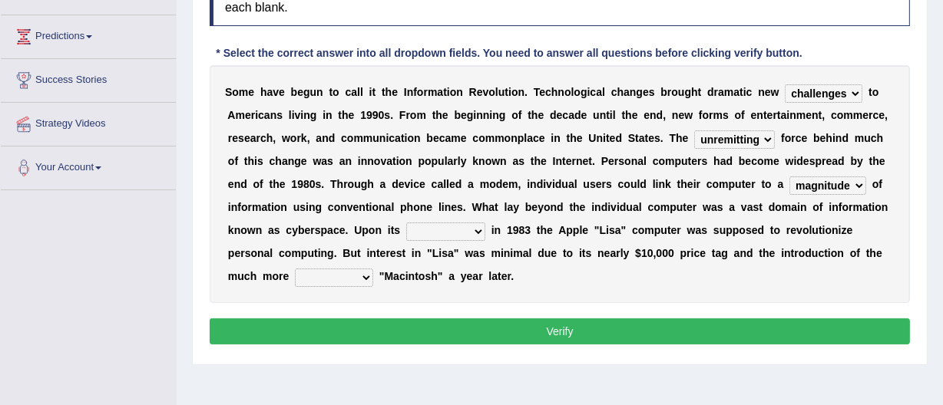
select select "publication"
click at [406, 223] on select "relief release publication emission" at bounding box center [445, 232] width 79 height 18
click at [362, 276] on select "convenient affordable advanced formidable" at bounding box center [334, 278] width 78 height 18
select select "advanced"
click at [295, 269] on select "convenient affordable advanced formidable" at bounding box center [334, 278] width 78 height 18
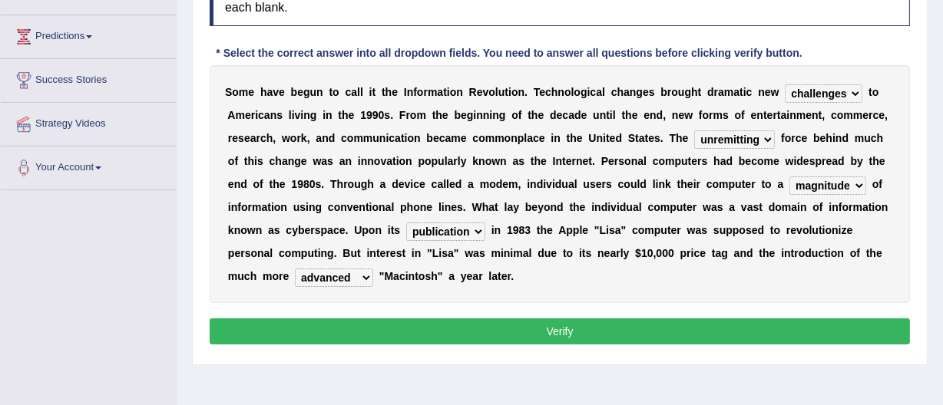
click at [560, 330] on button "Verify" at bounding box center [560, 332] width 700 height 26
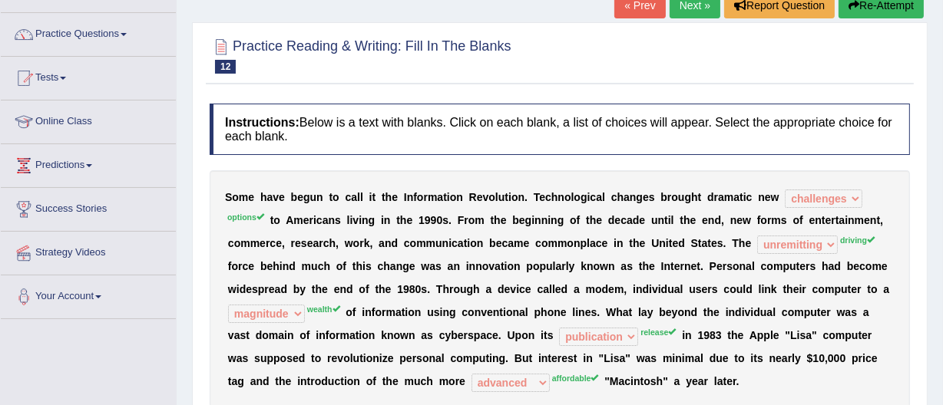
scroll to position [104, 0]
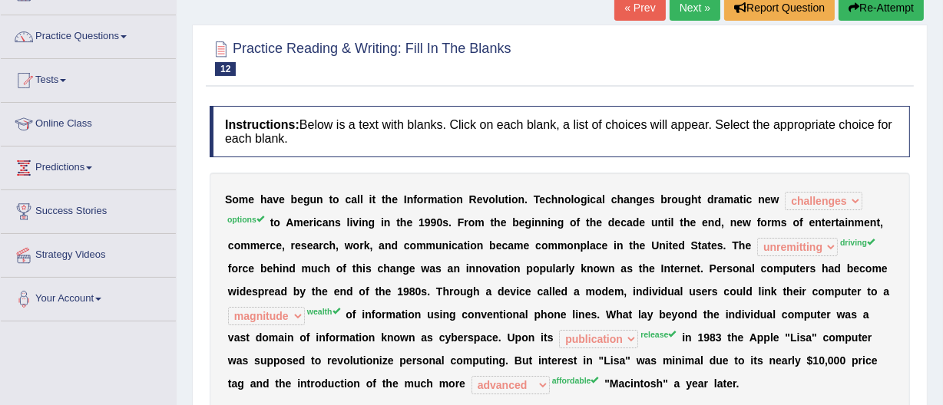
click at [675, 1] on link "Next »" at bounding box center [694, 8] width 51 height 26
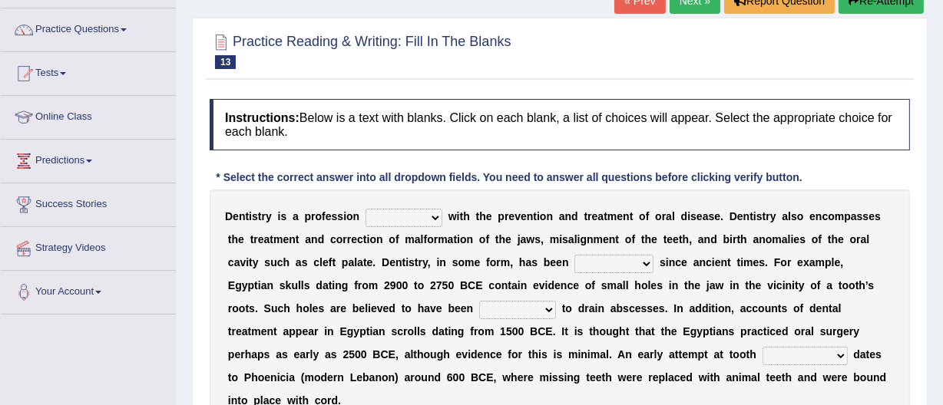
scroll to position [190, 0]
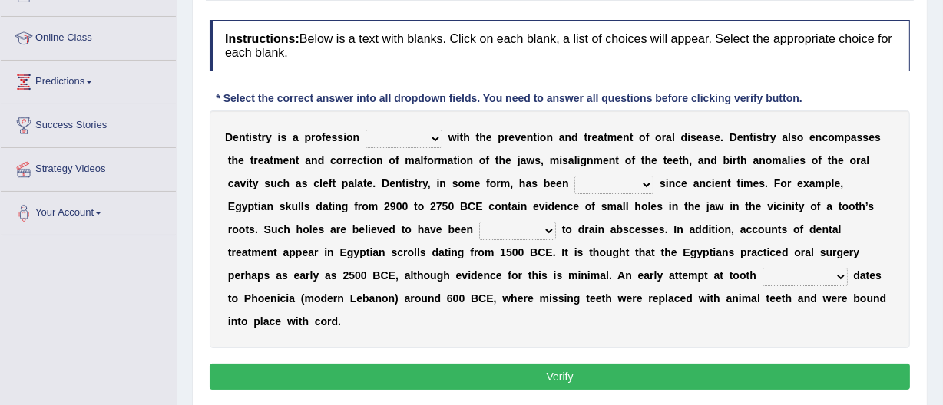
click at [431, 137] on select "agreed dealt concerned taken" at bounding box center [403, 139] width 77 height 18
select select "concerned"
click at [365, 130] on select "agreed dealt concerned taken" at bounding box center [403, 139] width 77 height 18
click at [435, 137] on select "agreed dealt concerned taken" at bounding box center [403, 139] width 77 height 18
click at [280, 170] on div "D e n t i s t r y i s a p r o f e s s i o n agreed dealt concerned taken w i t …" at bounding box center [560, 230] width 700 height 238
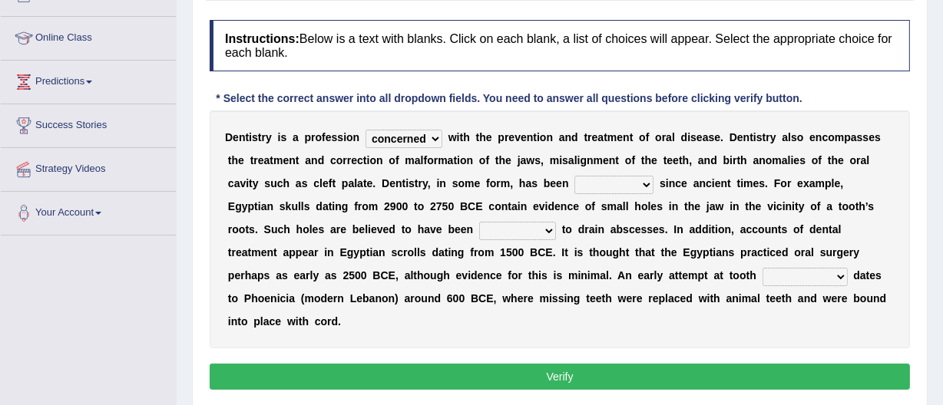
click at [645, 183] on select "criticized replaced practiced abandoned" at bounding box center [613, 185] width 79 height 18
select select "replaced"
click at [574, 176] on select "criticized replaced practiced abandoned" at bounding box center [613, 185] width 79 height 18
click at [479, 230] on select "fluctuated laminated drilled sealed" at bounding box center [517, 231] width 77 height 18
select select "fluctuated"
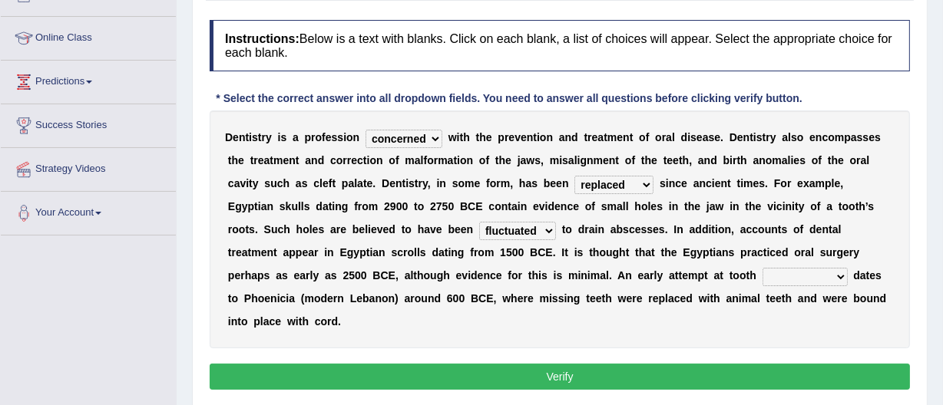
click at [479, 222] on select "fluctuated laminated drilled sealed" at bounding box center [517, 231] width 77 height 18
click at [762, 276] on select "reparation sacrament restitution replacement" at bounding box center [804, 277] width 85 height 18
select select "replacement"
click at [762, 268] on select "reparation sacrament restitution replacement" at bounding box center [804, 277] width 85 height 18
click at [570, 364] on button "Verify" at bounding box center [560, 377] width 700 height 26
